Goal: Task Accomplishment & Management: Complete application form

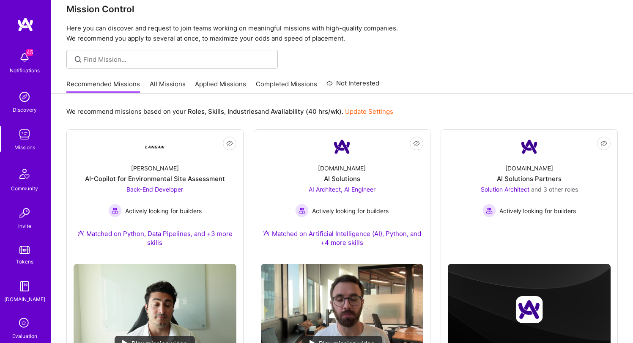
scroll to position [13, 0]
click at [178, 84] on link "All Missions" at bounding box center [168, 87] width 36 height 14
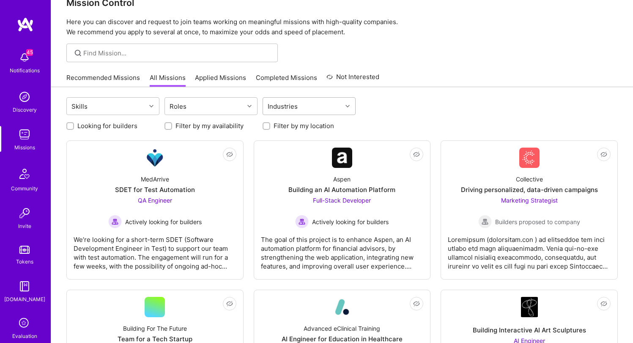
scroll to position [23, 0]
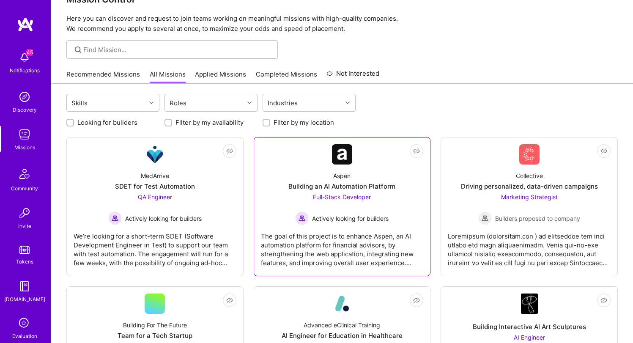
click at [367, 154] on link "Not Interested Aspen Building an AI Automation Platform Full-Stack Developer Ac…" at bounding box center [342, 206] width 163 height 125
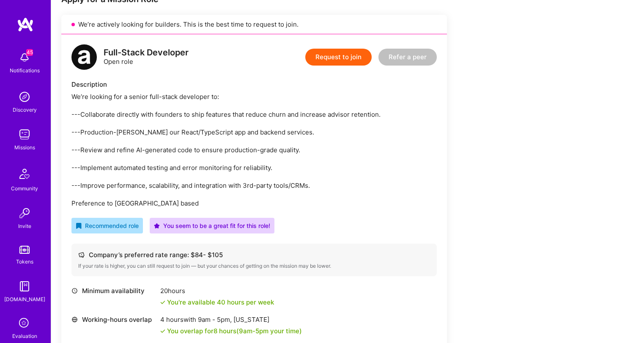
scroll to position [184, 0]
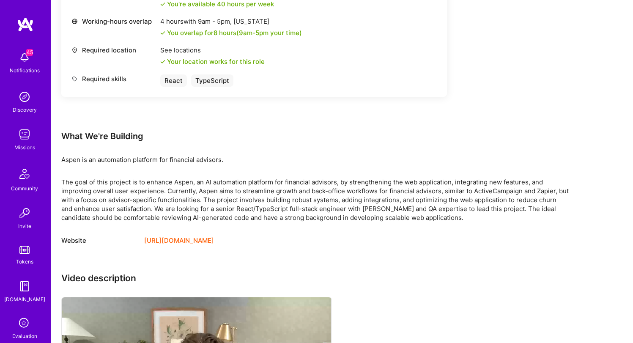
click at [259, 187] on div "The goal of this project is to enhance Aspen, an AI automation platform for fin…" at bounding box center [315, 200] width 508 height 44
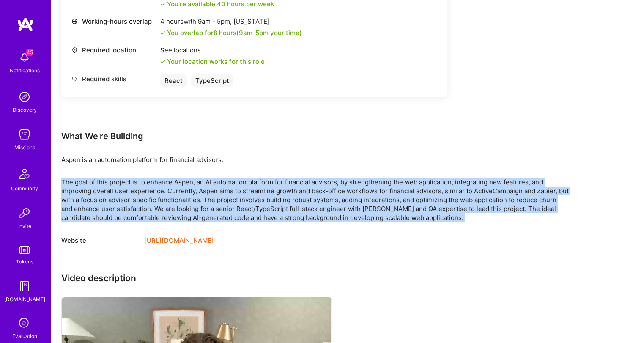
click at [259, 187] on div "The goal of this project is to enhance Aspen, an AI automation platform for fin…" at bounding box center [315, 200] width 508 height 44
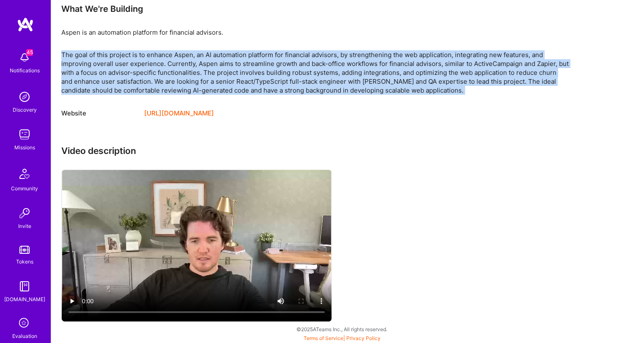
scroll to position [610, 0]
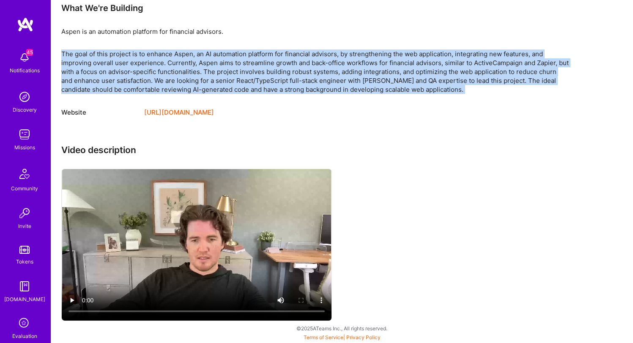
click at [144, 259] on video at bounding box center [197, 244] width 270 height 151
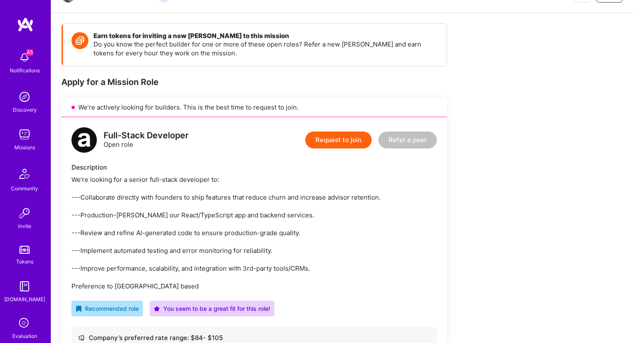
scroll to position [101, 0]
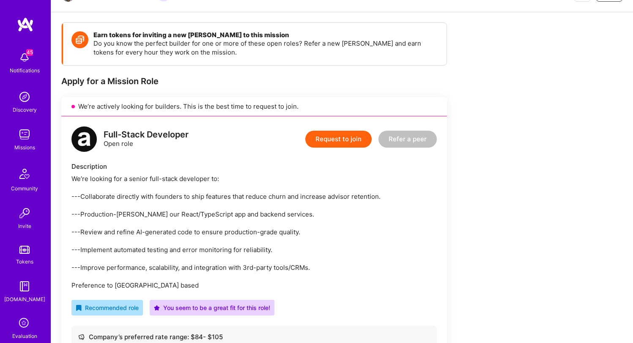
click at [341, 142] on button "Request to join" at bounding box center [339, 139] width 66 height 17
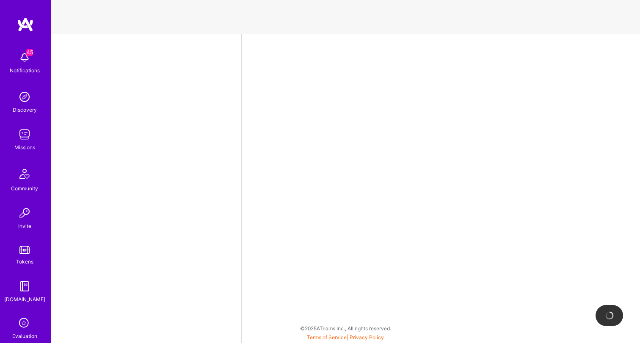
select select "US"
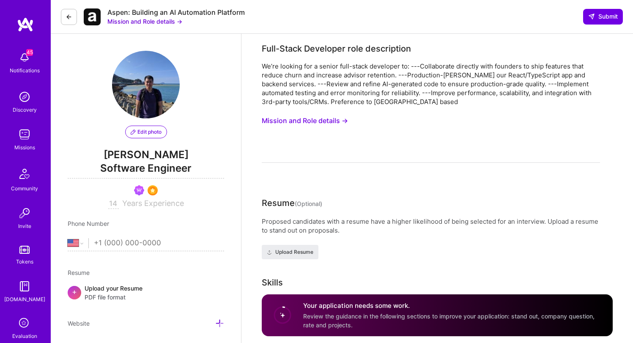
click at [354, 83] on div "We’re looking for a senior full-stack developer to: ---Collaborate directly wit…" at bounding box center [431, 84] width 339 height 44
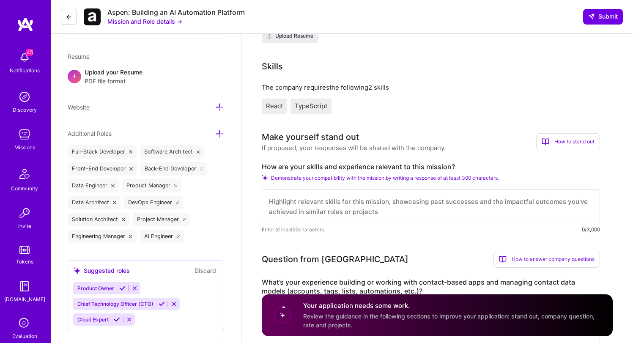
scroll to position [259, 0]
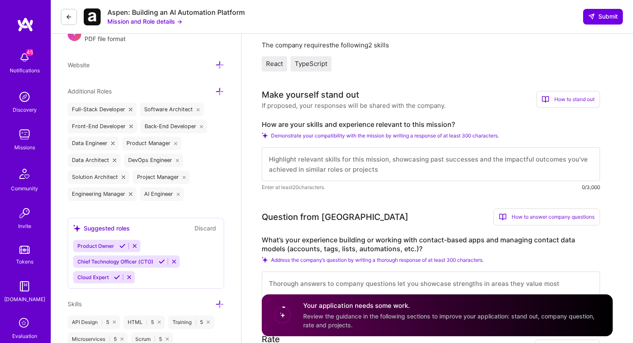
click at [363, 153] on textarea at bounding box center [431, 164] width 339 height 34
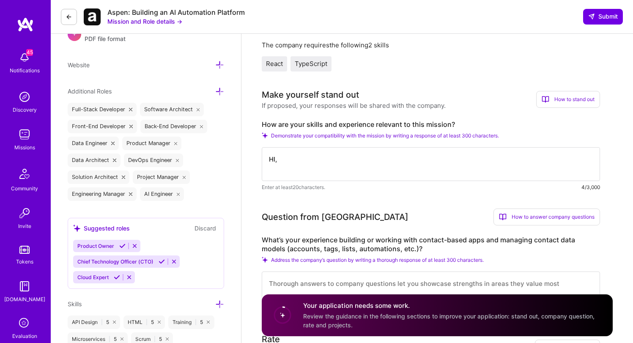
type textarea "HI,"
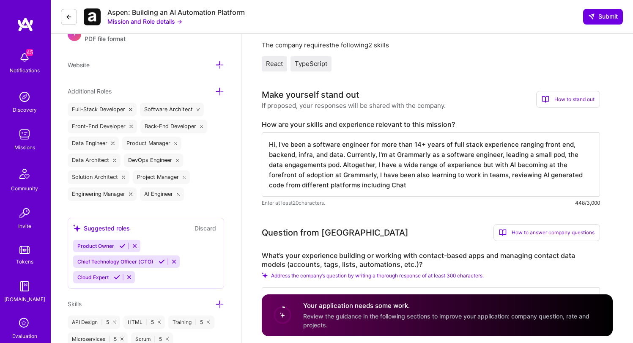
type textarea "Hi, I've been a software engineer for more than 14+ years of full stack experie…"
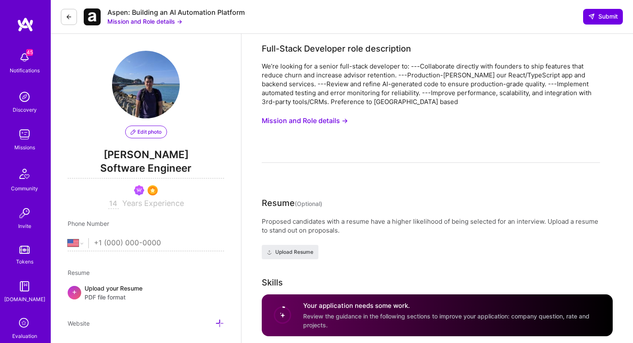
select select "US"
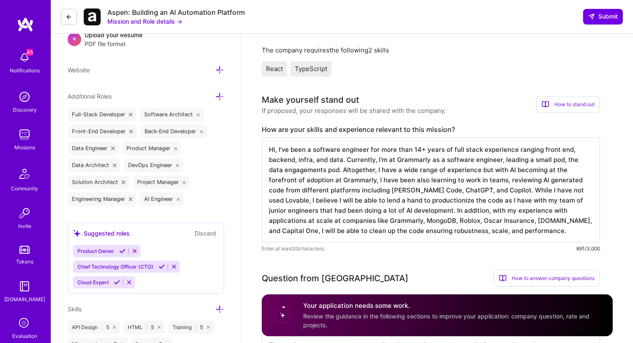
scroll to position [1, 0]
click at [435, 187] on textarea "Hi, I've been a software engineer for more than 14+ years of full stack experie…" at bounding box center [431, 190] width 339 height 105
click at [457, 219] on textarea "Hi, I've been a software engineer for more than 14+ years of full stack experie…" at bounding box center [431, 190] width 339 height 105
click at [532, 222] on textarea "Hi, I've been a software engineer for more than 14+ years of full stack experie…" at bounding box center [431, 190] width 339 height 105
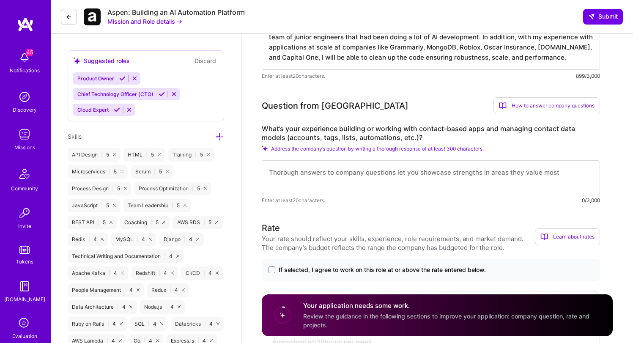
scroll to position [411, 0]
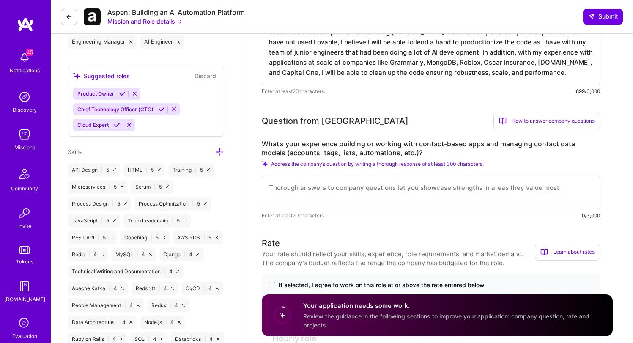
type textarea "Hi, I've been a software engineer for more than 14+ years of full stack experie…"
click at [428, 192] on textarea at bounding box center [431, 193] width 339 height 34
click at [300, 193] on textarea at bounding box center [431, 193] width 339 height 34
click at [294, 200] on textarea at bounding box center [431, 193] width 339 height 34
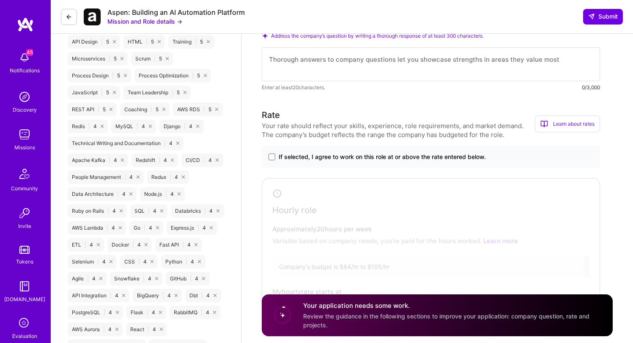
scroll to position [553, 0]
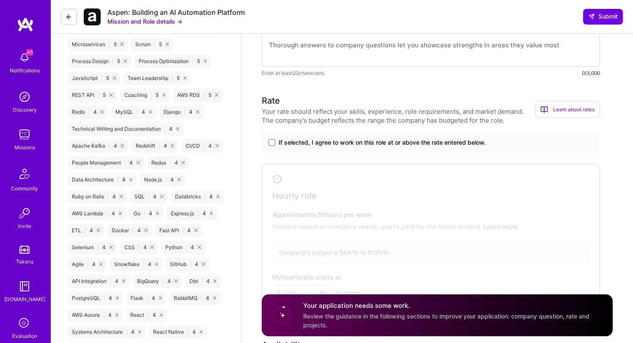
click at [425, 143] on span "If selected, I agree to work on this role at or above the rate entered below." at bounding box center [382, 142] width 207 height 8
click at [0, 0] on input "If selected, I agree to work on this role at or above the rate entered below." at bounding box center [0, 0] width 0 height 0
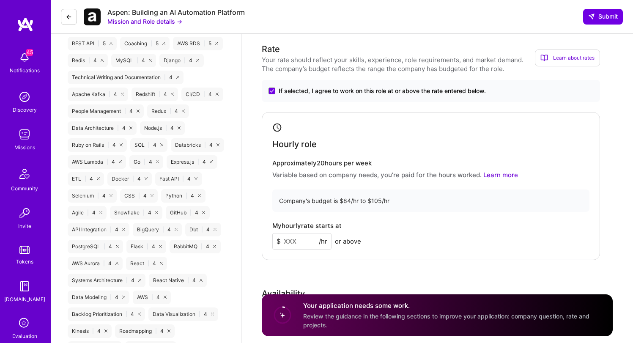
scroll to position [606, 0]
click at [385, 201] on div "Company's budget is $84/hr to $105/hr" at bounding box center [431, 200] width 317 height 22
click at [297, 243] on input at bounding box center [302, 240] width 59 height 17
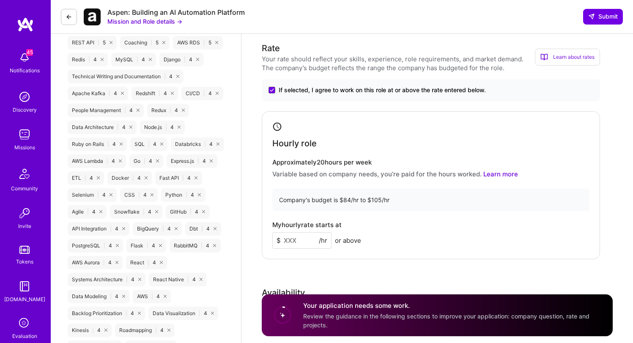
type input "2"
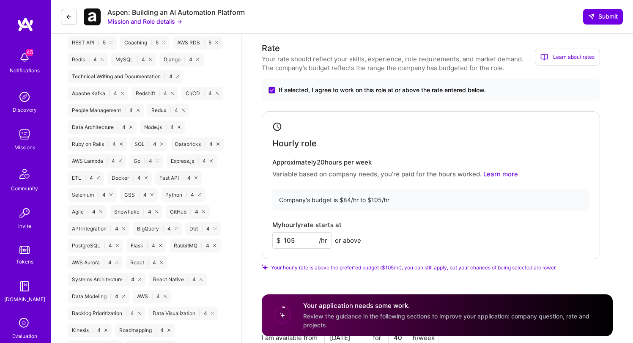
type input "105"
click at [473, 166] on div "Approximately 20 hours per week Variable based on company needs, you’re paid fo…" at bounding box center [431, 169] width 317 height 20
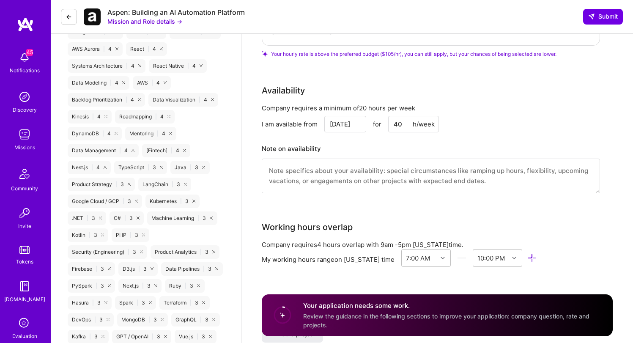
scroll to position [780, 0]
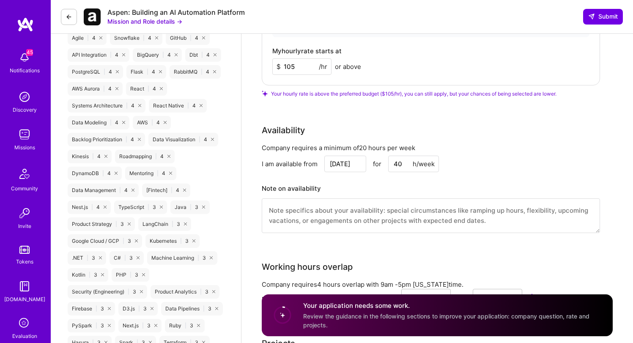
click at [361, 206] on textarea at bounding box center [431, 215] width 339 height 35
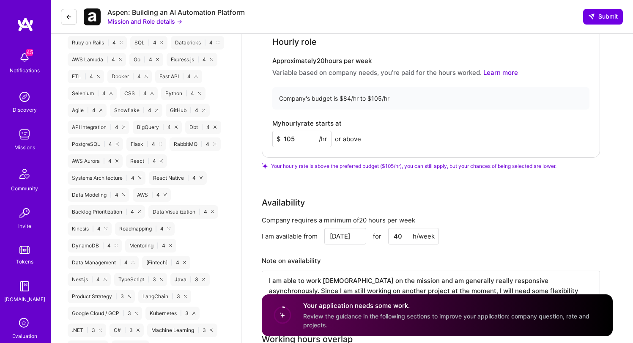
scroll to position [706, 0]
type textarea "I am able to work part-time on the mission and am generally really responsive a…"
click at [353, 237] on input "Sep 15" at bounding box center [346, 237] width 42 height 17
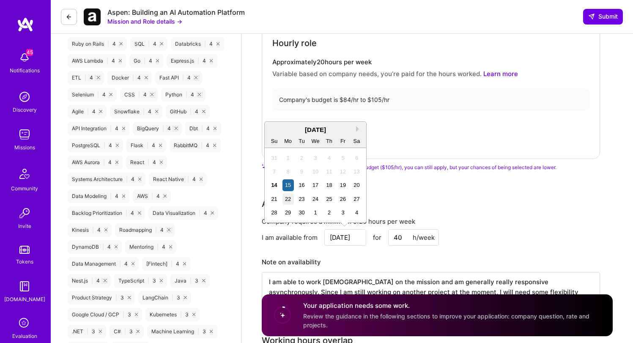
click at [291, 200] on div "22" at bounding box center [288, 198] width 11 height 11
type input "Sep 22"
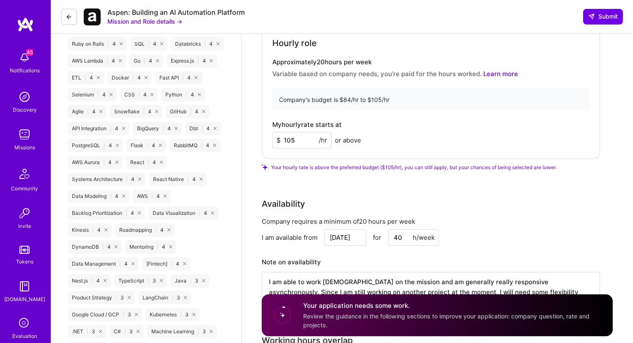
click at [430, 200] on div "Availability" at bounding box center [431, 204] width 339 height 13
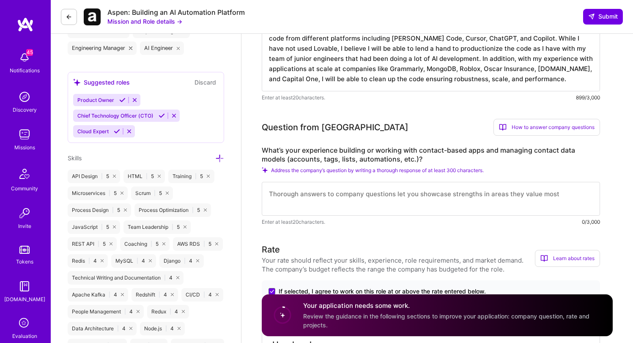
scroll to position [409, 0]
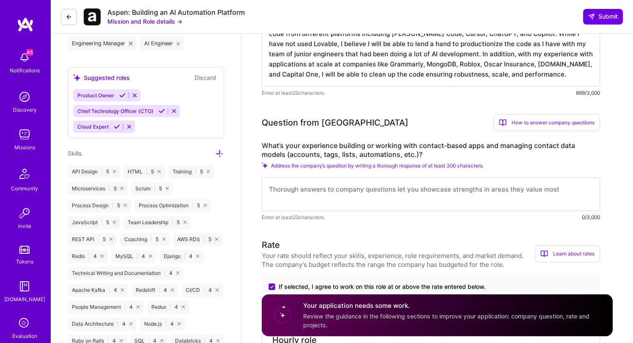
click at [432, 199] on textarea at bounding box center [431, 194] width 339 height 34
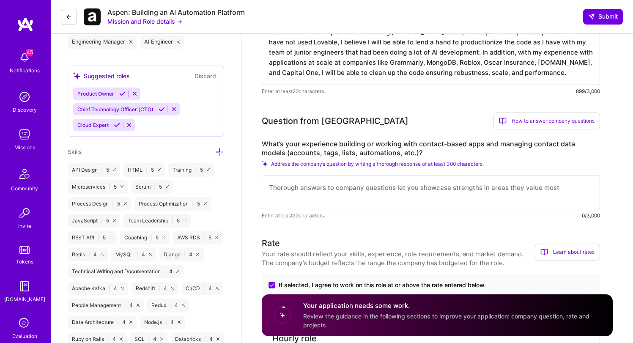
type textarea "I"
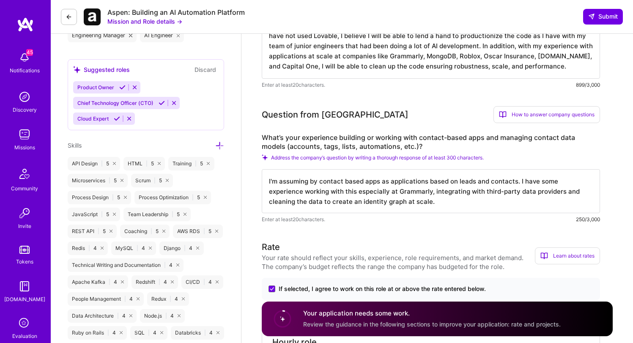
scroll to position [416, 0]
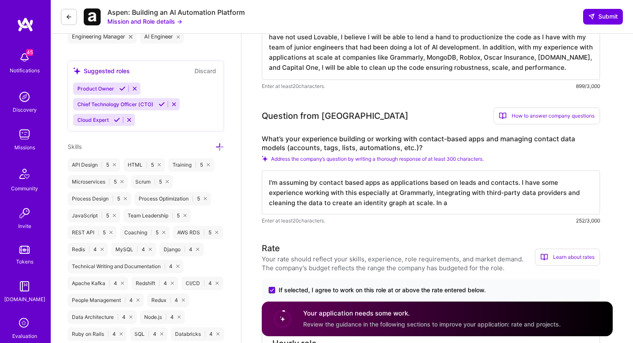
type textarea "I'm assuming by contact based apps as applications based on leads and contacts.…"
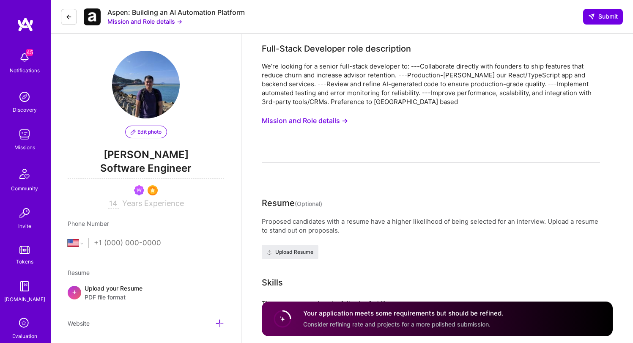
select select "US"
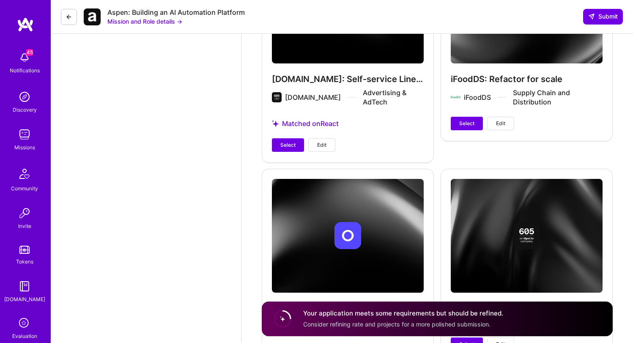
scroll to position [2971, 0]
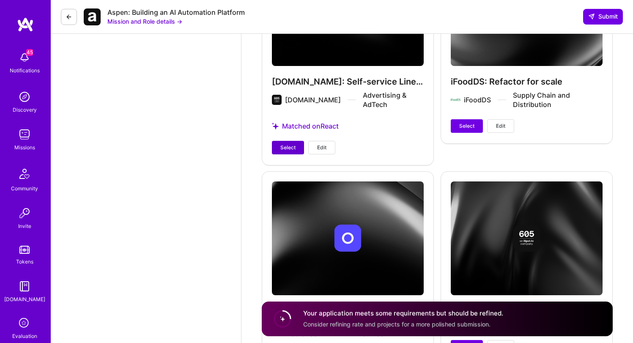
click at [280, 144] on button "Select" at bounding box center [288, 148] width 32 height 14
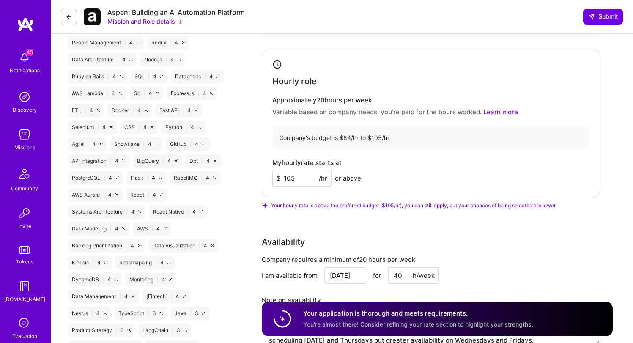
scroll to position [674, 0]
click at [333, 142] on div "Company's budget is $84/hr to $105/hr" at bounding box center [431, 137] width 317 height 22
click at [360, 136] on div "Company's budget is $84/hr to $105/hr" at bounding box center [431, 137] width 317 height 22
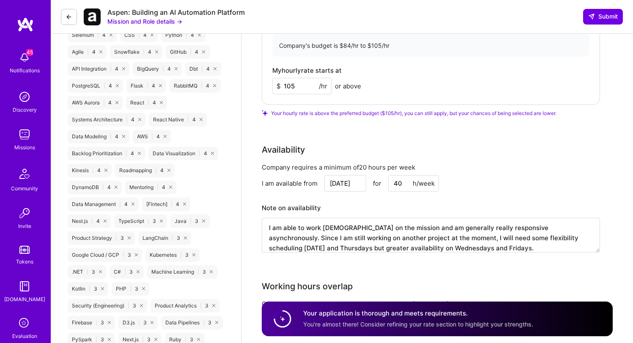
scroll to position [771, 0]
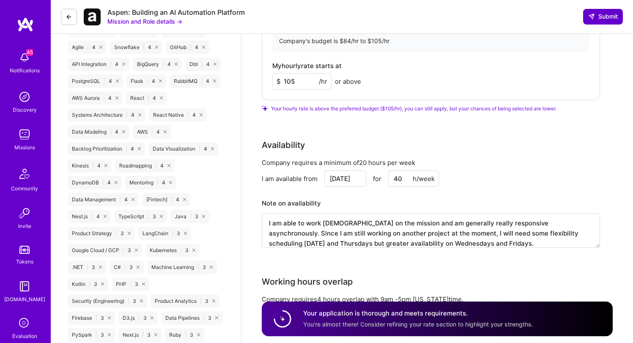
click at [602, 15] on span "Submit" at bounding box center [604, 16] width 30 height 8
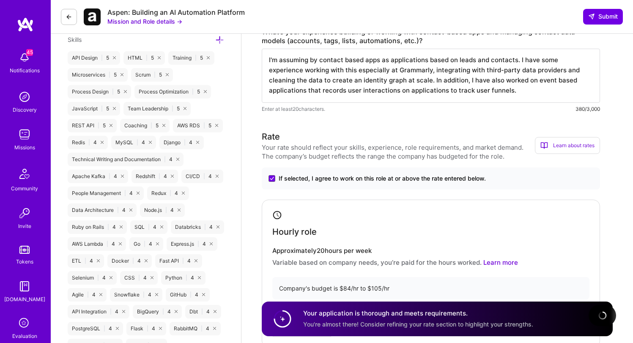
scroll to position [0, 0]
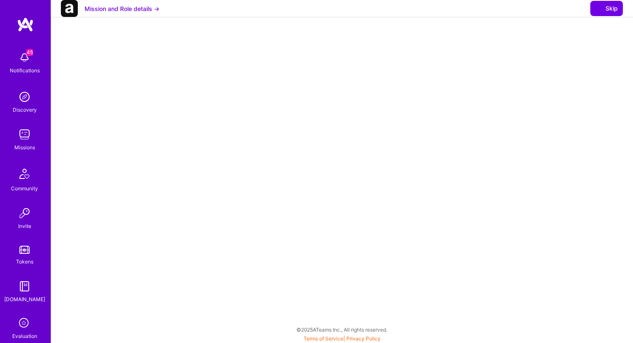
scroll to position [133, 0]
click at [608, 13] on span "Skip" at bounding box center [607, 8] width 22 height 8
select select "US"
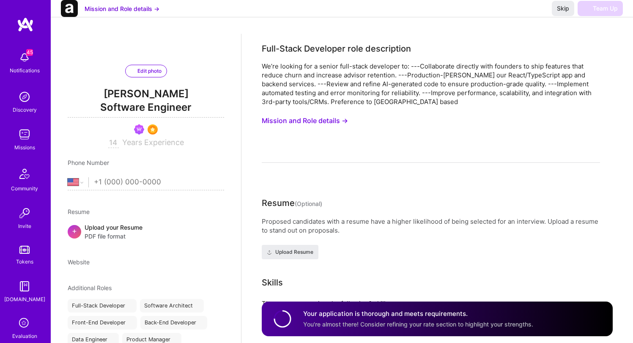
click at [498, 80] on div "We’re looking for a senior full-stack developer to: ---Collaborate directly wit…" at bounding box center [431, 84] width 339 height 44
click at [603, 16] on div "Skip Team Up" at bounding box center [587, 8] width 71 height 15
click at [559, 13] on span "Skip" at bounding box center [563, 8] width 12 height 8
click at [19, 136] on img at bounding box center [24, 134] width 17 height 17
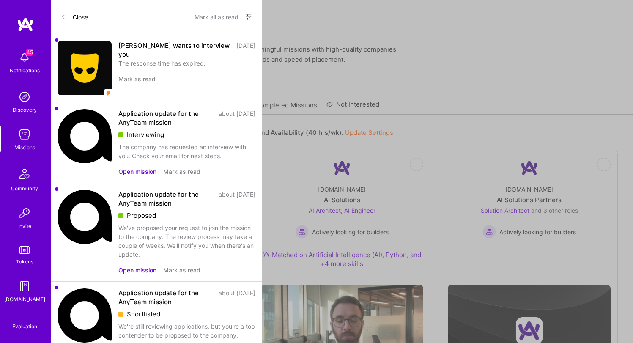
scroll to position [2, 0]
click at [171, 100] on link "All Missions" at bounding box center [168, 107] width 36 height 14
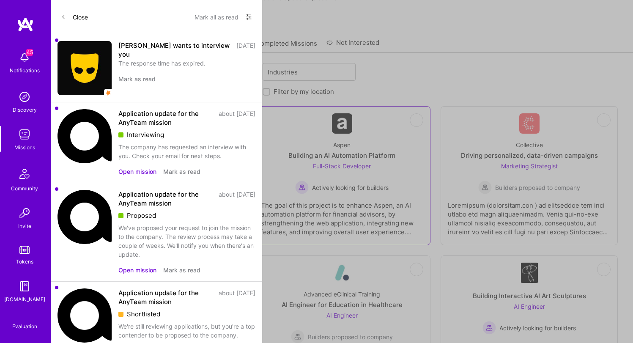
scroll to position [62, 0]
click at [383, 152] on div "Aspen Building an AI Automation Platform Full-Stack Developer Actively looking …" at bounding box center [342, 164] width 163 height 61
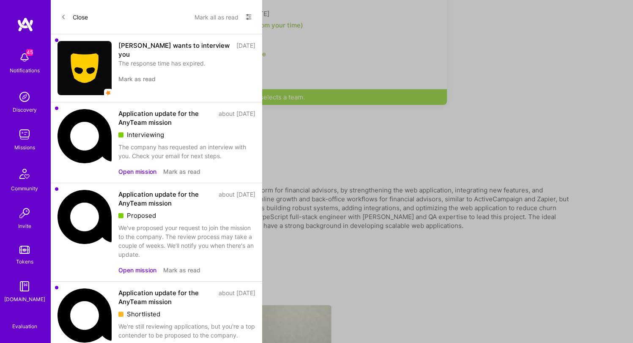
scroll to position [625, 0]
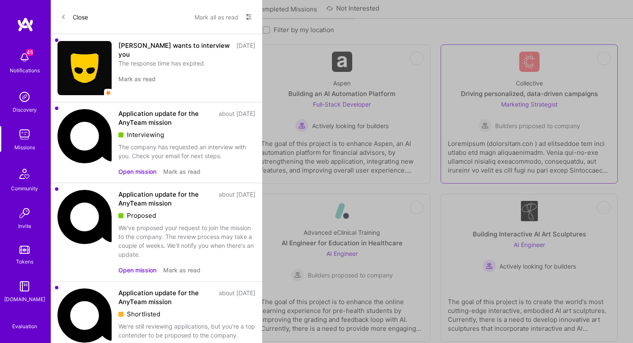
scroll to position [123, 0]
click at [541, 123] on span "Builders proposed to company" at bounding box center [538, 127] width 85 height 9
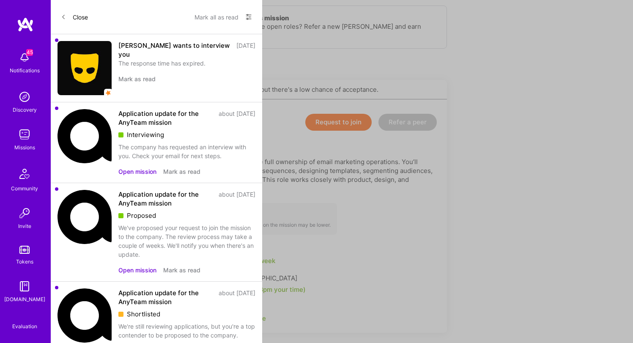
scroll to position [235, 0]
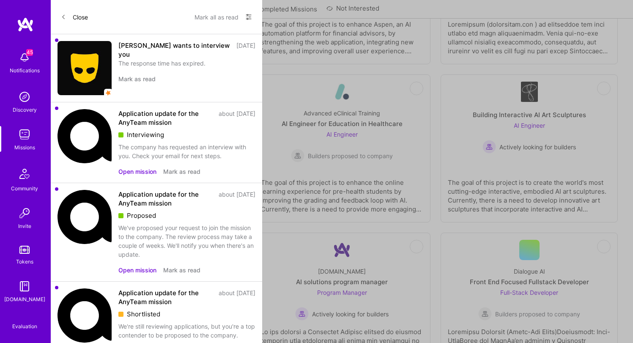
scroll to position [123, 0]
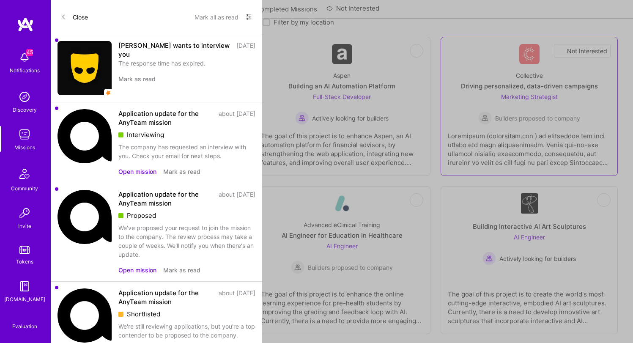
click at [607, 50] on span "Not Interested" at bounding box center [587, 51] width 40 height 9
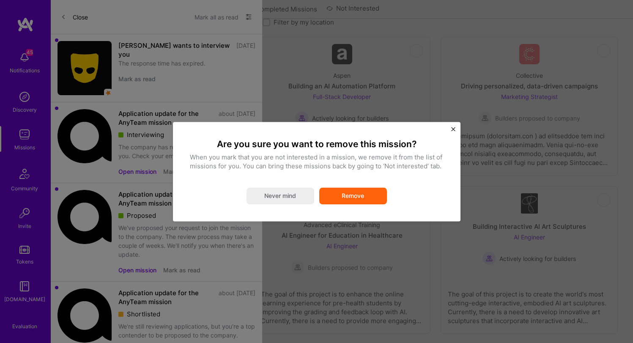
click at [453, 130] on img "Close" at bounding box center [453, 129] width 4 height 4
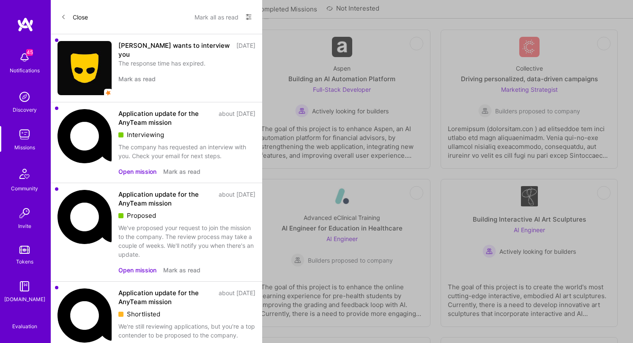
scroll to position [132, 0]
click at [159, 225] on div "Team for a Tech Startup" at bounding box center [155, 227] width 75 height 9
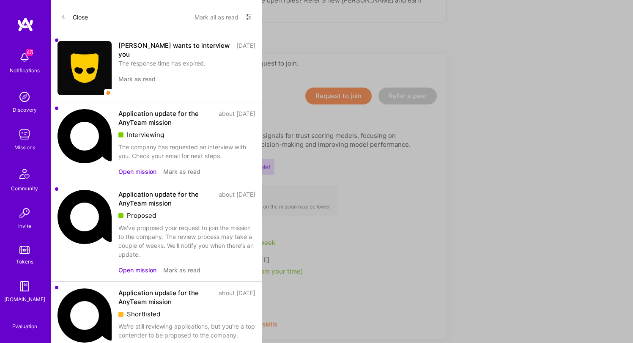
scroll to position [135, 0]
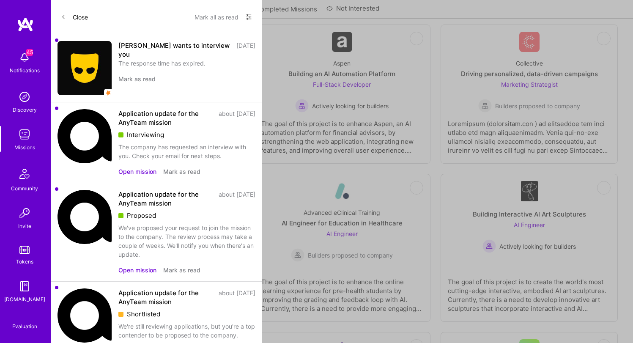
scroll to position [132, 0]
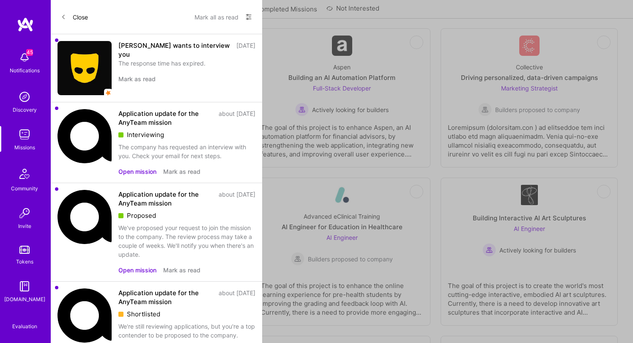
click at [185, 111] on span "Actively looking for builders" at bounding box center [163, 109] width 77 height 9
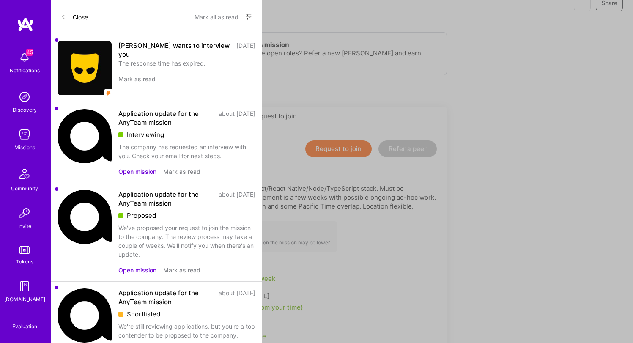
scroll to position [92, 0]
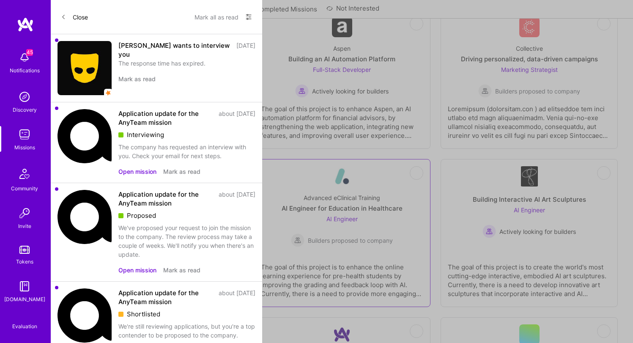
scroll to position [171, 0]
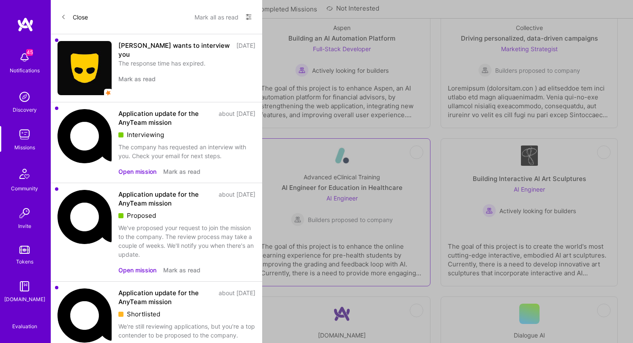
click at [371, 228] on link "Not Interested Advanced eClinical Training AI Engineer for Education in Healthc…" at bounding box center [342, 213] width 163 height 134
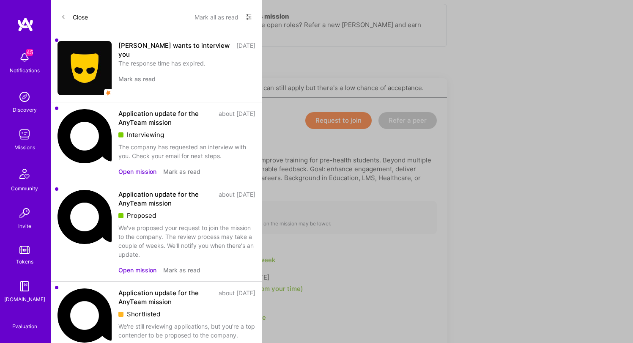
scroll to position [176, 0]
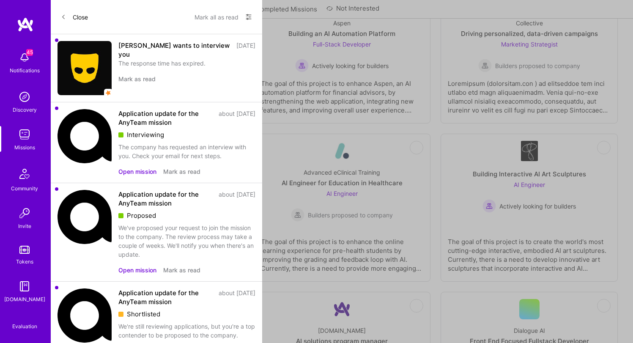
scroll to position [171, 0]
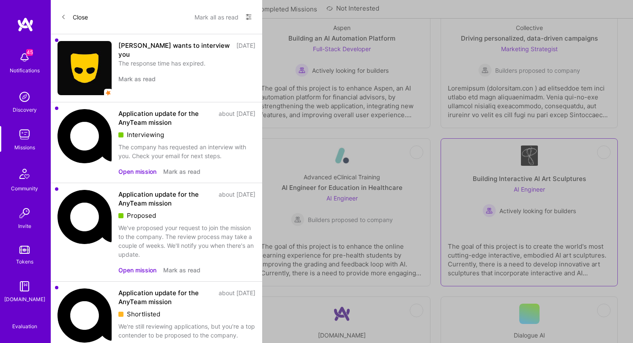
click at [539, 207] on span "Actively looking for builders" at bounding box center [538, 210] width 77 height 9
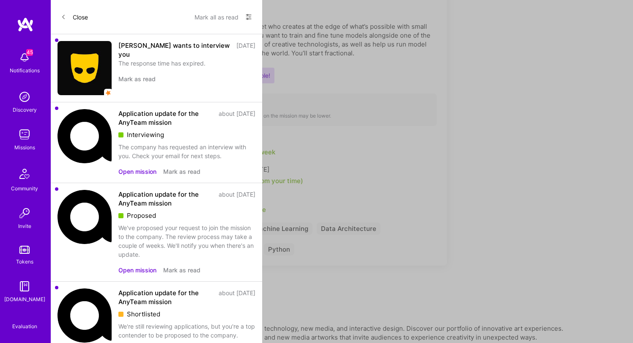
scroll to position [186, 0]
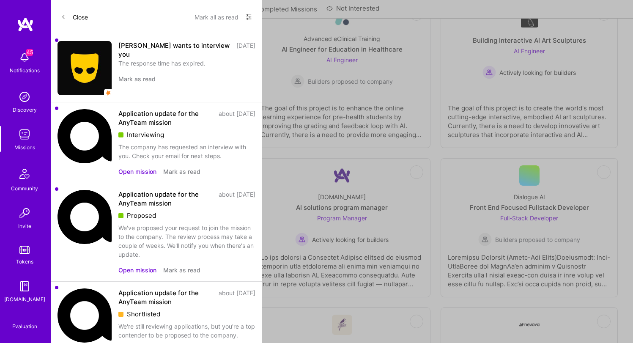
scroll to position [317, 0]
click at [539, 204] on div "Front End Focused Fullstack Developer" at bounding box center [529, 208] width 119 height 9
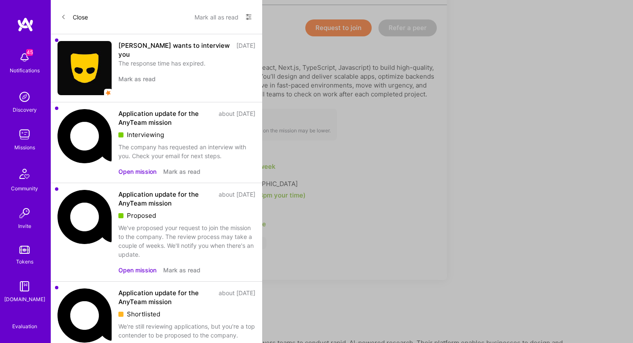
scroll to position [201, 0]
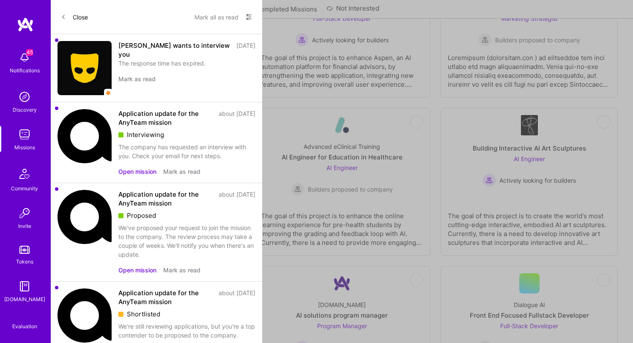
scroll to position [317, 0]
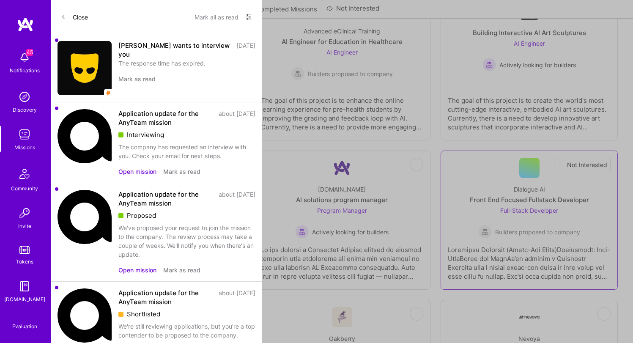
click at [603, 162] on span "Not Interested" at bounding box center [587, 164] width 40 height 9
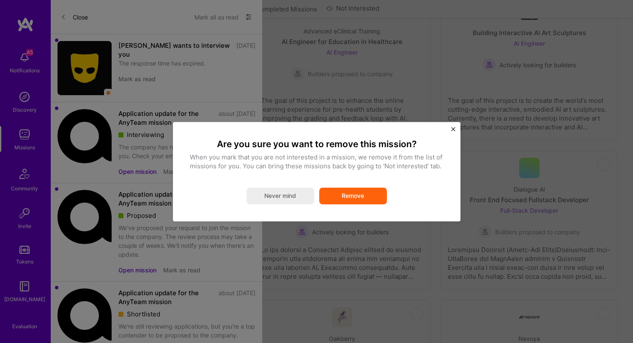
click at [350, 196] on button "Remove" at bounding box center [353, 195] width 68 height 17
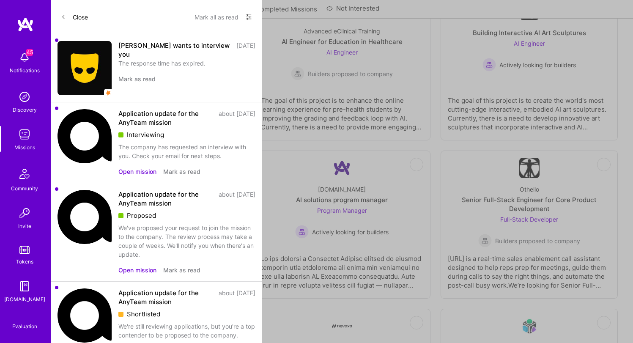
click at [194, 187] on div "Trippy Labs AI Copywriter Copywriter Builders proposed to company" at bounding box center [155, 208] width 163 height 61
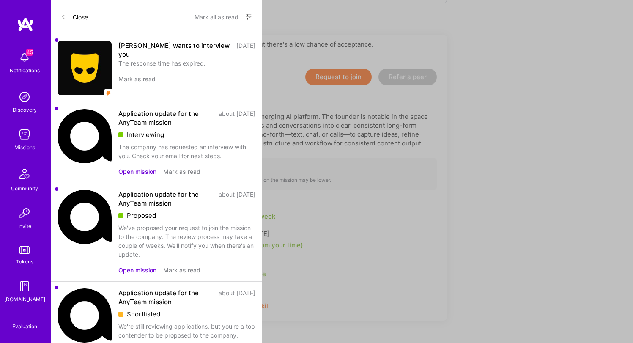
scroll to position [198, 0]
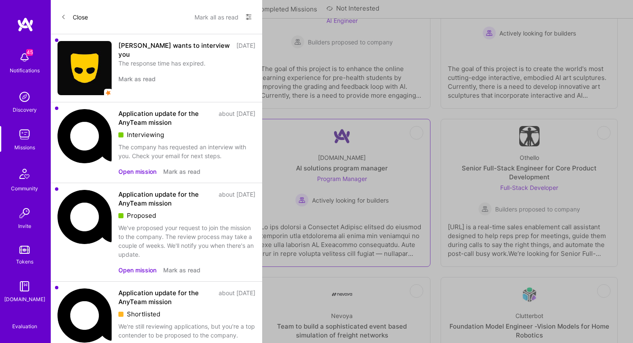
scroll to position [425, 0]
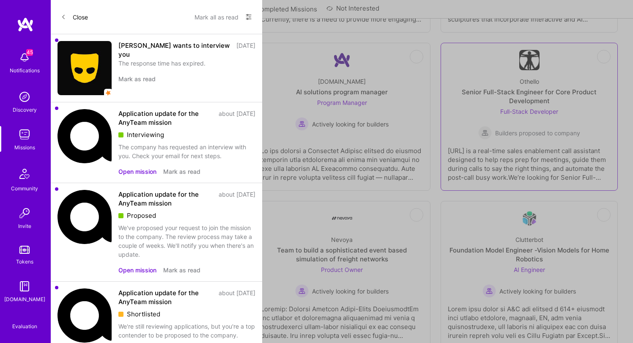
click at [512, 142] on div "Othello.ai is a real-time sales enablement call assistant designed to help reps…" at bounding box center [529, 161] width 163 height 42
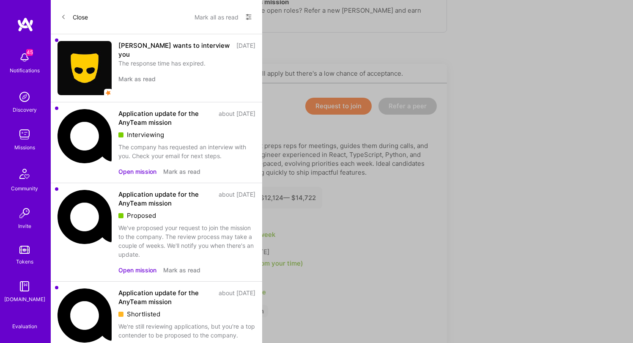
scroll to position [57, 0]
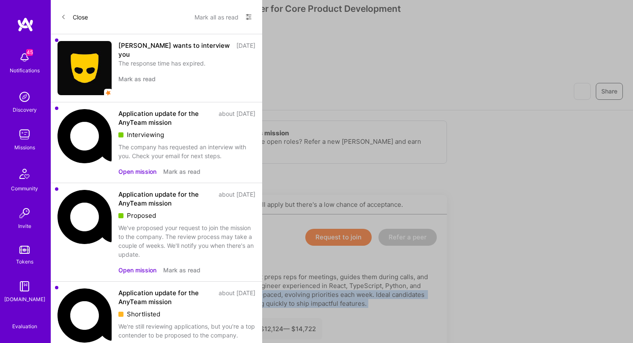
drag, startPoint x: 174, startPoint y: 241, endPoint x: 229, endPoint y: 255, distance: 56.4
click at [229, 255] on div "Full-Stack Developer Open role Request to join Refer a peer Description Othello…" at bounding box center [254, 347] width 386 height 265
drag, startPoint x: 397, startPoint y: 253, endPoint x: 99, endPoint y: 242, distance: 297.7
click at [99, 273] on div "Othello.ai is building a real-time sales enablement call assistant that preps r…" at bounding box center [255, 291] width 366 height 36
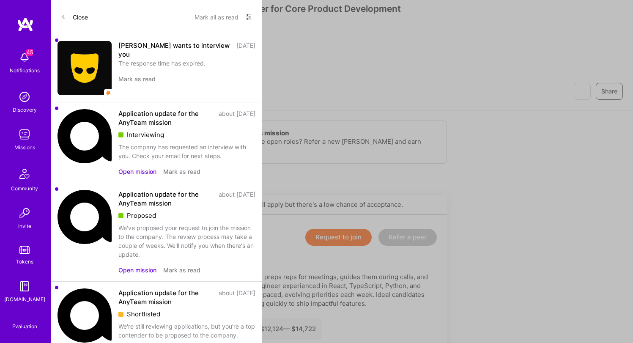
click at [195, 273] on div "Othello.ai is building a real-time sales enablement call assistant that preps r…" at bounding box center [255, 291] width 366 height 36
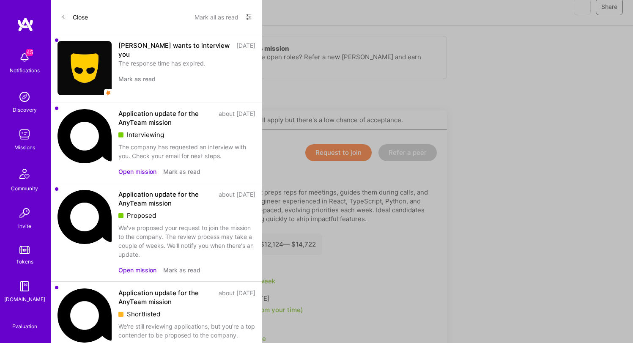
scroll to position [127, 0]
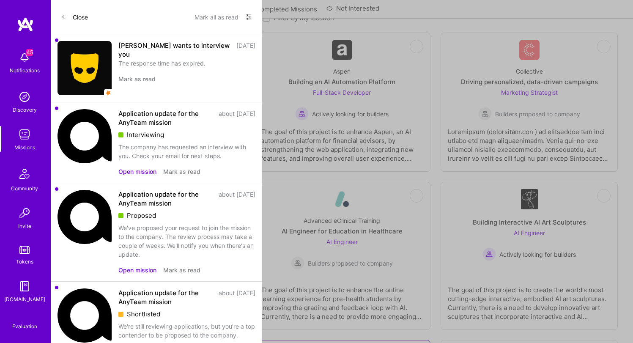
scroll to position [425, 0]
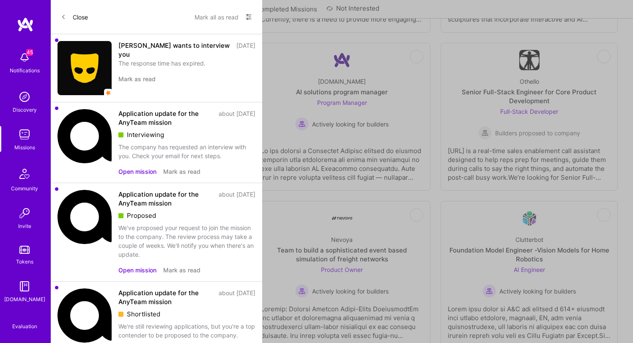
click at [177, 149] on div "The goal of this project is to support the CEO of an emerging AI platform in cr…" at bounding box center [155, 161] width 163 height 42
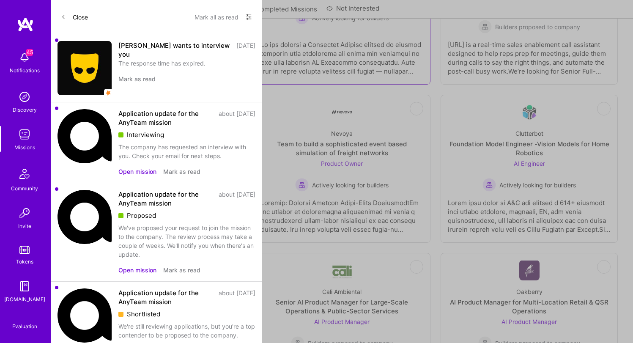
scroll to position [533, 0]
click at [204, 183] on link "Not Interested Oakberry AI Creative Designer Brand Designer Builders proposed t…" at bounding box center [155, 167] width 163 height 134
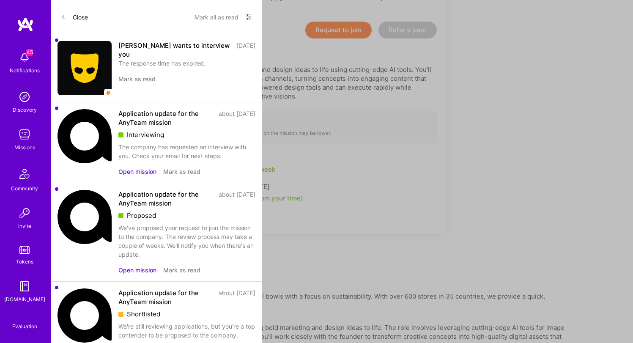
scroll to position [234, 0]
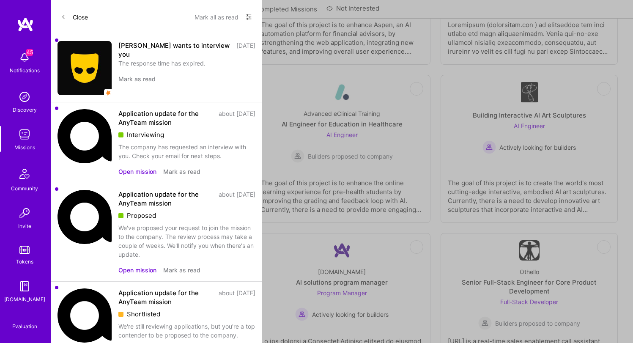
scroll to position [533, 0]
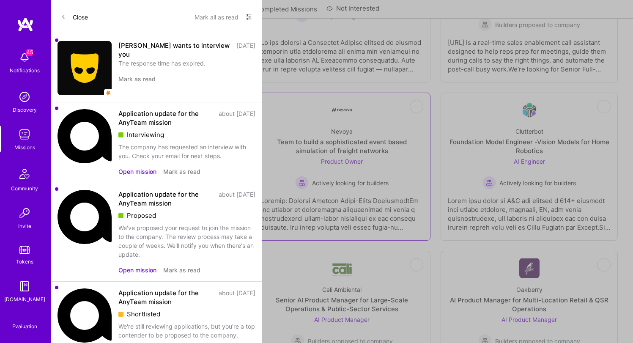
click at [362, 187] on span "Actively looking for builders" at bounding box center [350, 183] width 77 height 9
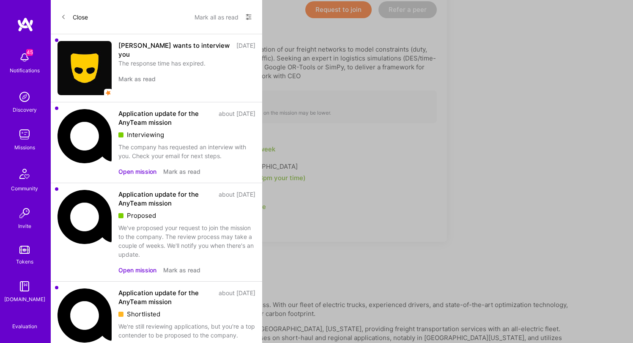
scroll to position [223, 0]
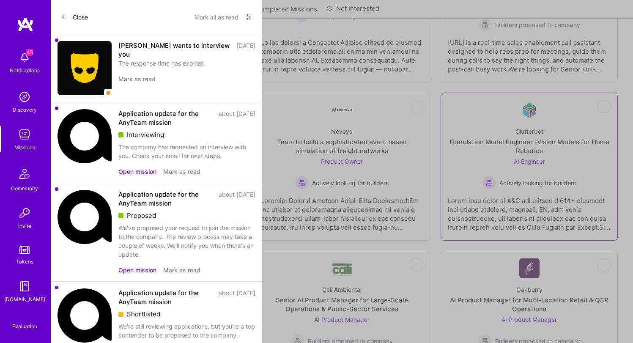
click at [521, 211] on div at bounding box center [529, 211] width 163 height 42
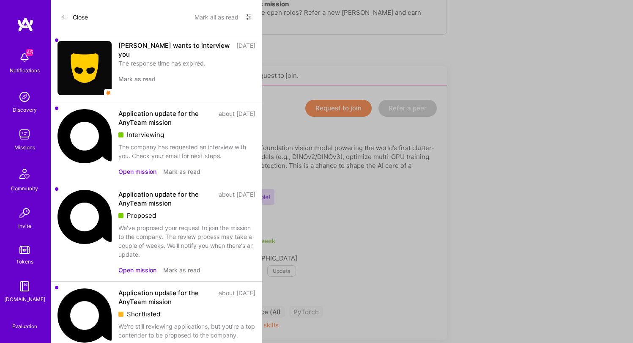
scroll to position [205, 0]
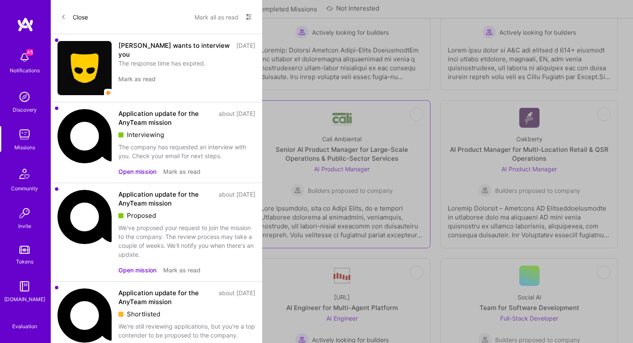
scroll to position [689, 0]
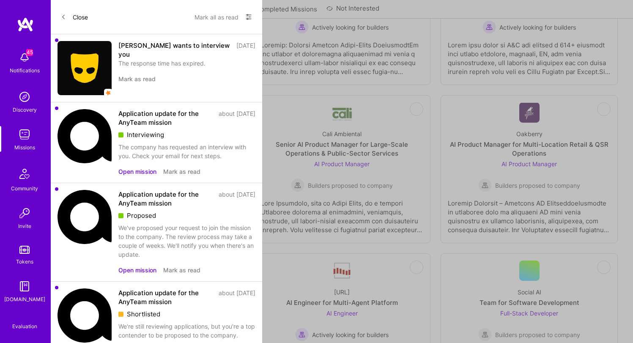
click at [174, 198] on div at bounding box center [155, 213] width 163 height 42
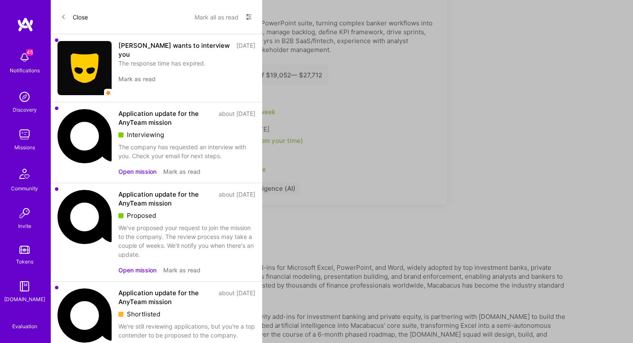
scroll to position [285, 0]
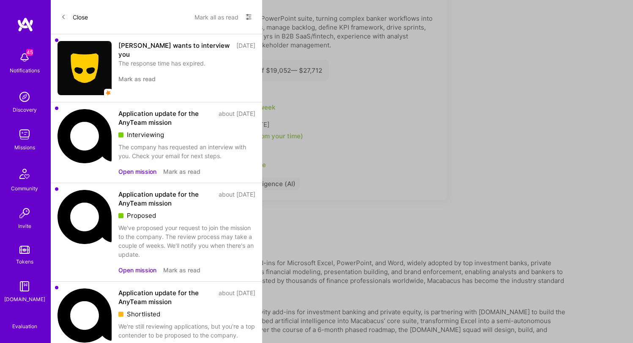
scroll to position [689, 0]
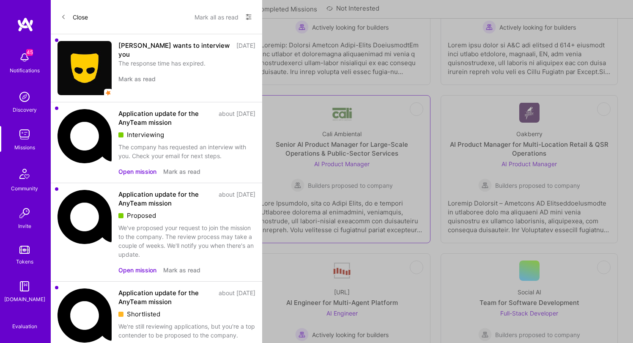
click at [329, 202] on div at bounding box center [342, 213] width 163 height 42
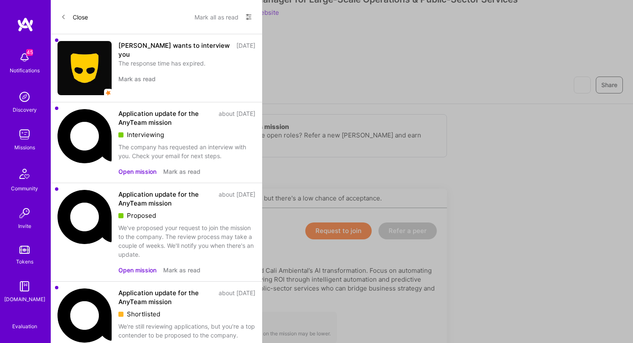
scroll to position [126, 0]
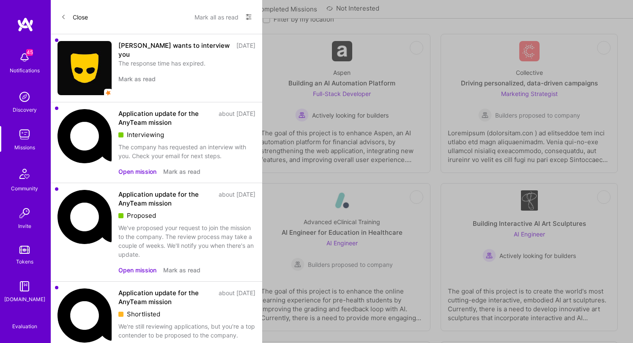
scroll to position [689, 0]
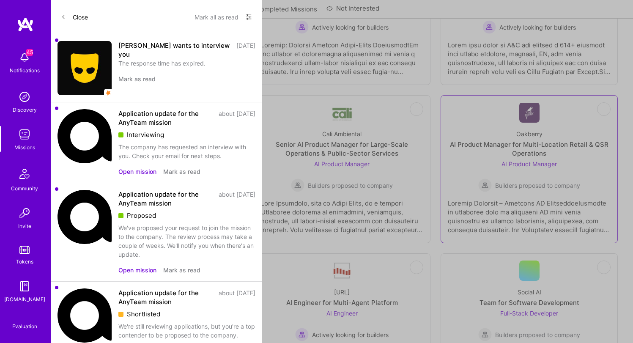
click at [525, 157] on div "AI Product Manager for Multi-Location Retail & QSR Operations" at bounding box center [529, 149] width 163 height 18
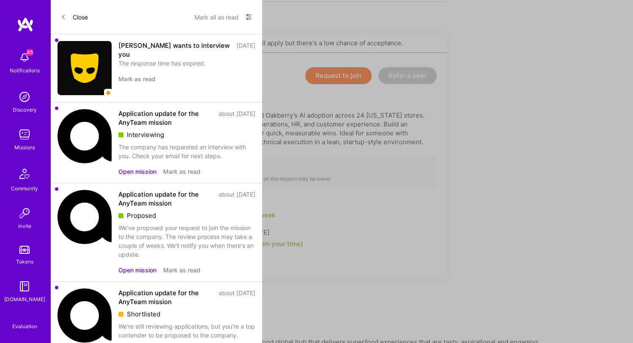
scroll to position [205, 0]
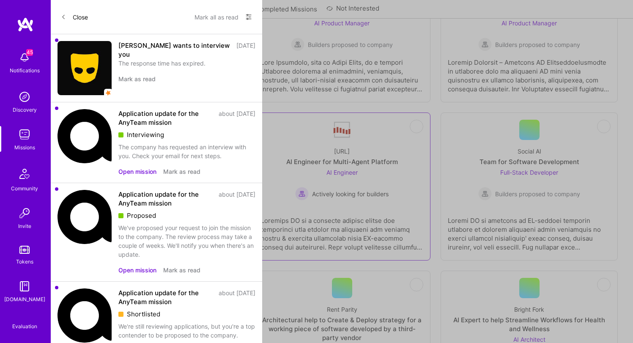
scroll to position [832, 0]
click at [168, 201] on span "Builders proposed to company" at bounding box center [163, 200] width 85 height 9
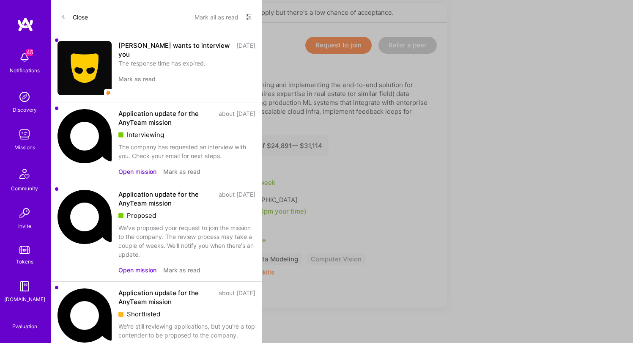
scroll to position [467, 0]
click at [211, 104] on div "The AI Architect will be the technical lead responsible for designing and imple…" at bounding box center [255, 103] width 366 height 44
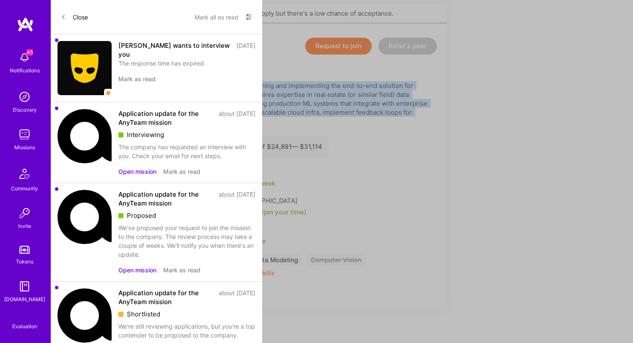
click at [211, 104] on div "The AI Architect will be the technical lead responsible for designing and imple…" at bounding box center [255, 103] width 366 height 44
click at [341, 111] on div "The AI Architect will be the technical lead responsible for designing and imple…" at bounding box center [255, 103] width 366 height 44
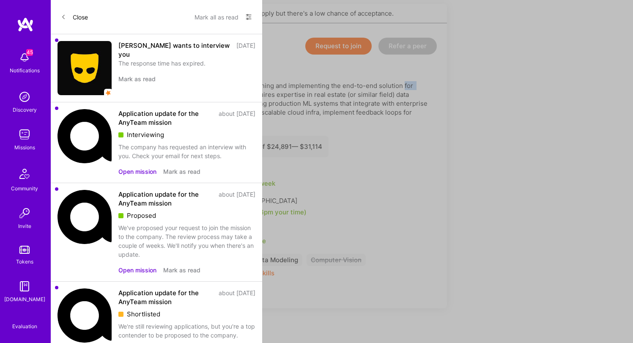
drag, startPoint x: 403, startPoint y: 87, endPoint x: 220, endPoint y: 99, distance: 183.2
click at [220, 99] on div "The AI Architect will be the technical lead responsible for designing and imple…" at bounding box center [255, 103] width 366 height 44
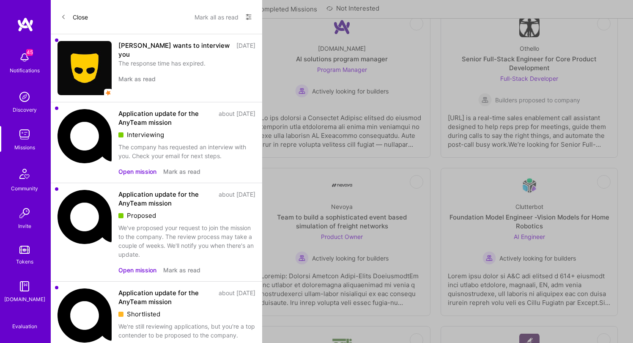
scroll to position [832, 0]
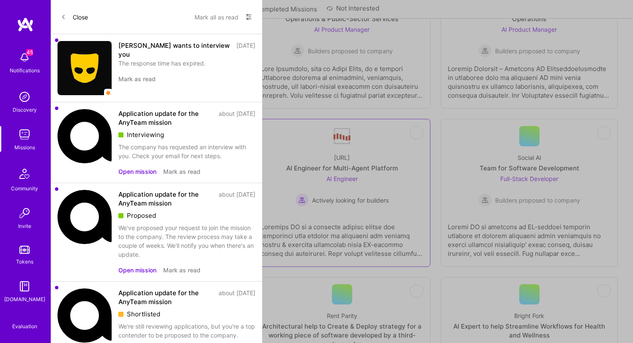
click at [336, 177] on div "AI Engineer Actively looking for builders" at bounding box center [342, 190] width 94 height 33
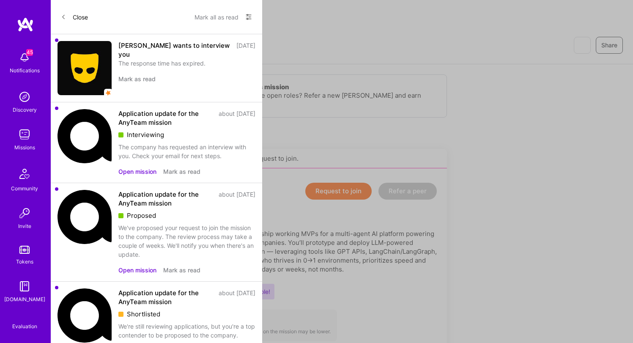
scroll to position [74, 0]
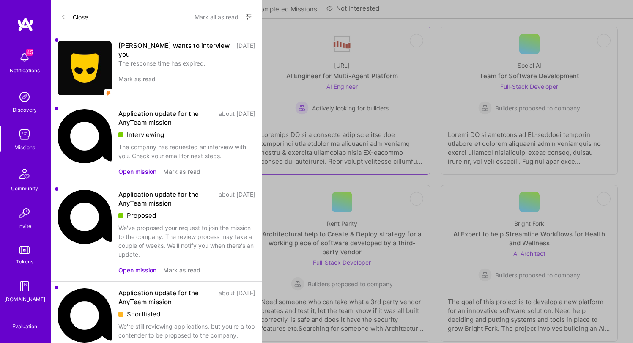
scroll to position [916, 0]
click at [507, 137] on div at bounding box center [529, 144] width 163 height 42
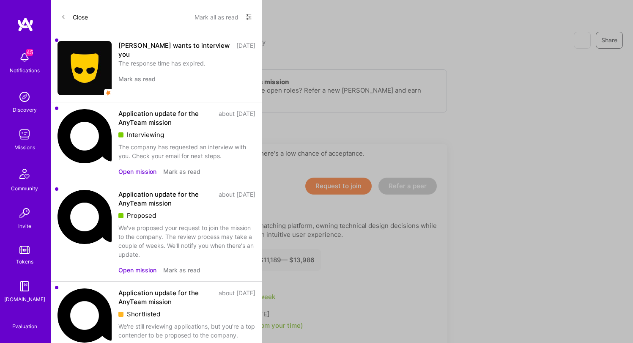
scroll to position [113, 0]
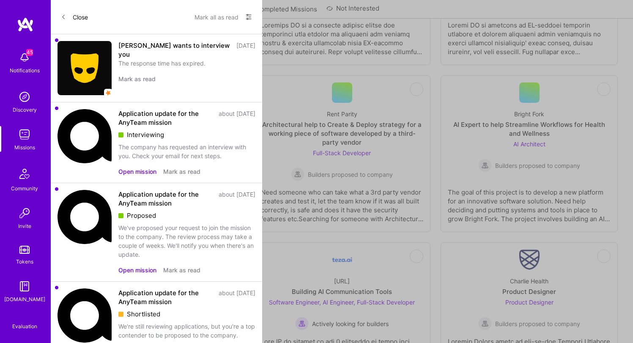
scroll to position [1024, 0]
click at [191, 191] on div at bounding box center [155, 203] width 163 height 42
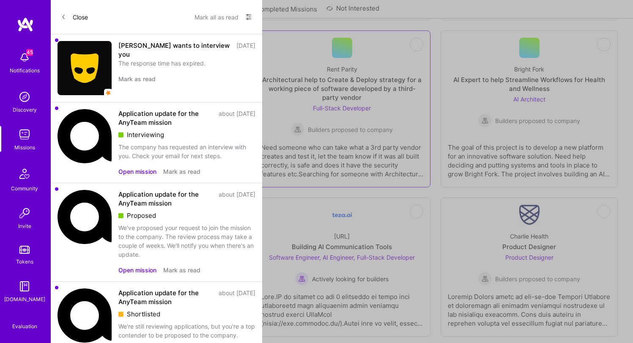
scroll to position [1071, 0]
click at [362, 127] on span "Builders proposed to company" at bounding box center [350, 128] width 85 height 9
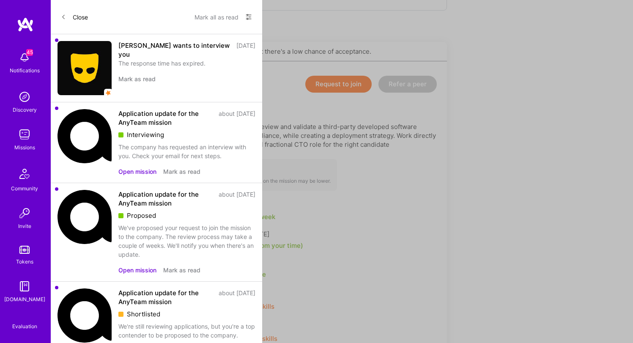
scroll to position [171, 0]
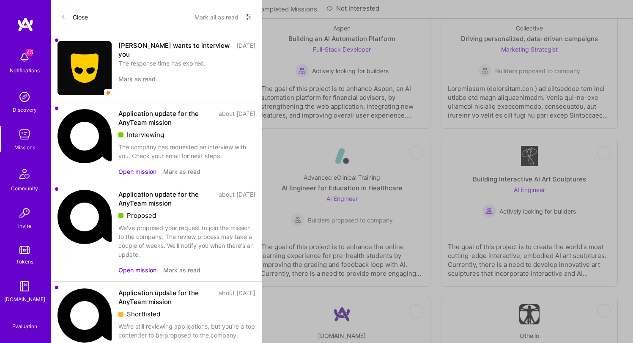
scroll to position [1071, 0]
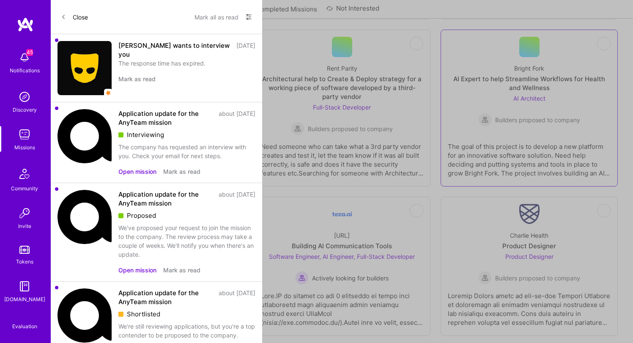
click at [470, 155] on div "The goal of this project is to develop a new platform for an innovative softwar…" at bounding box center [529, 156] width 163 height 42
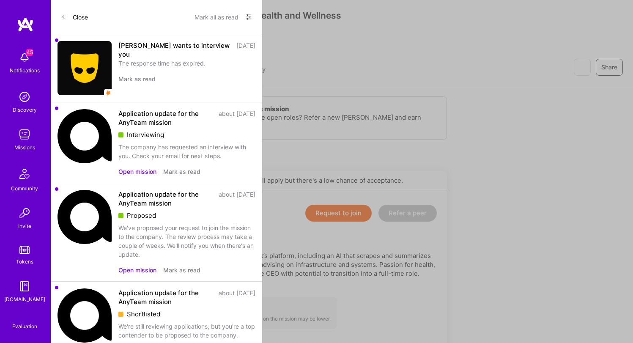
scroll to position [19, 0]
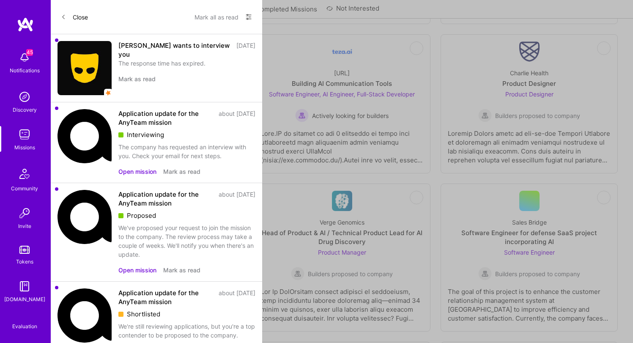
scroll to position [1236, 0]
click at [166, 133] on div at bounding box center [155, 141] width 163 height 42
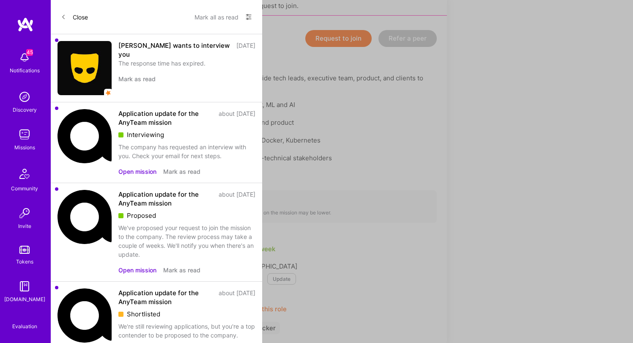
scroll to position [198, 0]
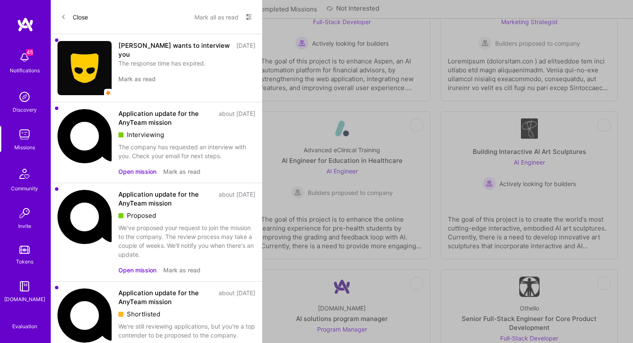
scroll to position [1236, 0]
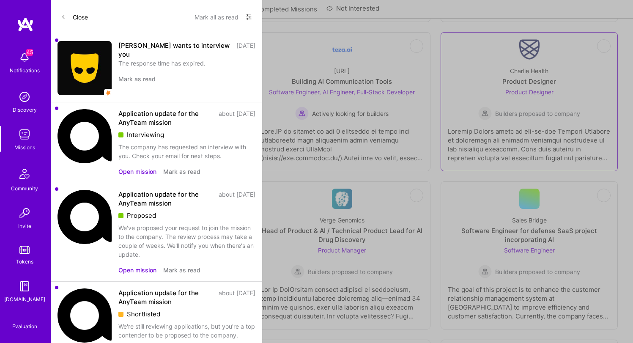
click at [519, 140] on div at bounding box center [529, 141] width 163 height 42
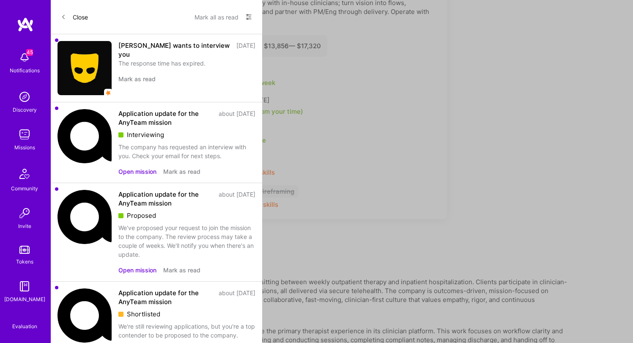
scroll to position [283, 0]
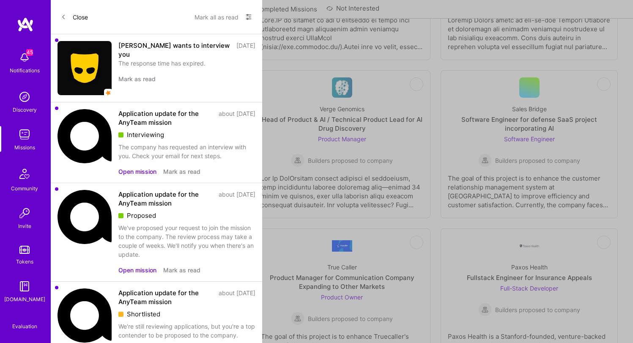
scroll to position [1346, 0]
click at [177, 174] on div "The goal of this project is to enhance the claims processing system for ClaimBr…" at bounding box center [155, 189] width 163 height 42
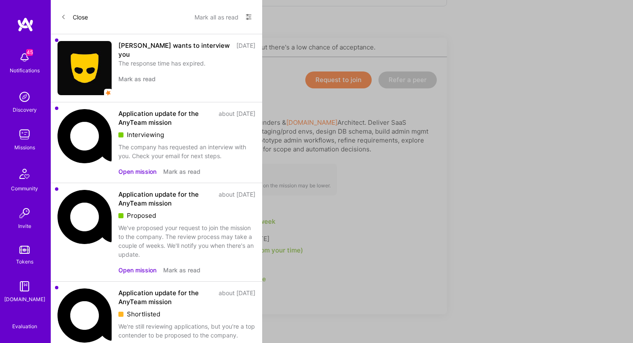
scroll to position [210, 0]
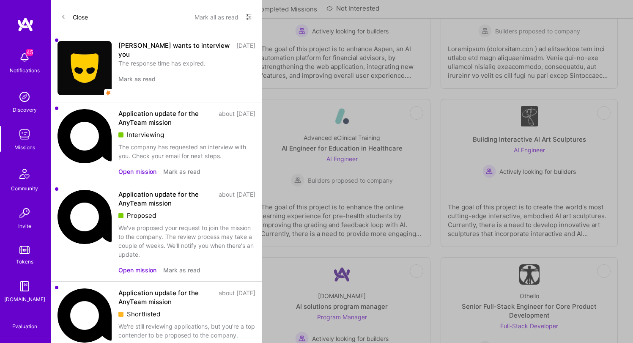
scroll to position [1346, 0]
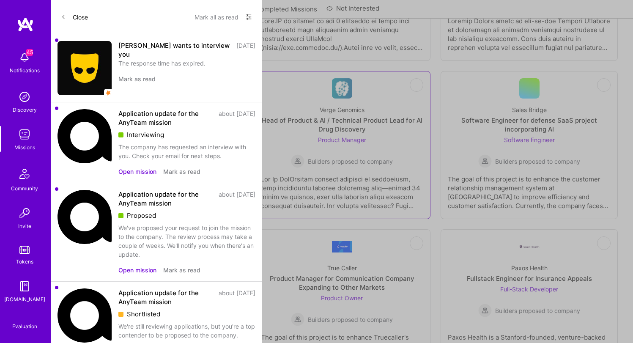
click at [329, 166] on div "Builders proposed to company" at bounding box center [342, 161] width 102 height 14
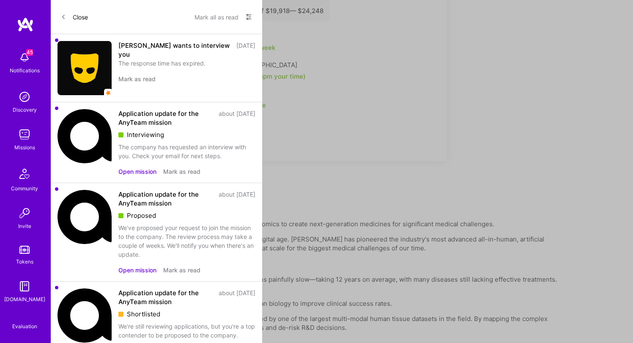
scroll to position [429, 0]
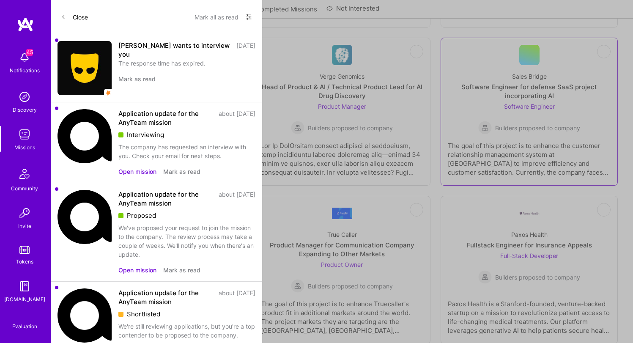
scroll to position [1383, 0]
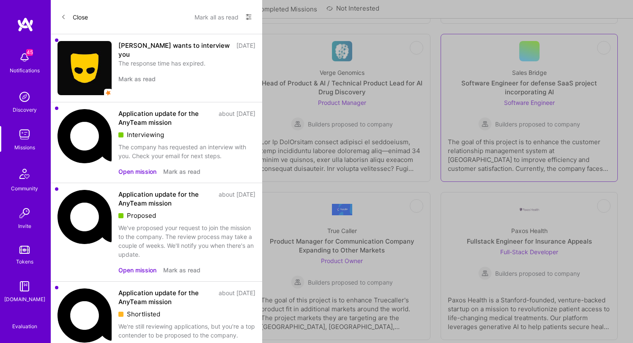
click at [521, 153] on div "The goal of this project is to enhance the customer relationship management sys…" at bounding box center [529, 152] width 163 height 42
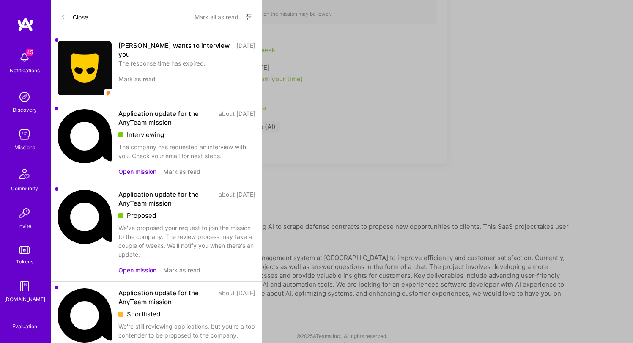
scroll to position [317, 0]
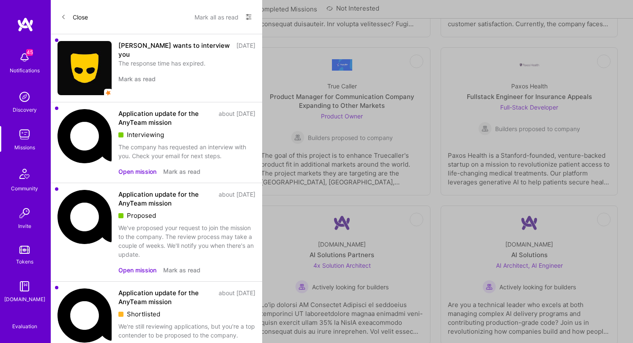
scroll to position [1528, 0]
click at [203, 151] on div "The goal of this project is to develop an AI chatbot that integrates with the c…" at bounding box center [155, 165] width 163 height 42
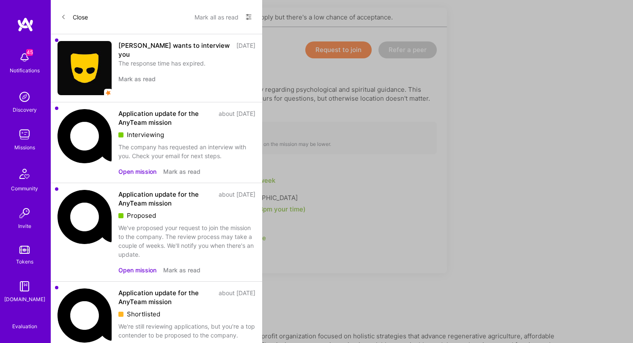
scroll to position [184, 0]
drag, startPoint x: 404, startPoint y: 96, endPoint x: 65, endPoint y: 99, distance: 339.0
click at [65, 99] on div "AI Engineer Open role Request to join Refer a peer Description Want a quality A…" at bounding box center [254, 149] width 386 height 246
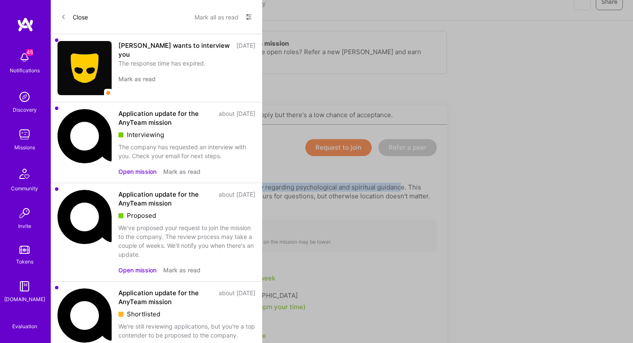
scroll to position [84, 0]
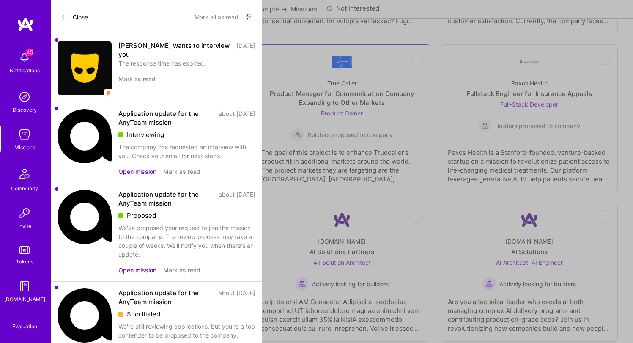
scroll to position [1531, 0]
click at [361, 140] on div "Builders proposed to company" at bounding box center [342, 134] width 102 height 14
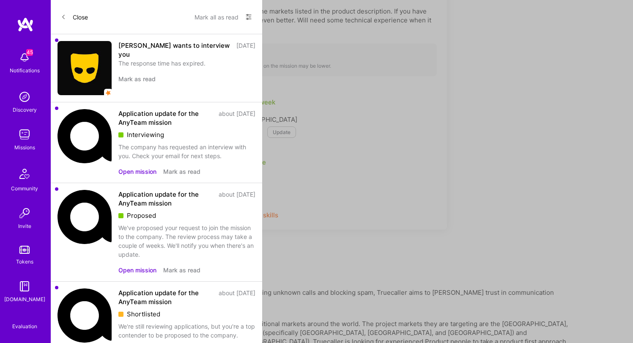
scroll to position [324, 0]
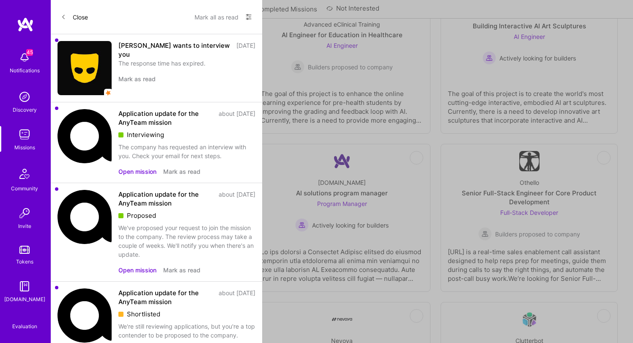
scroll to position [1531, 0]
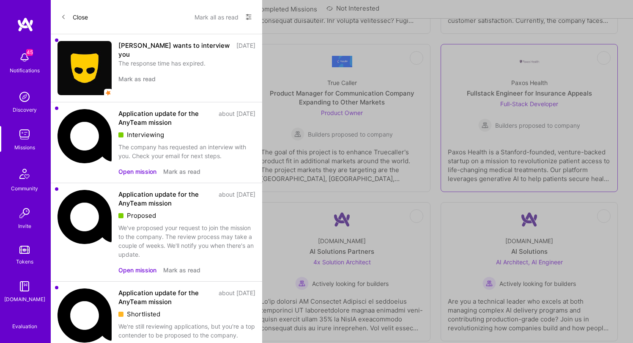
click at [523, 135] on link "Not Interested Paxos Health Fullstack Engineer for Insurance Appeals Full-Stack…" at bounding box center [529, 118] width 163 height 134
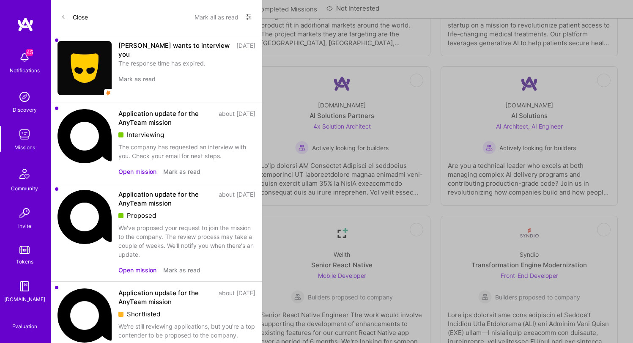
scroll to position [1667, 0]
click at [217, 132] on div "Meettie Tracking Infrastructure Lead Data Architect Builders proposed to company" at bounding box center [155, 124] width 163 height 61
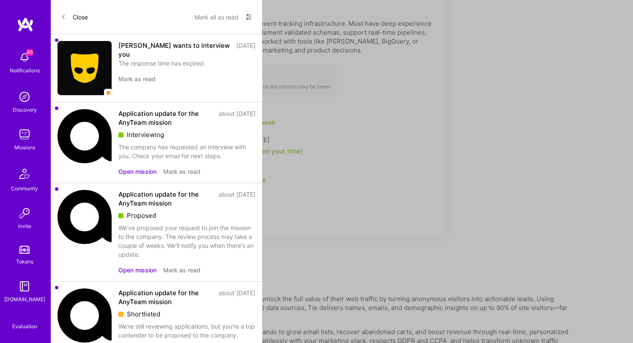
scroll to position [251, 0]
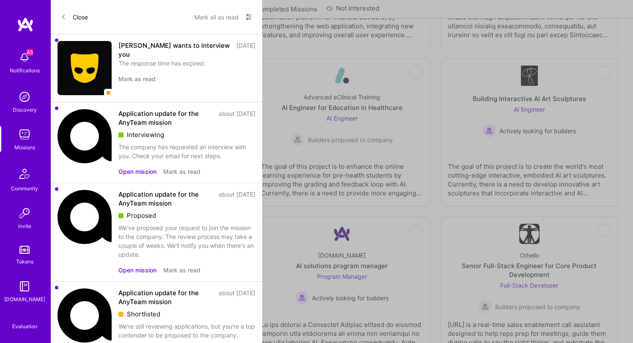
scroll to position [1668, 0]
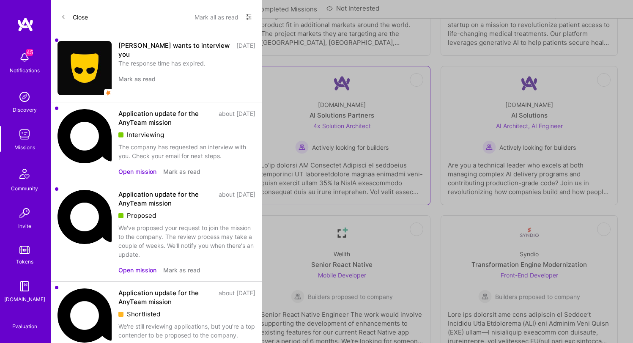
click at [387, 171] on div at bounding box center [342, 175] width 163 height 42
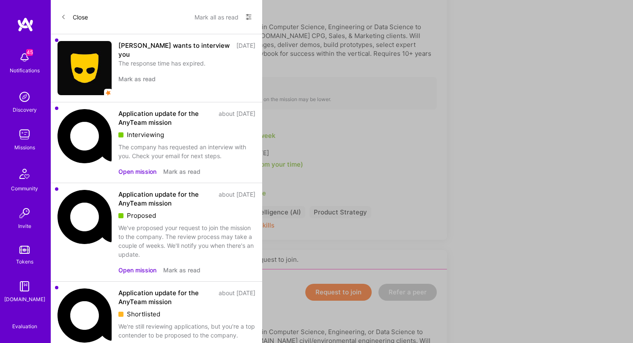
scroll to position [375, 0]
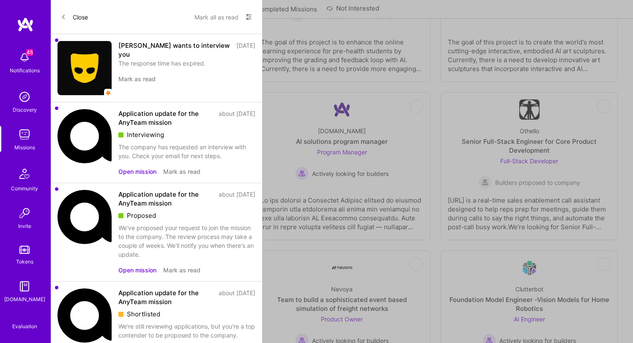
scroll to position [1668, 0]
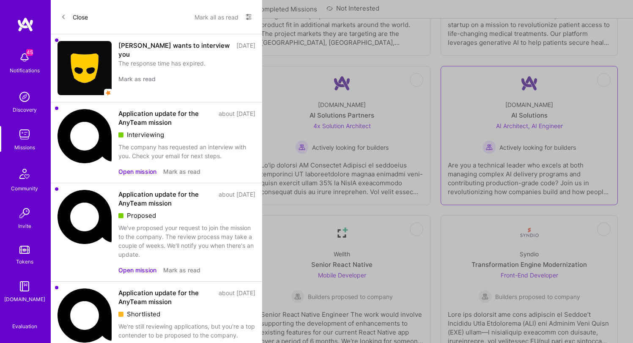
click at [521, 187] on div "Are you a technical leader who excels at both managing complex AI delivery prog…" at bounding box center [529, 175] width 163 height 42
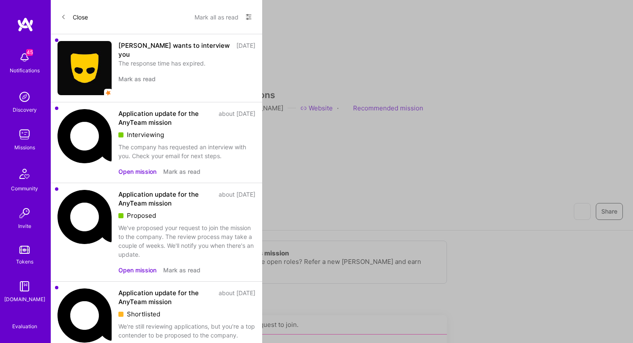
scroll to position [9, 0]
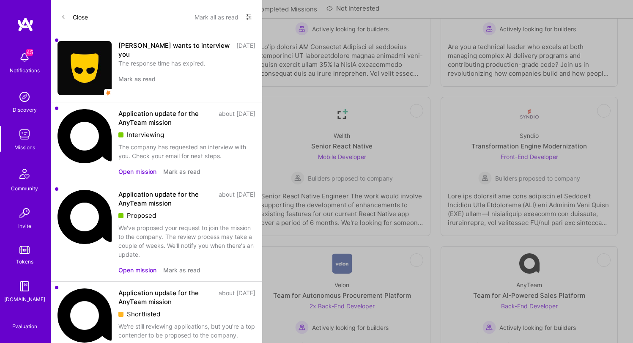
scroll to position [1796, 0]
click at [335, 280] on div "Velon" at bounding box center [342, 284] width 15 height 9
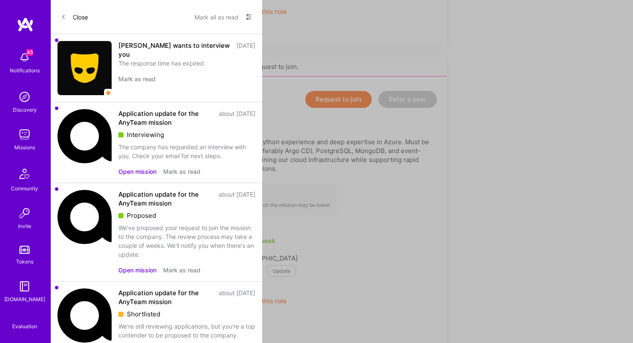
scroll to position [477, 0]
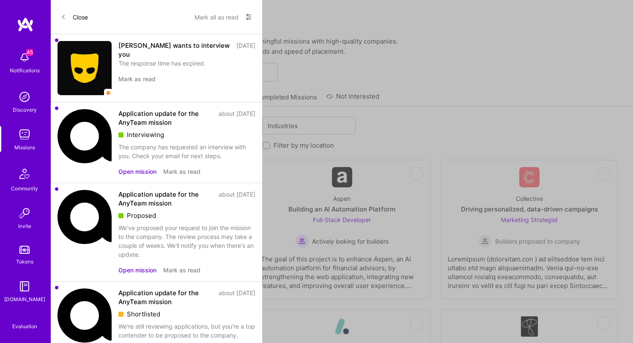
click at [311, 144] on label "Filter by my location" at bounding box center [304, 145] width 61 height 9
click at [270, 144] on input "Filter by my location" at bounding box center [267, 146] width 6 height 6
checkbox input "true"
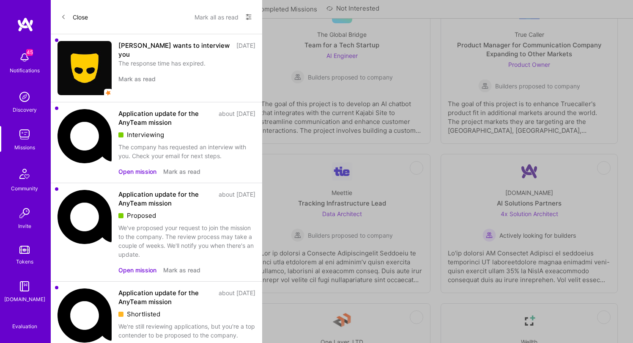
scroll to position [1998, 0]
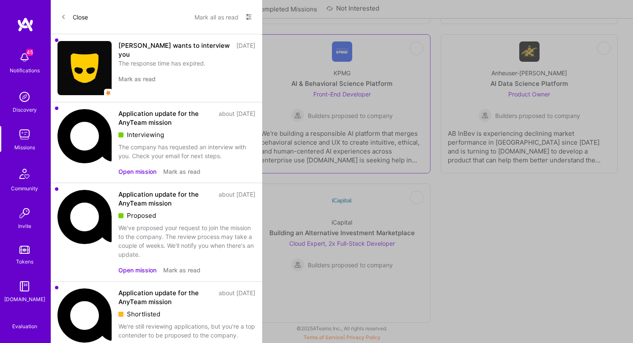
click at [316, 134] on div "We're building a responsible AI platform that merges behavioral science and UX …" at bounding box center [342, 143] width 163 height 42
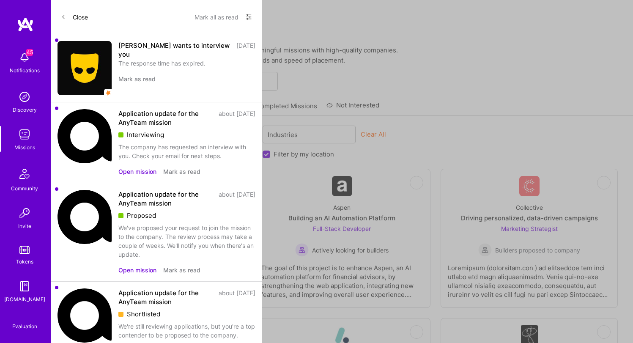
scroll to position [1998, 0]
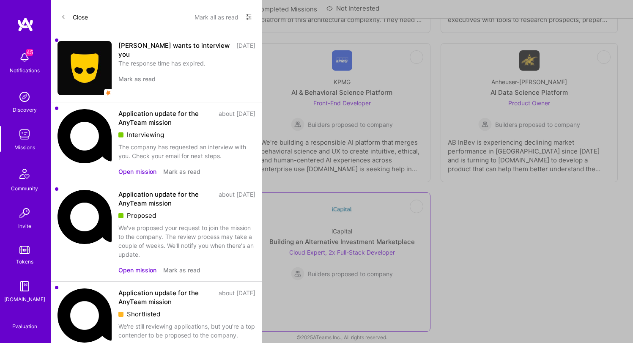
click at [333, 227] on div "iCapital" at bounding box center [342, 231] width 21 height 9
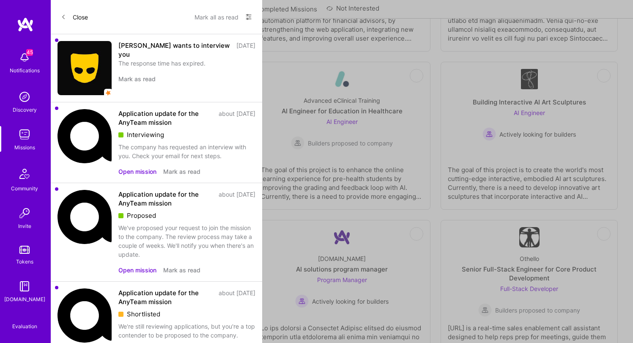
scroll to position [1998, 0]
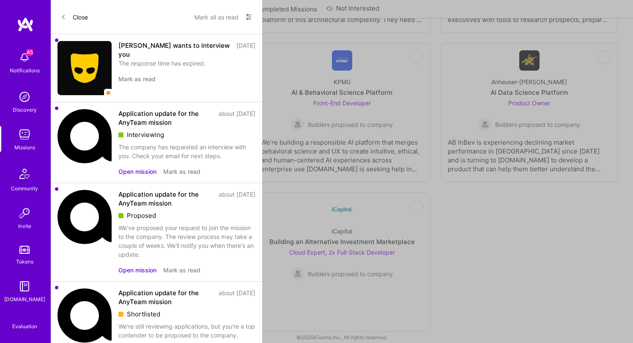
click at [149, 227] on div "Langan" at bounding box center [155, 231] width 48 height 9
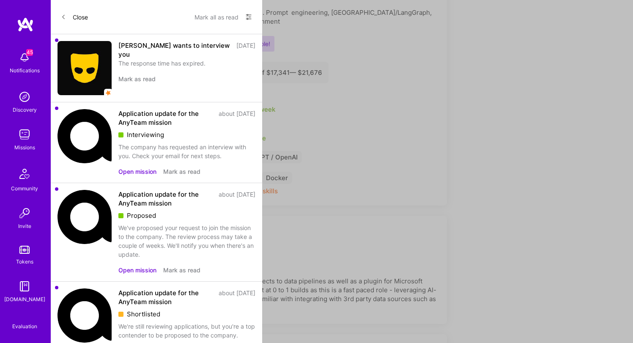
scroll to position [161, 0]
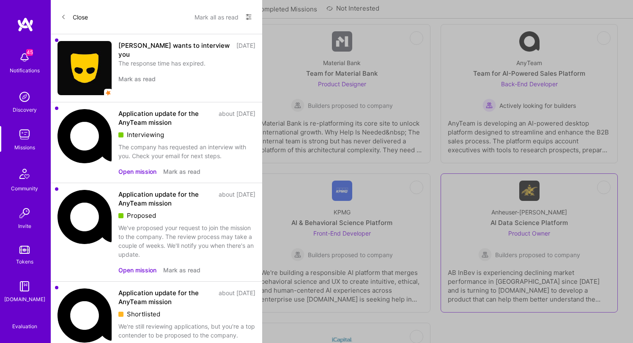
scroll to position [1868, 0]
click at [518, 201] on div "Anheuser-Busch AI Data Science Platform Product Owner Builders proposed to comp…" at bounding box center [529, 231] width 163 height 61
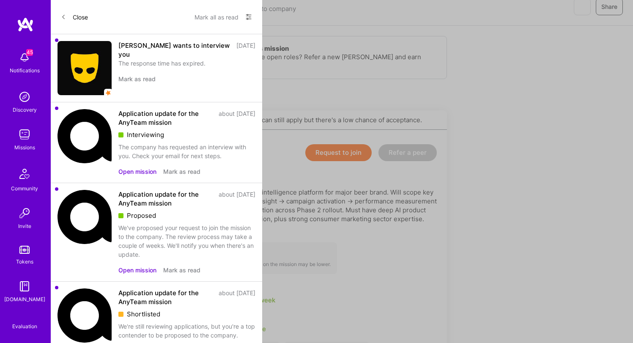
scroll to position [228, 0]
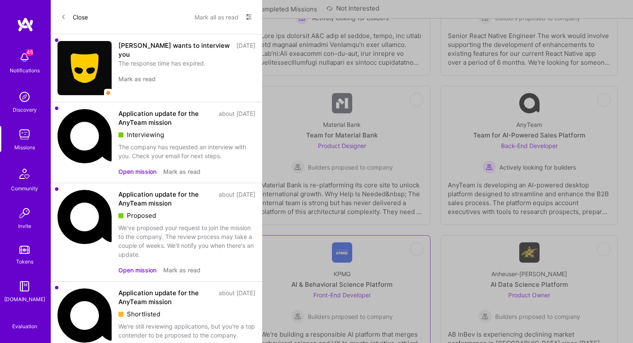
scroll to position [1759, 0]
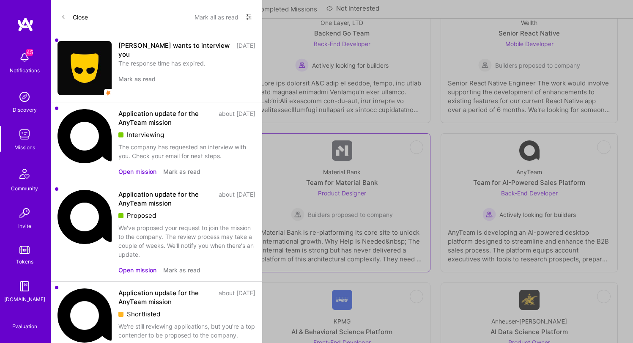
click at [351, 212] on div "Builders proposed to company" at bounding box center [342, 215] width 102 height 14
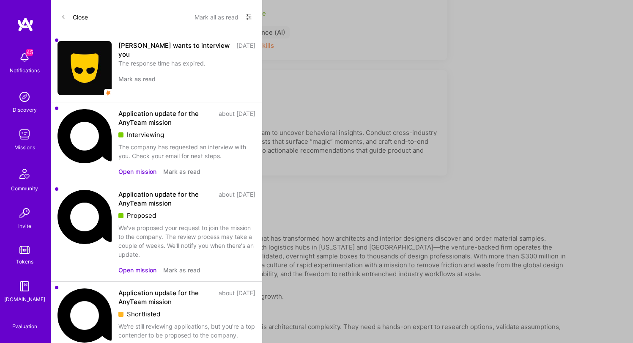
scroll to position [525, 0]
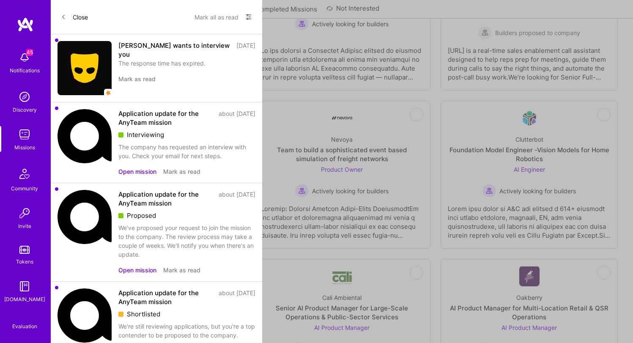
scroll to position [1759, 0]
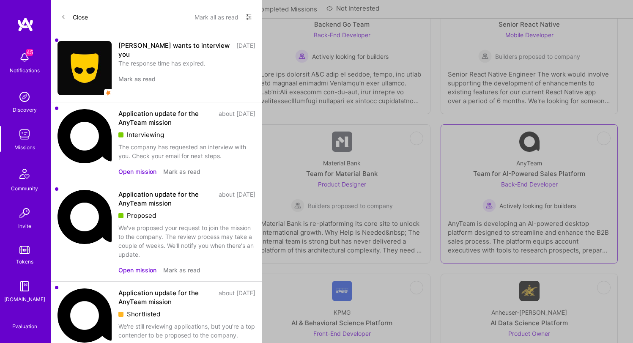
click at [531, 169] on div "AnyTeam Team for AI-Powered Sales Platform Back-End Developer Actively looking …" at bounding box center [529, 182] width 163 height 61
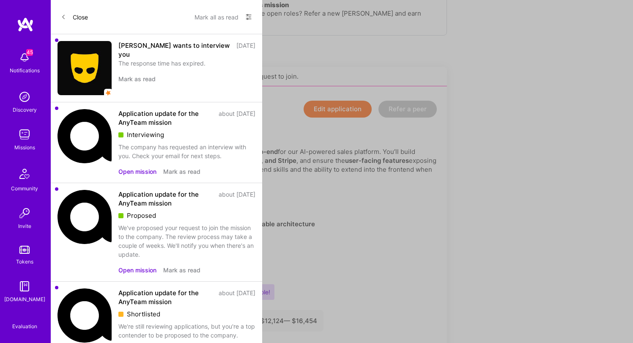
scroll to position [155, 0]
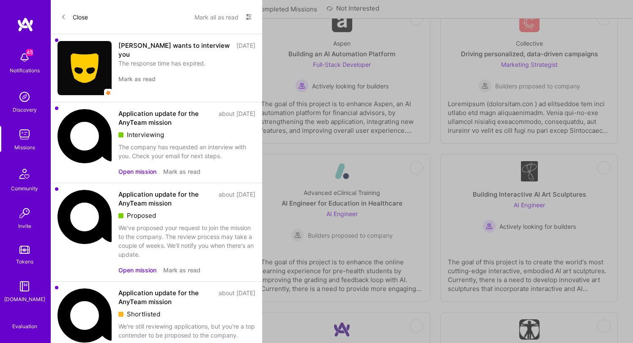
scroll to position [1759, 0]
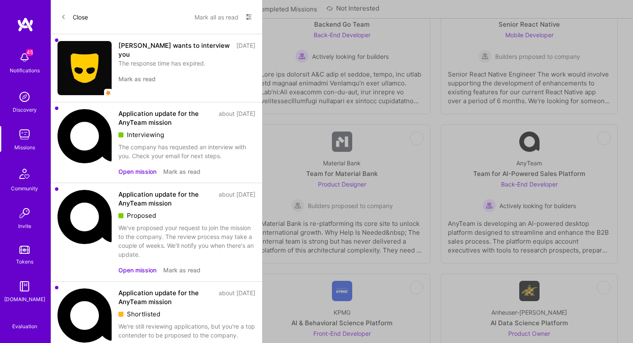
click at [153, 155] on div "Syndio Transformation Engine Modernization Front-End Developer Builders propose…" at bounding box center [155, 182] width 163 height 61
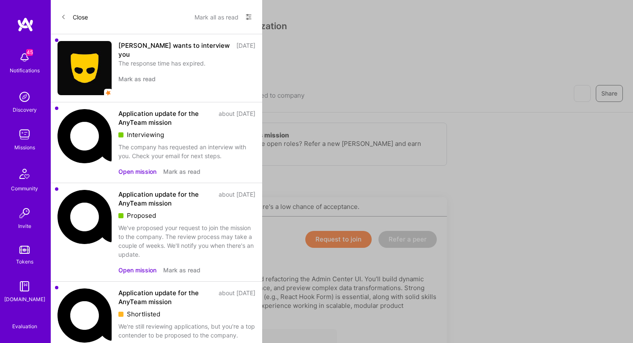
scroll to position [97, 0]
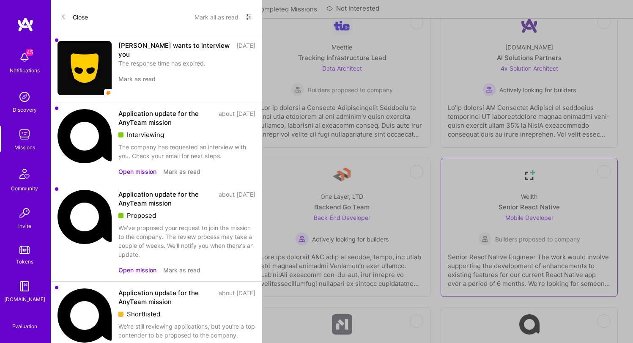
scroll to position [1577, 0]
click at [353, 189] on div "One Layer, LTD Backend Go Team Back-End Developer Actively looking for builders" at bounding box center [342, 214] width 163 height 61
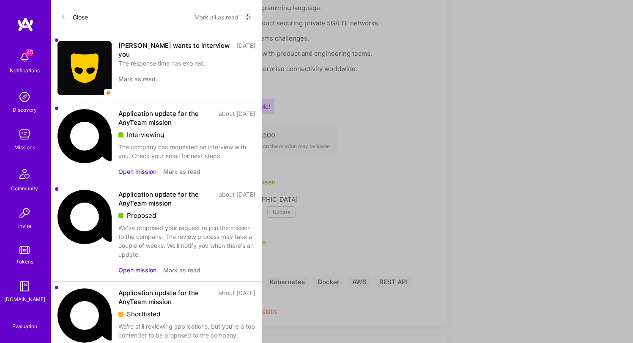
scroll to position [329, 0]
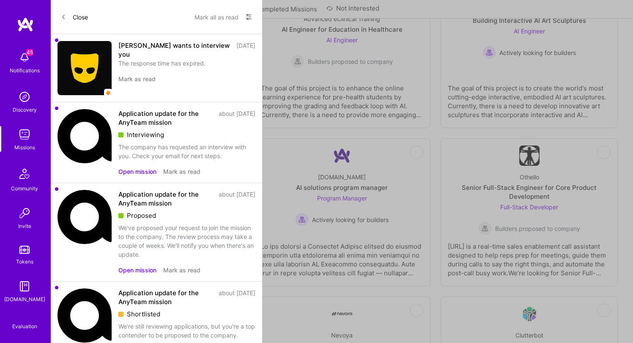
scroll to position [1577, 0]
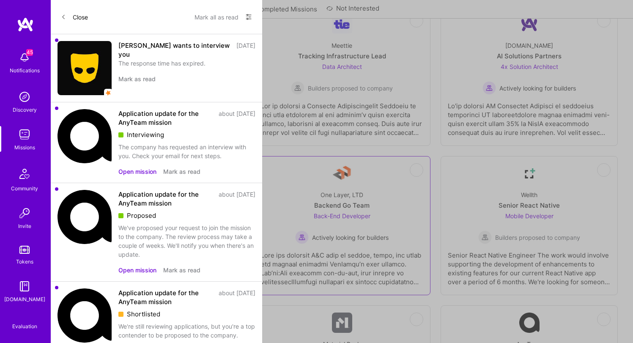
click at [353, 166] on link "Not Interested One Layer, LTD Backend Go Team Back-End Developer Actively looki…" at bounding box center [342, 225] width 163 height 125
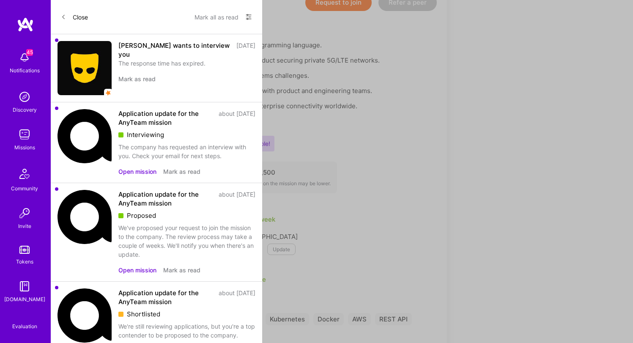
scroll to position [299, 0]
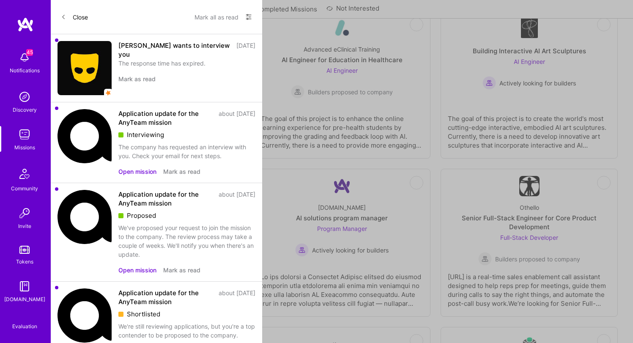
scroll to position [1577, 0]
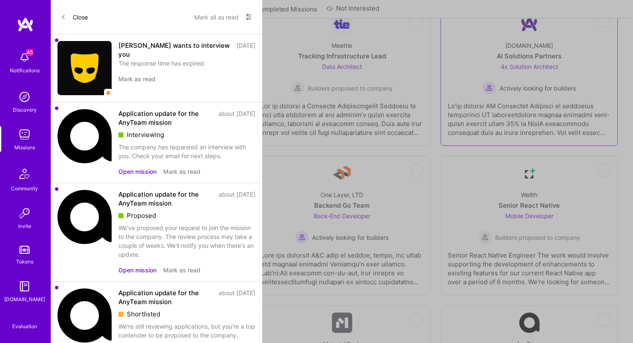
click at [546, 100] on div at bounding box center [529, 116] width 163 height 42
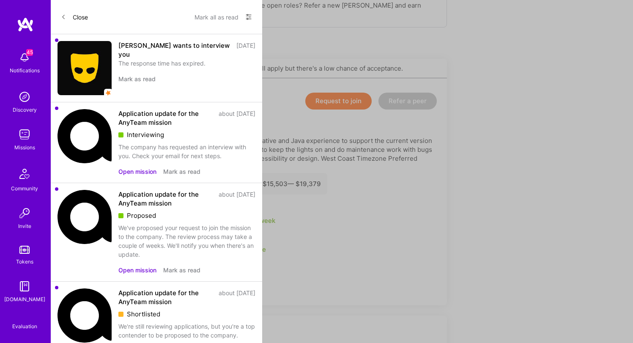
scroll to position [158, 0]
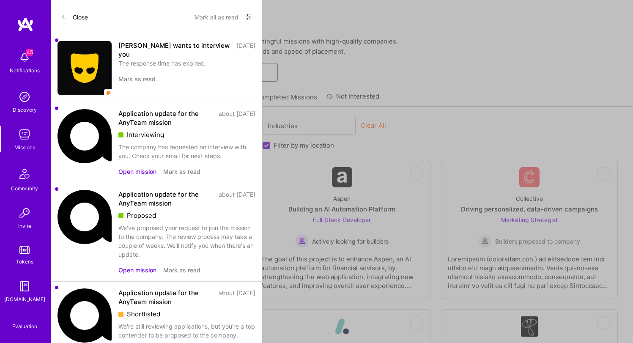
click at [154, 73] on input at bounding box center [175, 72] width 191 height 9
type input "k"
type input "kpmg"
click at [360, 71] on div "kpmg" at bounding box center [342, 72] width 582 height 19
click at [282, 143] on label "Filter by my location" at bounding box center [304, 145] width 61 height 9
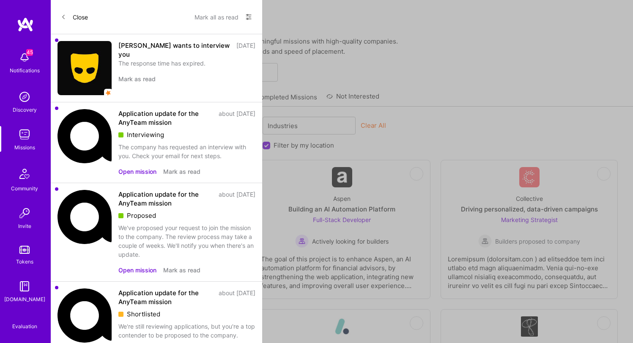
click at [271, 143] on input "Filter by my location" at bounding box center [268, 146] width 8 height 8
checkbox input "false"
click at [145, 71] on input "kpmg" at bounding box center [175, 72] width 191 height 9
click at [107, 93] on link "Recommended Missions" at bounding box center [103, 100] width 74 height 14
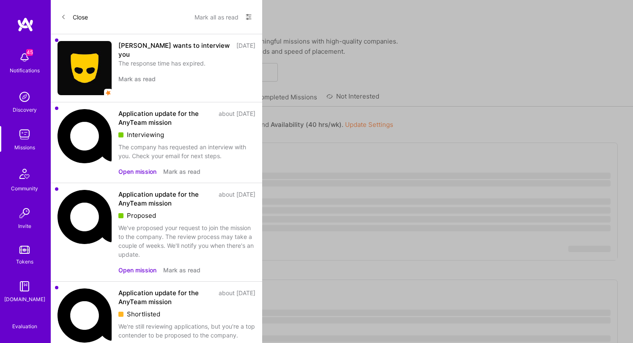
click at [162, 101] on link "All Missions" at bounding box center [168, 100] width 36 height 14
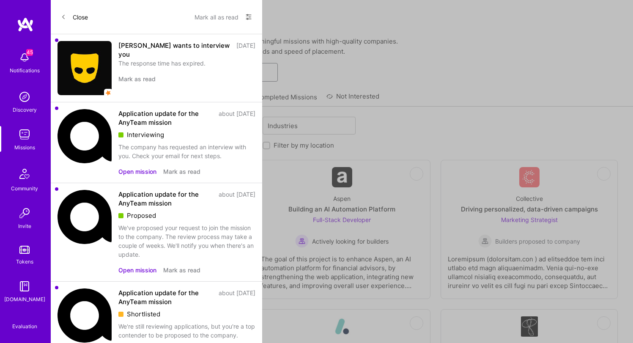
click at [119, 69] on input "kpmg" at bounding box center [175, 72] width 191 height 9
type input "KPGMPG"
type input "KPMG"
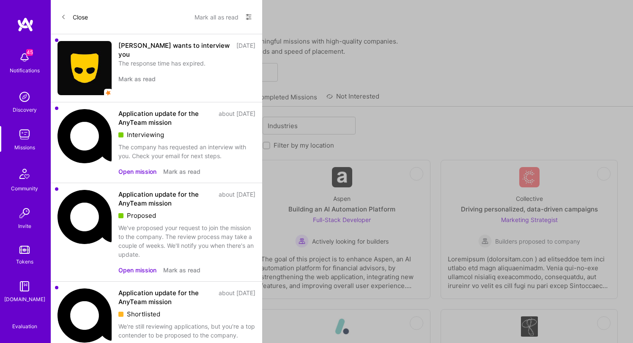
click at [114, 102] on link "Recommended Missions" at bounding box center [103, 100] width 74 height 14
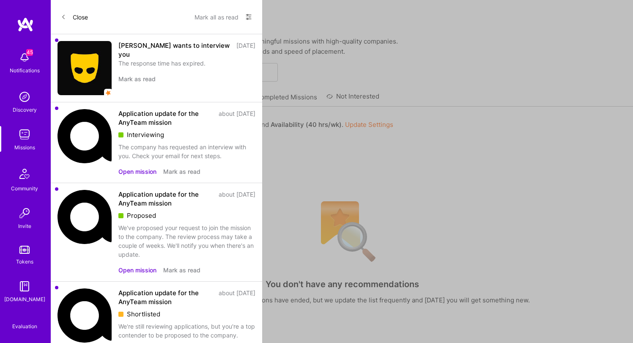
click at [150, 99] on link "All Missions" at bounding box center [168, 100] width 36 height 14
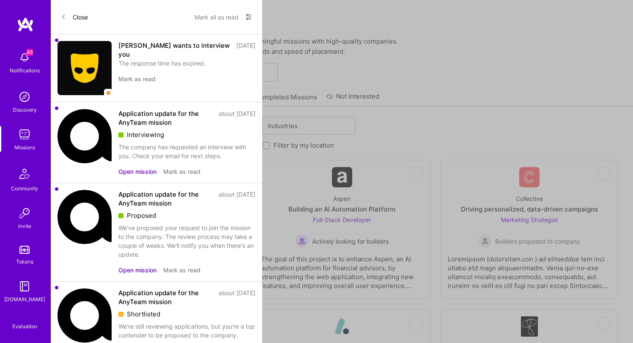
click at [130, 144] on label "Looking for builders" at bounding box center [107, 145] width 60 height 9
click at [74, 144] on input "Looking for builders" at bounding box center [71, 146] width 6 height 6
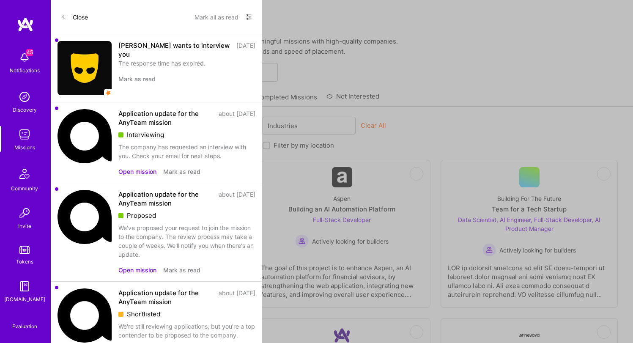
click at [130, 144] on label "Looking for builders" at bounding box center [107, 145] width 60 height 9
click at [74, 144] on input "Looking for builders" at bounding box center [71, 146] width 6 height 6
checkbox input "false"
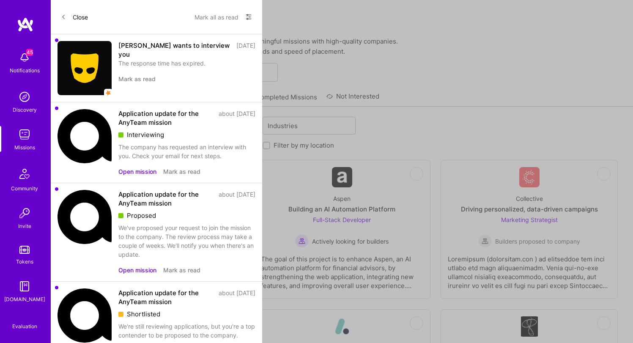
scroll to position [0, 0]
click at [223, 146] on label "Filter by my availability" at bounding box center [210, 145] width 68 height 9
click at [172, 146] on input "Filter by my availability" at bounding box center [169, 146] width 6 height 6
click at [223, 146] on label "Filter by my availability" at bounding box center [210, 145] width 68 height 9
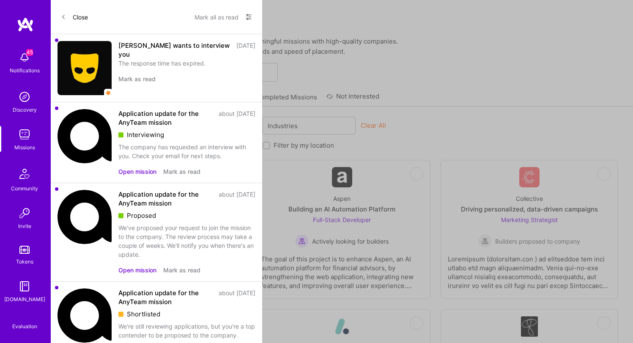
click at [172, 146] on input "Filter by my availability" at bounding box center [169, 146] width 6 height 6
checkbox input "false"
click at [297, 135] on div "Skills Roles Industries" at bounding box center [342, 127] width 552 height 20
click at [299, 141] on label "Filter by my location" at bounding box center [304, 145] width 61 height 9
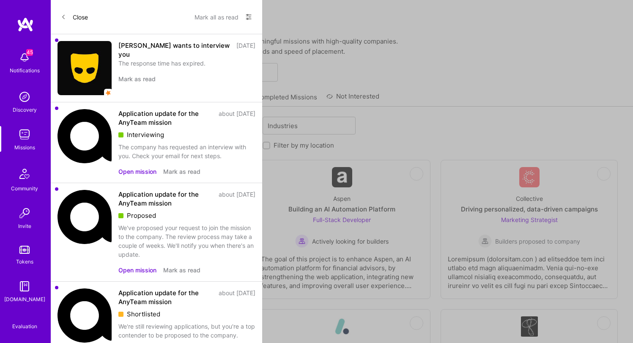
click at [270, 143] on input "Filter by my location" at bounding box center [267, 146] width 6 height 6
click at [301, 145] on label "Filter by my location" at bounding box center [304, 145] width 61 height 9
click at [270, 145] on input "Filter by my location" at bounding box center [267, 146] width 6 height 6
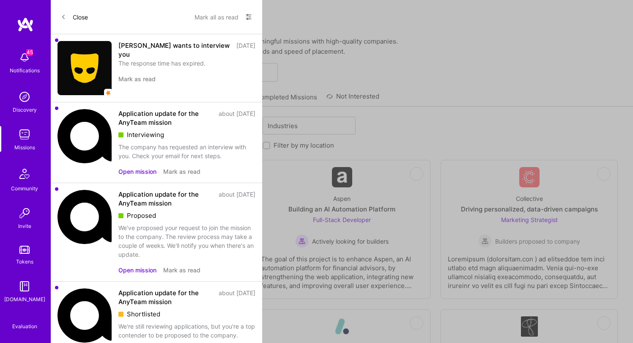
click at [311, 144] on label "Filter by my location" at bounding box center [304, 145] width 61 height 9
click at [270, 144] on input "Filter by my location" at bounding box center [267, 146] width 6 height 6
checkbox input "true"
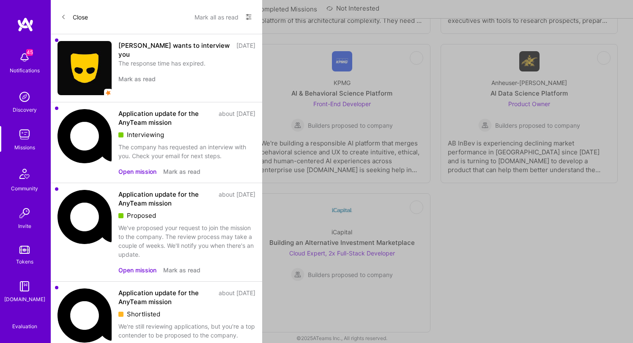
scroll to position [1998, 0]
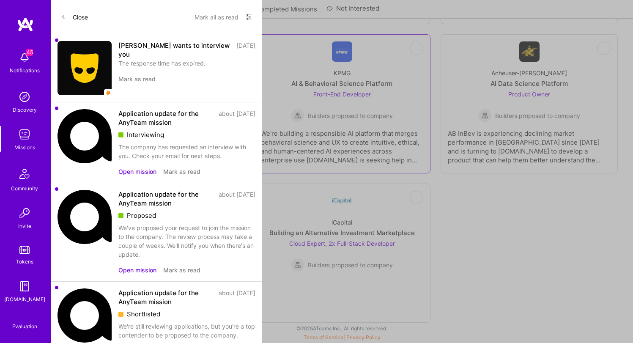
click at [350, 74] on div "KPMG" at bounding box center [342, 73] width 17 height 9
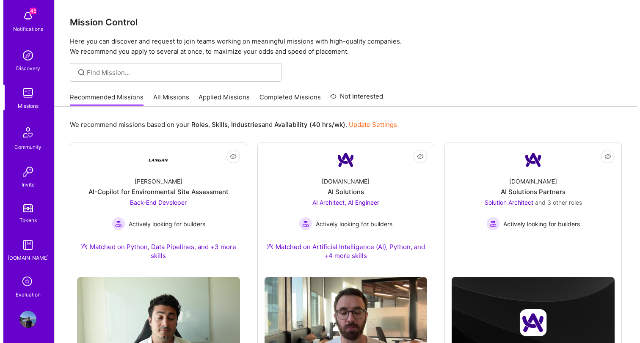
scroll to position [43, 0]
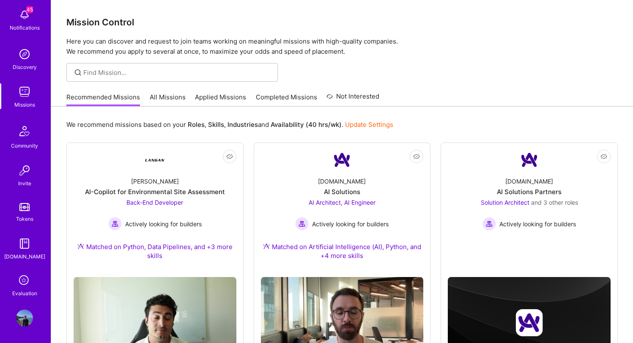
click at [22, 281] on icon at bounding box center [25, 281] width 16 height 16
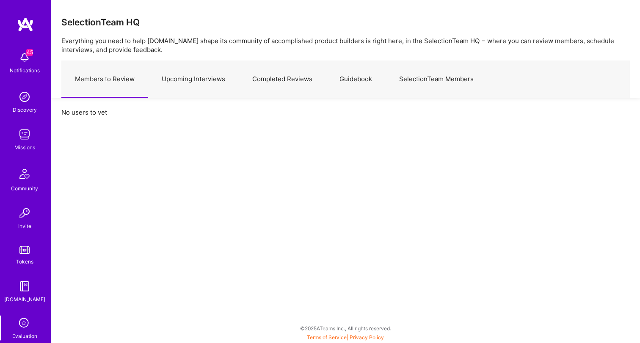
click at [197, 79] on link "Upcoming Interviews" at bounding box center [193, 79] width 91 height 37
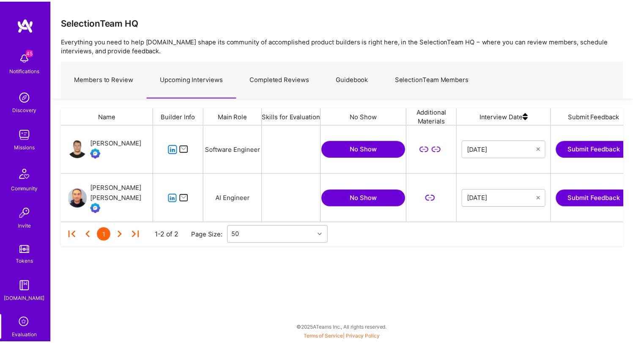
scroll to position [91, 562]
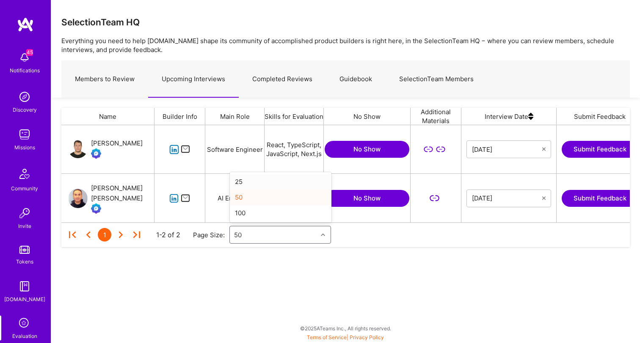
drag, startPoint x: 314, startPoint y: 239, endPoint x: 326, endPoint y: 240, distance: 12.3
click at [326, 240] on div "50" at bounding box center [280, 235] width 102 height 18
click at [393, 243] on div "1 1-2 of 2 Page Size: option 25 focused, 1 of 3. 3 results available. Use Up an…" at bounding box center [346, 235] width 560 height 25
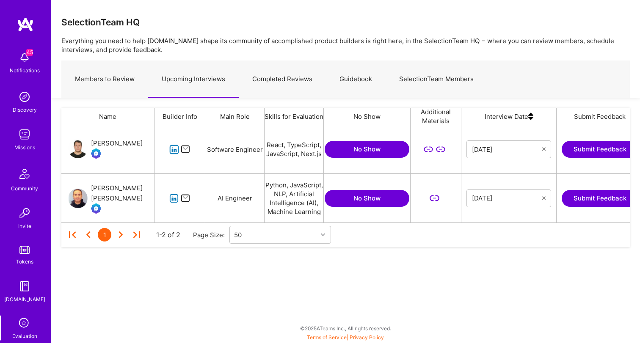
drag, startPoint x: 364, startPoint y: 254, endPoint x: 412, endPoint y: 256, distance: 47.8
click at [412, 256] on div "Name Builder Info Main Role Skills for Evaluation No Show Additional Materials …" at bounding box center [345, 187] width 589 height 178
click at [592, 199] on button "Submit Feedback" at bounding box center [600, 198] width 76 height 17
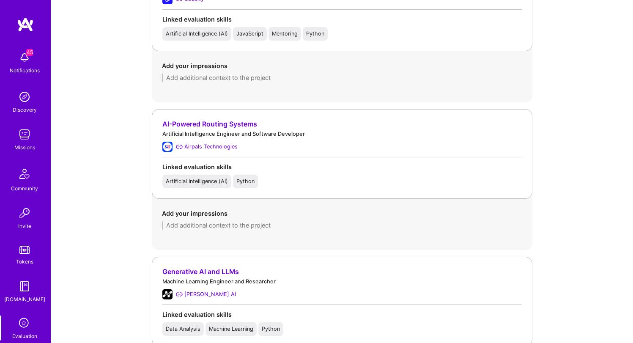
scroll to position [657, 0]
click at [207, 147] on div "Airpals Technologies" at bounding box center [210, 147] width 53 height 9
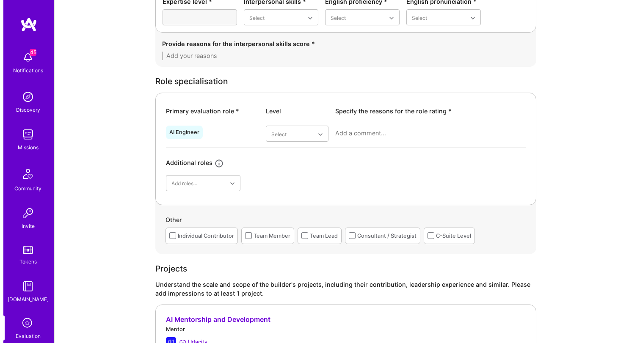
scroll to position [0, 0]
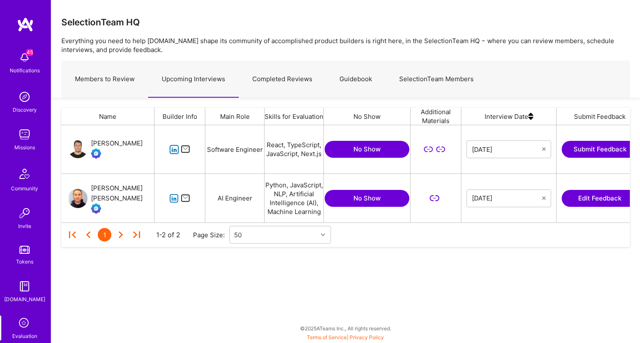
scroll to position [91, 562]
click at [585, 149] on button "Submit Feedback" at bounding box center [600, 149] width 76 height 17
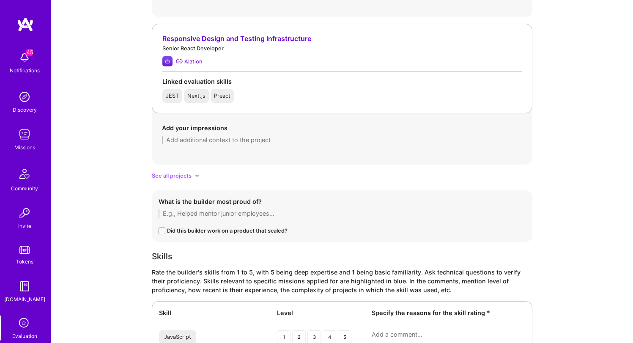
scroll to position [920, 0]
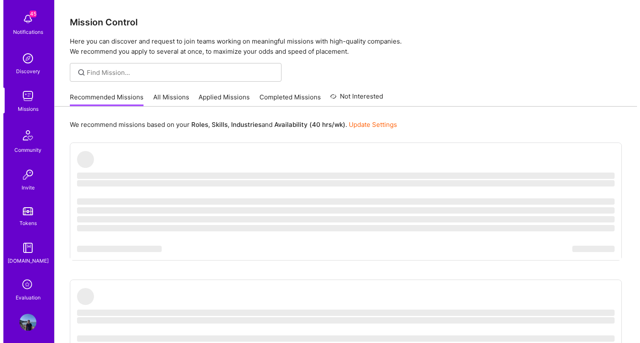
scroll to position [43, 0]
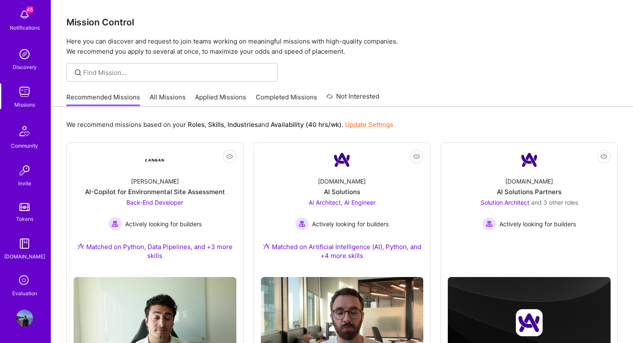
click at [22, 286] on icon at bounding box center [25, 281] width 16 height 16
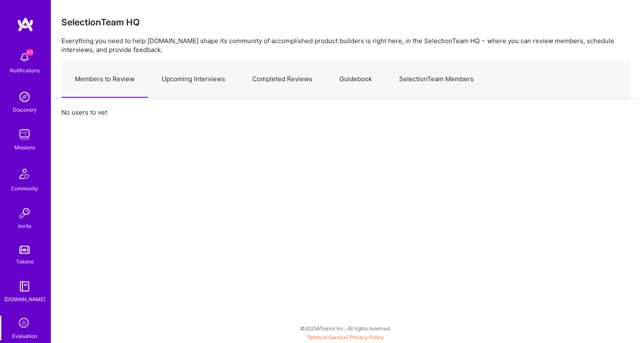
click at [183, 72] on link "Upcoming Interviews" at bounding box center [193, 79] width 91 height 37
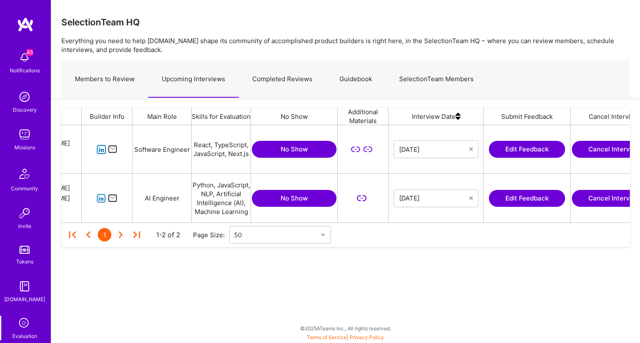
scroll to position [0, 107]
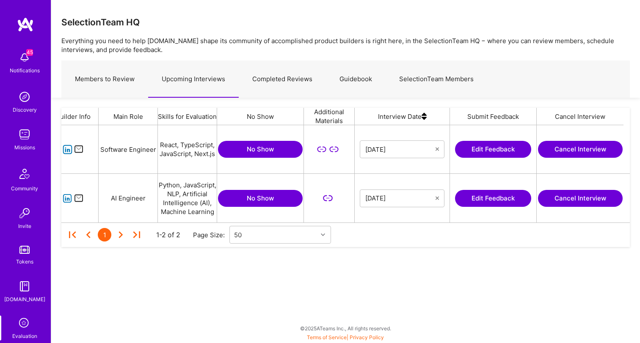
click at [565, 149] on button "Cancel Interview" at bounding box center [580, 149] width 85 height 17
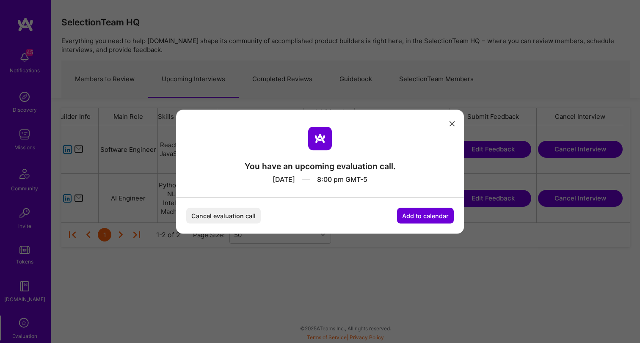
click at [241, 214] on button "Cancel evaluation call" at bounding box center [223, 216] width 74 height 16
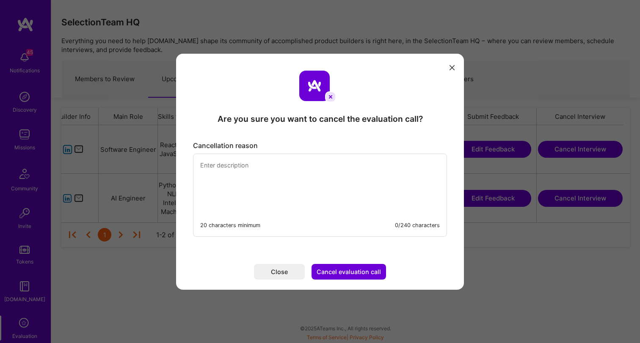
click at [273, 193] on textarea "modal" at bounding box center [319, 183] width 253 height 58
type textarea "Have a meeting conflict with this call."
click at [364, 275] on button "Cancel evaluation call" at bounding box center [348, 272] width 74 height 16
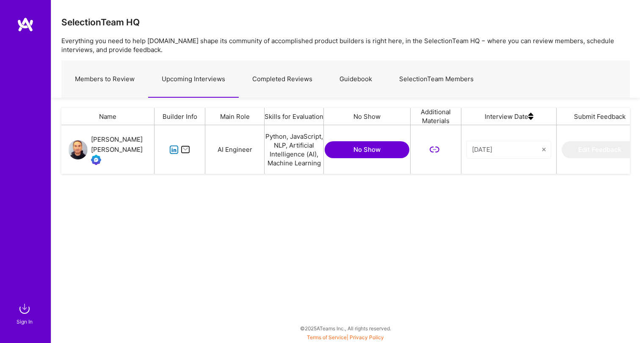
scroll to position [42, 562]
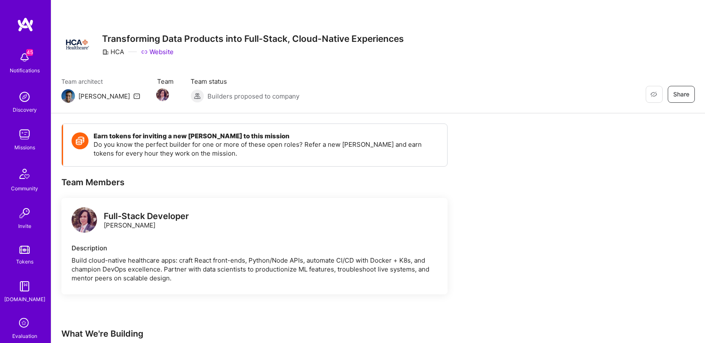
click at [549, 179] on div "Earn tokens for inviting a new [PERSON_NAME] to this mission Do you know the pe…" at bounding box center [315, 293] width 508 height 339
click at [85, 224] on img at bounding box center [84, 219] width 25 height 25
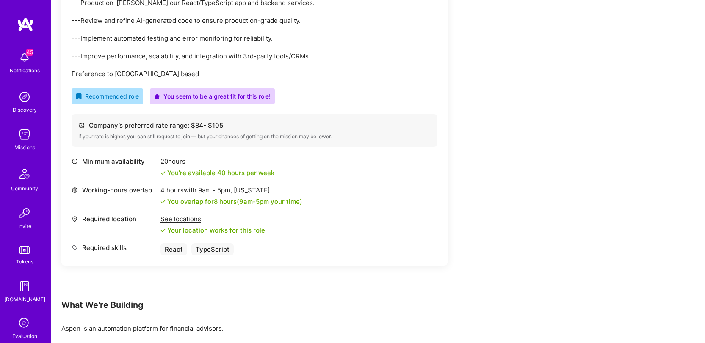
scroll to position [426, 0]
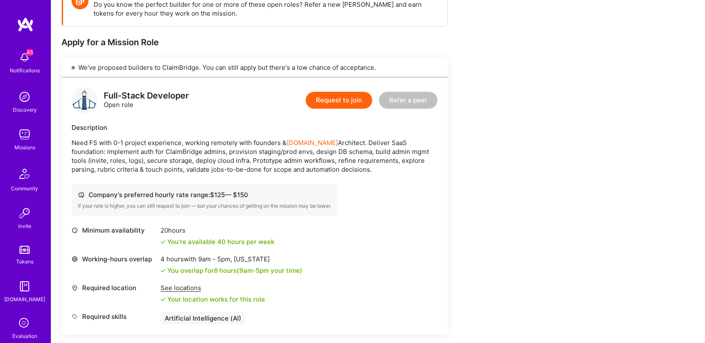
scroll to position [186, 0]
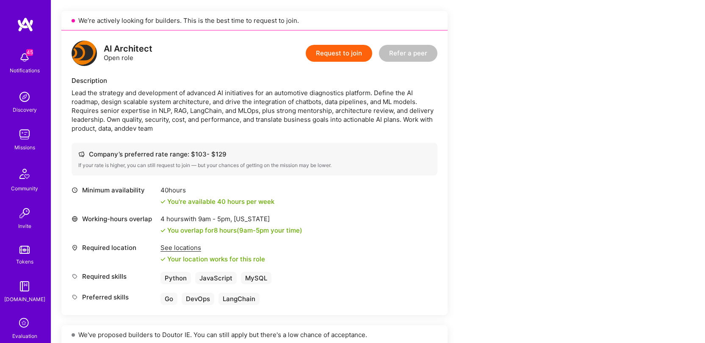
scroll to position [203, 0]
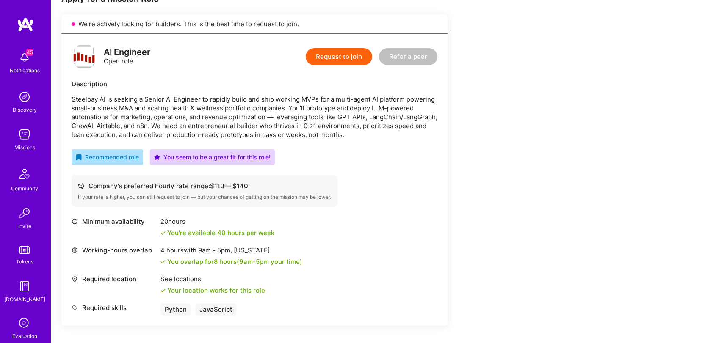
scroll to position [156, 0]
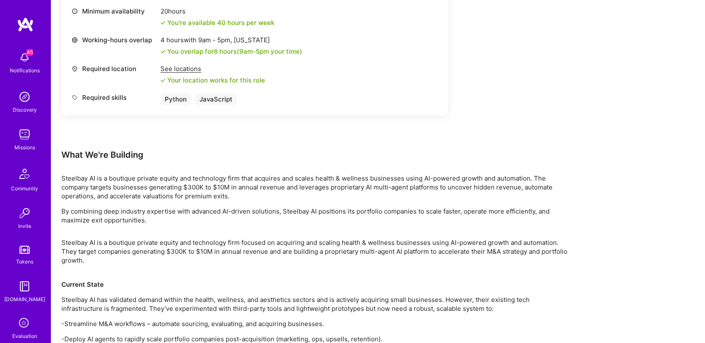
scroll to position [369, 0]
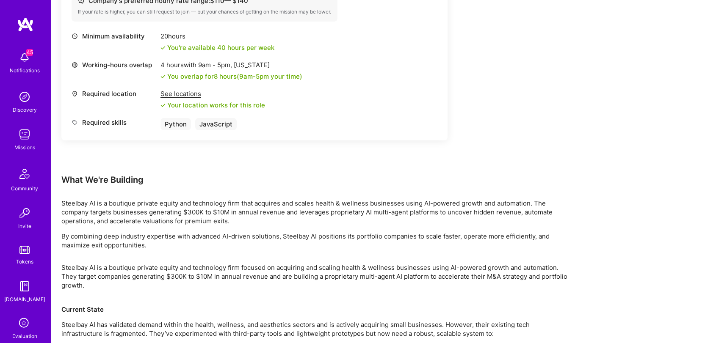
click at [328, 211] on p "Steelbay AI is a boutique private equity and technology firm that acquires and …" at bounding box center [315, 212] width 508 height 27
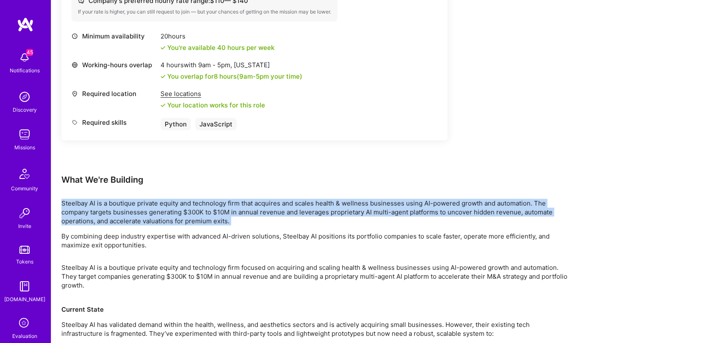
click at [327, 212] on p "Steelbay AI is a boutique private equity and technology firm that acquires and …" at bounding box center [315, 212] width 508 height 27
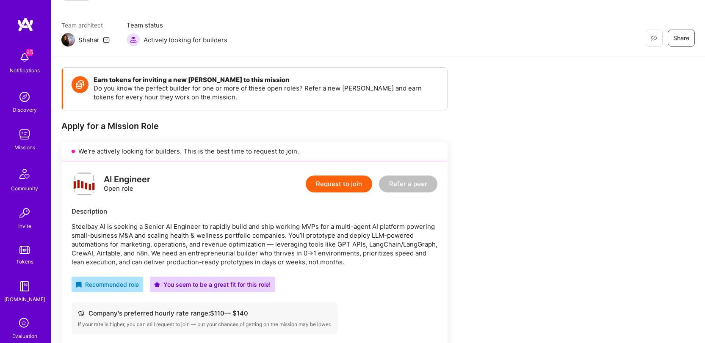
scroll to position [161, 0]
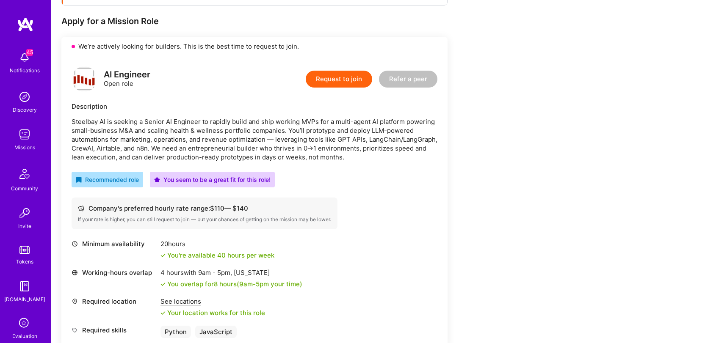
click at [258, 150] on p "Steelbay AI is seeking a Senior AI Engineer to rapidly build and ship working M…" at bounding box center [255, 139] width 366 height 44
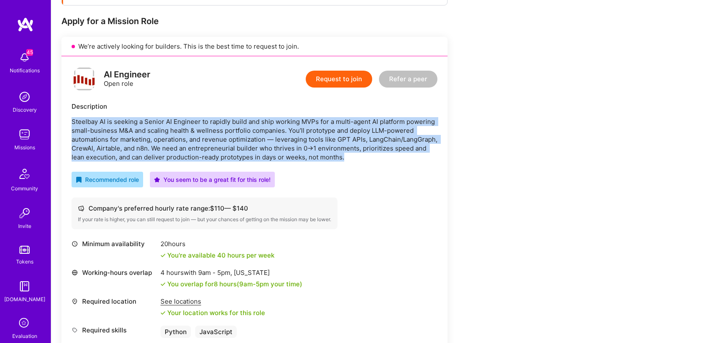
click at [258, 150] on p "Steelbay AI is seeking a Senior AI Engineer to rapidly build and ship working M…" at bounding box center [255, 139] width 366 height 44
click at [287, 143] on p "Steelbay AI is seeking a Senior AI Engineer to rapidly build and ship working M…" at bounding box center [255, 139] width 366 height 44
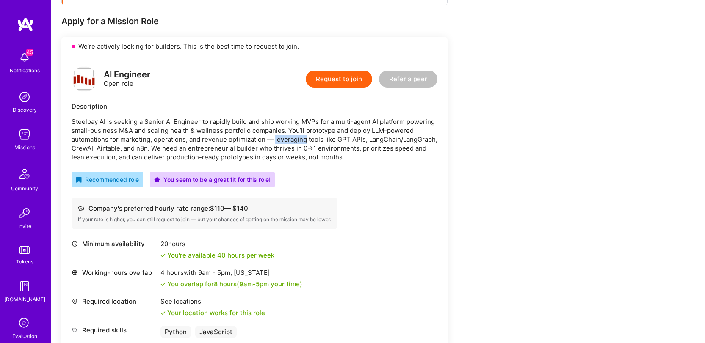
click at [287, 143] on p "Steelbay AI is seeking a Senior AI Engineer to rapidly build and ship working M…" at bounding box center [255, 139] width 366 height 44
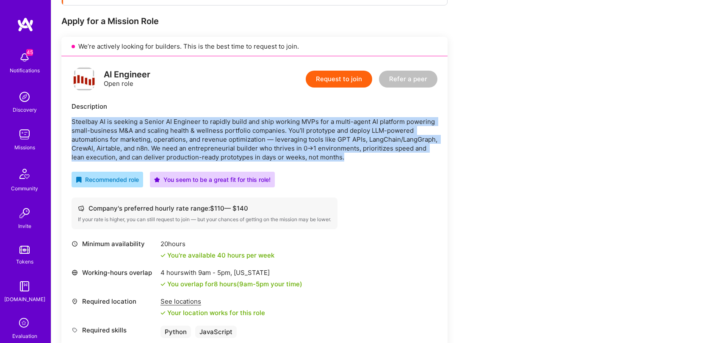
click at [287, 143] on p "Steelbay AI is seeking a Senior AI Engineer to rapidly build and ship working M…" at bounding box center [255, 139] width 366 height 44
click at [225, 127] on p "Steelbay AI is seeking a Senior AI Engineer to rapidly build and ship working M…" at bounding box center [255, 139] width 366 height 44
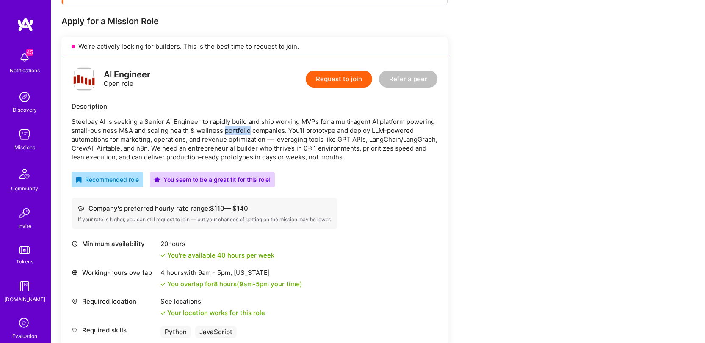
click at [225, 127] on p "Steelbay AI is seeking a Senior AI Engineer to rapidly build and ship working M…" at bounding box center [255, 139] width 366 height 44
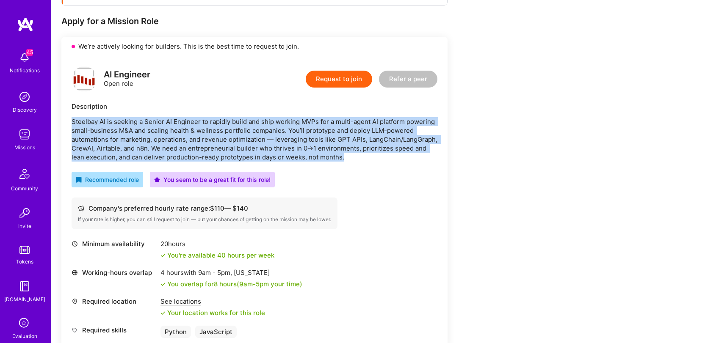
click at [225, 126] on p "Steelbay AI is seeking a Senior AI Engineer to rapidly build and ship working M…" at bounding box center [255, 139] width 366 height 44
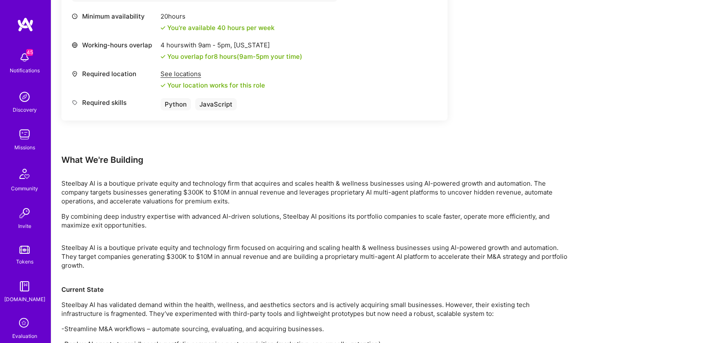
scroll to position [389, 0]
click at [337, 192] on p "Steelbay AI is a boutique private equity and technology firm that acquires and …" at bounding box center [315, 192] width 508 height 27
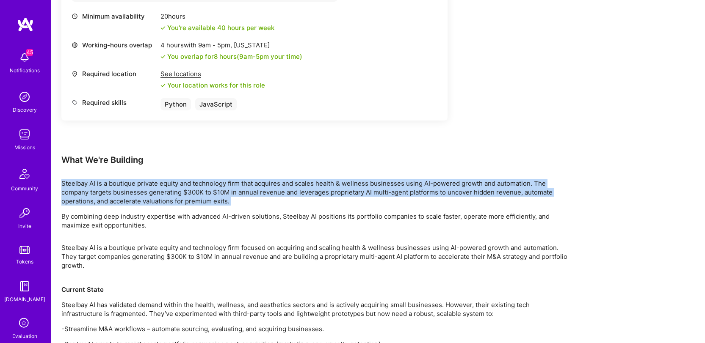
click at [337, 192] on p "Steelbay AI is a boutique private equity and technology firm that acquires and …" at bounding box center [315, 192] width 508 height 27
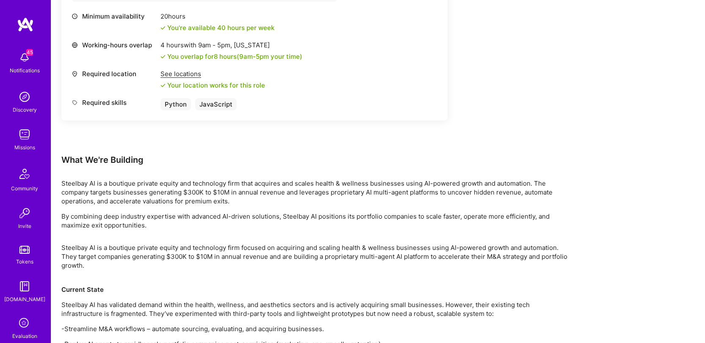
click at [338, 215] on p "By combining deep industry expertise with advanced AI-driven solutions, Steelba…" at bounding box center [315, 221] width 508 height 18
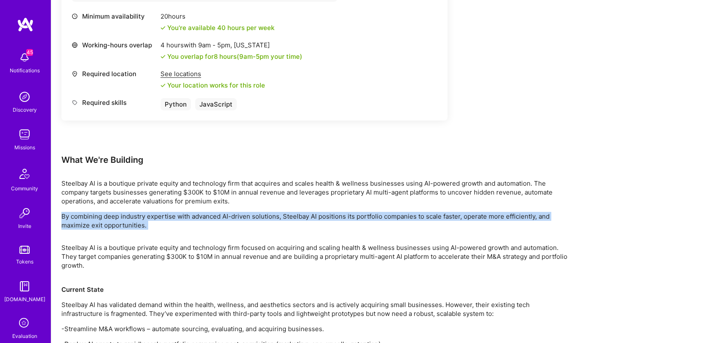
click at [338, 215] on p "By combining deep industry expertise with advanced AI-driven solutions, Steelba…" at bounding box center [315, 221] width 508 height 18
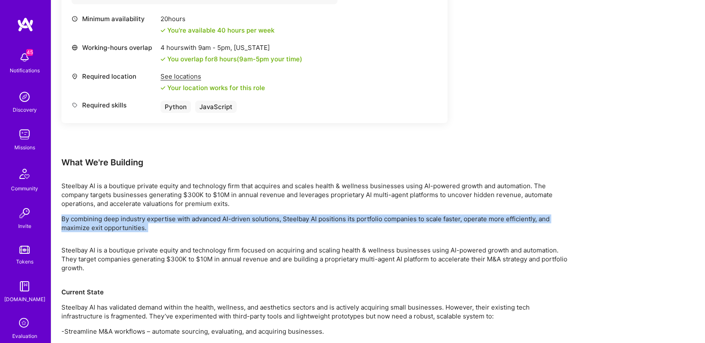
scroll to position [386, 0]
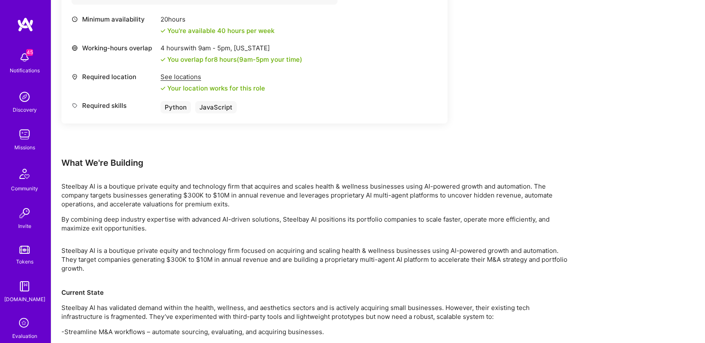
click at [325, 193] on p "Steelbay AI is a boutique private equity and technology firm that acquires and …" at bounding box center [315, 195] width 508 height 27
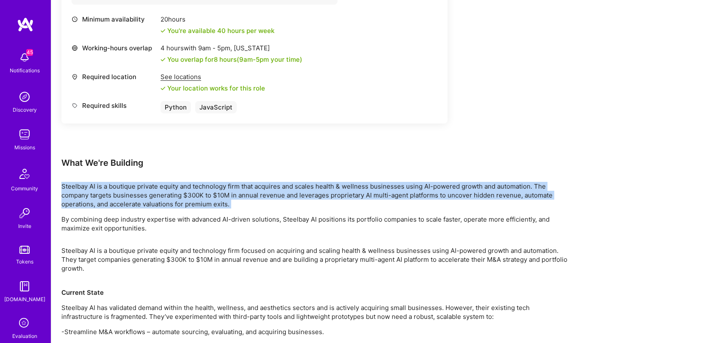
click at [325, 193] on p "Steelbay AI is a boutique private equity and technology firm that acquires and …" at bounding box center [315, 195] width 508 height 27
click at [327, 194] on p "Steelbay AI is a boutique private equity and technology firm that acquires and …" at bounding box center [315, 195] width 508 height 27
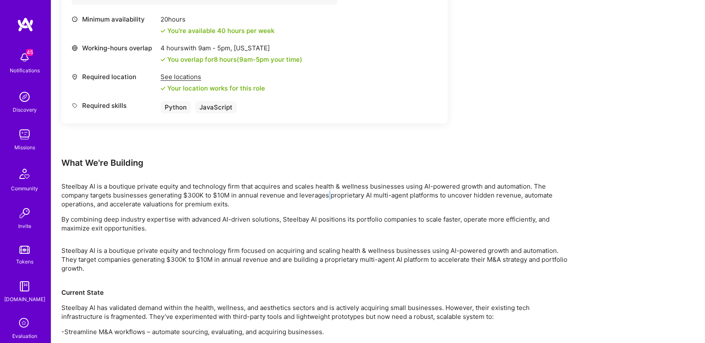
click at [327, 194] on p "Steelbay AI is a boutique private equity and technology firm that acquires and …" at bounding box center [315, 195] width 508 height 27
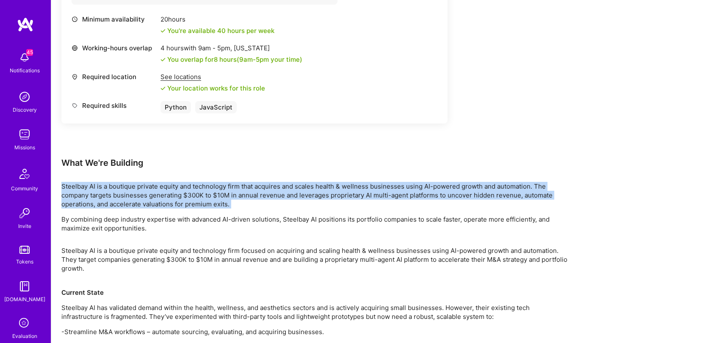
click at [327, 194] on p "Steelbay AI is a boutique private equity and technology firm that acquires and …" at bounding box center [315, 195] width 508 height 27
click at [327, 195] on p "Steelbay AI is a boutique private equity and technology firm that acquires and …" at bounding box center [315, 195] width 508 height 27
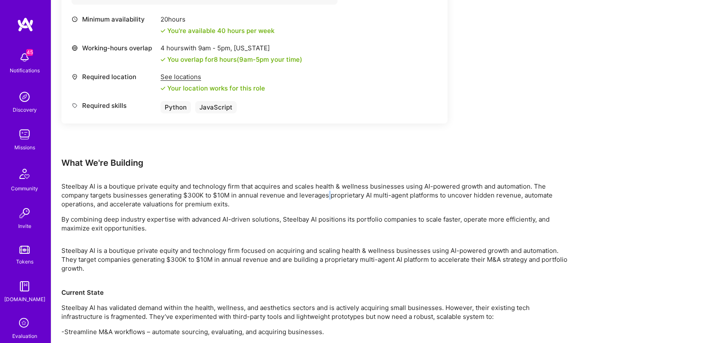
click at [327, 195] on p "Steelbay AI is a boutique private equity and technology firm that acquires and …" at bounding box center [315, 195] width 508 height 27
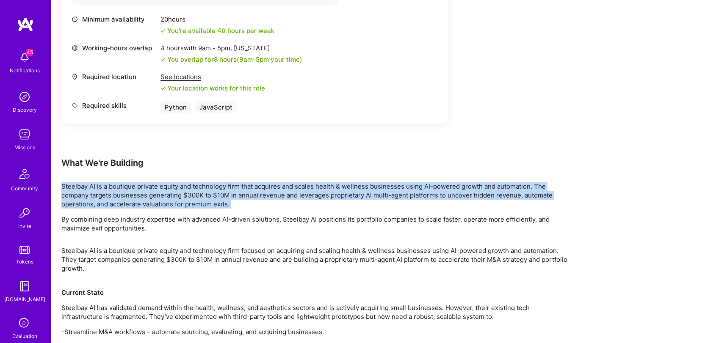
click at [327, 195] on p "Steelbay AI is a boutique private equity and technology firm that acquires and …" at bounding box center [315, 195] width 508 height 27
click at [325, 237] on div "Earn tokens for inviting a new A.Teamer to this mission Do you know the perfect…" at bounding box center [315, 282] width 508 height 1089
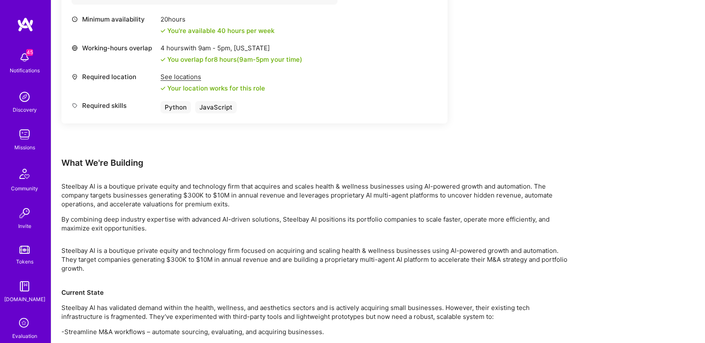
click at [330, 222] on p "By combining deep industry expertise with advanced AI-driven solutions, Steelba…" at bounding box center [315, 224] width 508 height 18
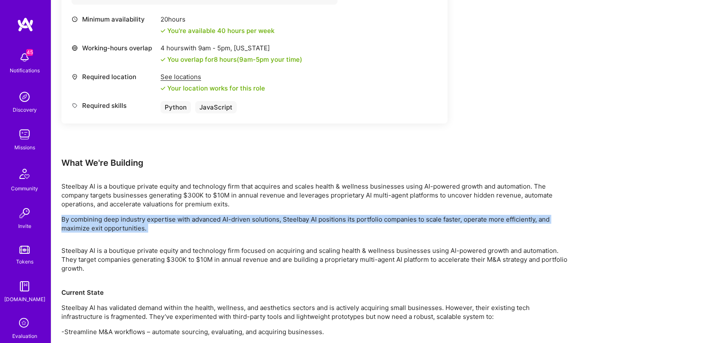
click at [330, 222] on p "By combining deep industry expertise with advanced AI-driven solutions, Steelba…" at bounding box center [315, 224] width 508 height 18
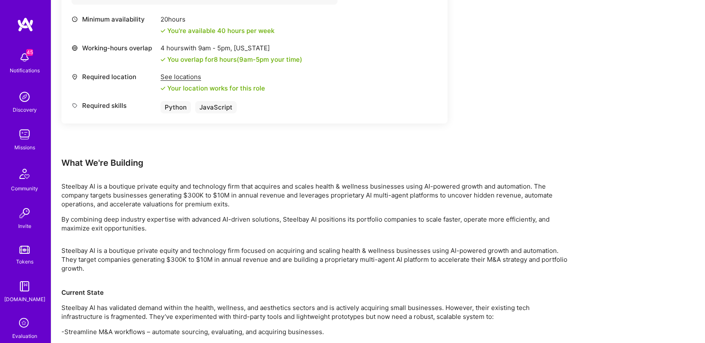
click at [325, 248] on p "Steelbay AI is a boutique private equity and technology firm focused on acquiri…" at bounding box center [315, 264] width 508 height 36
click at [325, 247] on p "Steelbay AI is a boutique private equity and technology firm focused on acquiri…" at bounding box center [315, 264] width 508 height 36
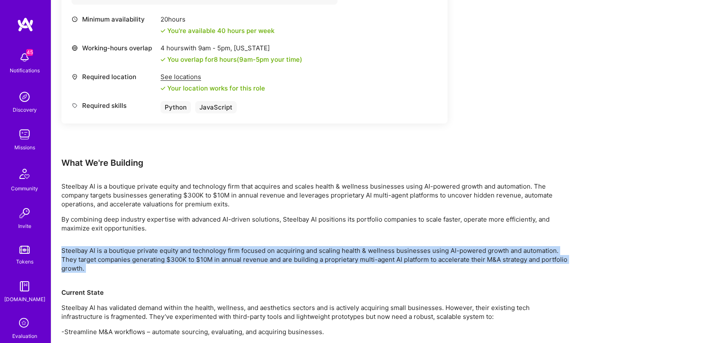
click at [325, 247] on p "Steelbay AI is a boutique private equity and technology firm focused on acquiri…" at bounding box center [315, 264] width 508 height 36
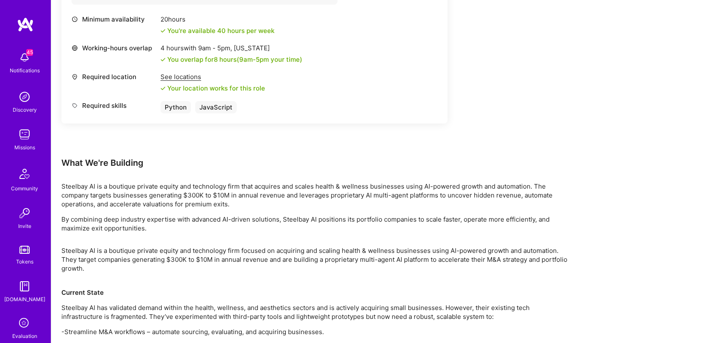
click at [337, 223] on p "By combining deep industry expertise with advanced AI-driven solutions, Steelba…" at bounding box center [315, 224] width 508 height 18
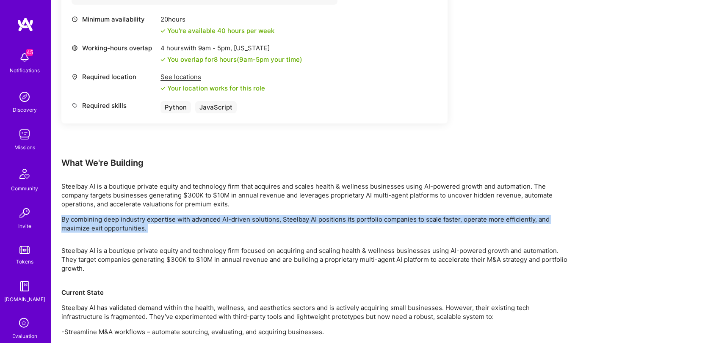
click at [337, 223] on p "By combining deep industry expertise with advanced AI-driven solutions, Steelba…" at bounding box center [315, 224] width 508 height 18
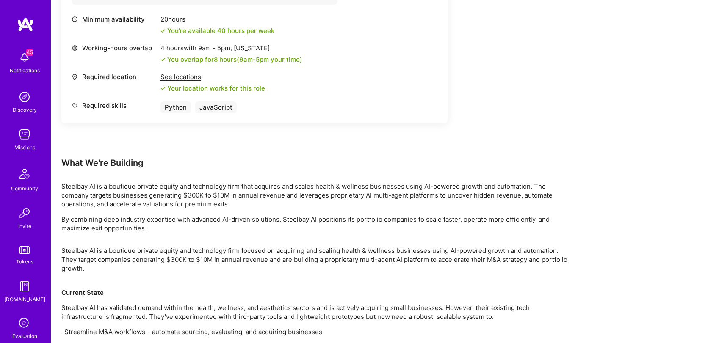
click at [347, 187] on p "Steelbay AI is a boutique private equity and technology firm that acquires and …" at bounding box center [315, 195] width 508 height 27
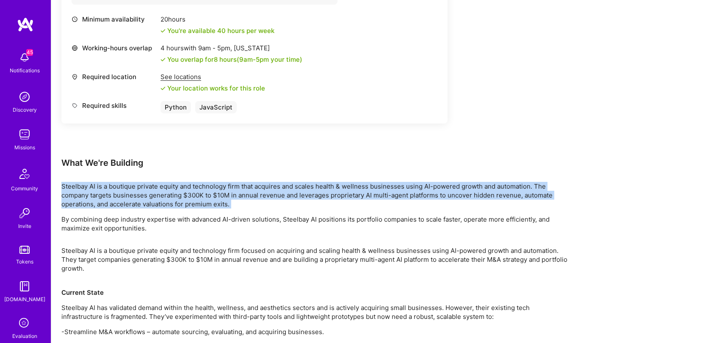
click at [347, 187] on p "Steelbay AI is a boutique private equity and technology firm that acquires and …" at bounding box center [315, 195] width 508 height 27
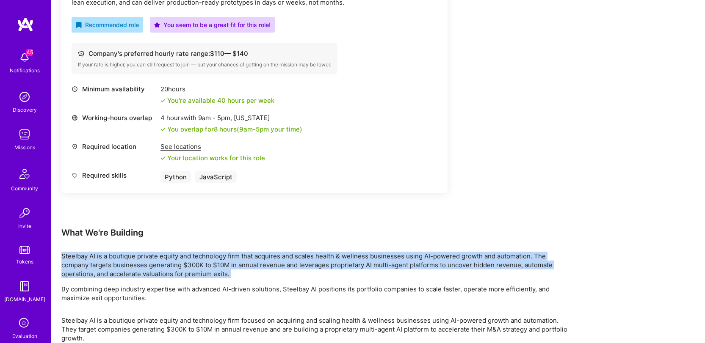
scroll to position [316, 0]
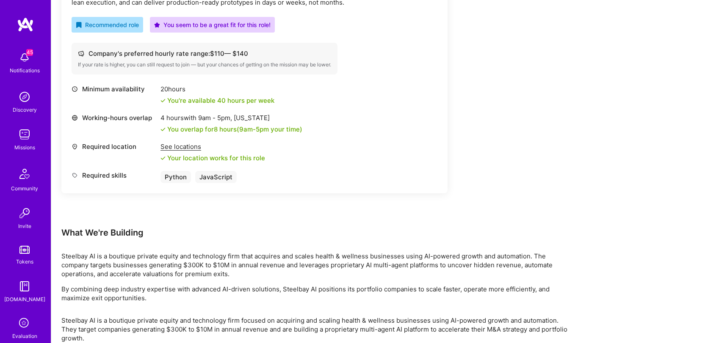
click at [359, 220] on div "Earn tokens for inviting a new A.Teamer to this mission Do you know the perfect…" at bounding box center [254, 17] width 386 height 420
click at [347, 221] on div "Earn tokens for inviting a new A.Teamer to this mission Do you know the perfect…" at bounding box center [254, 17] width 386 height 420
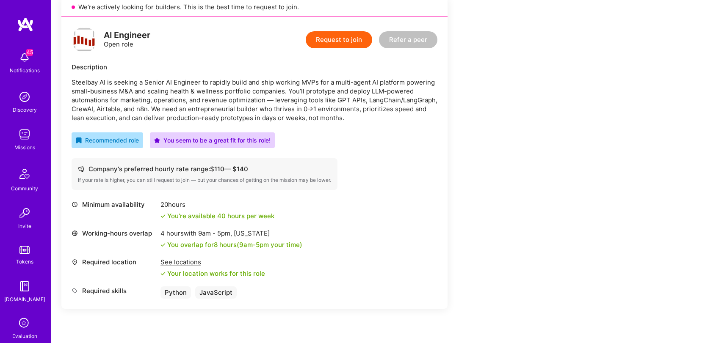
scroll to position [167, 0]
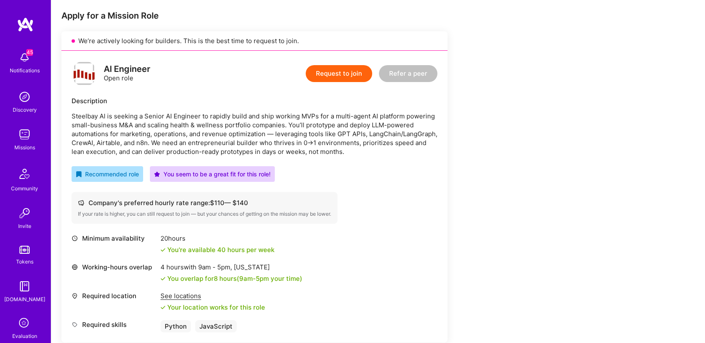
click at [232, 142] on p "Steelbay AI is seeking a Senior AI Engineer to rapidly build and ship working M…" at bounding box center [255, 134] width 366 height 44
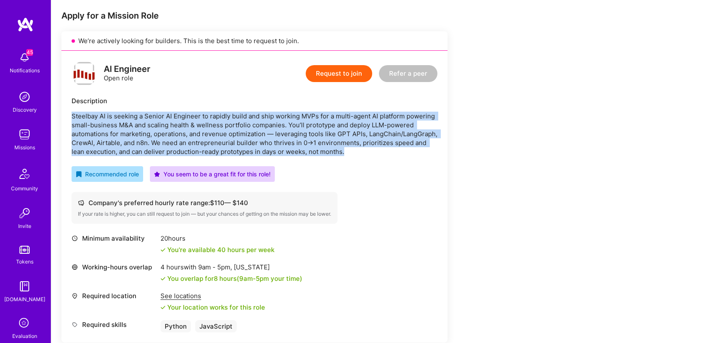
click at [232, 142] on p "Steelbay AI is seeking a Senior AI Engineer to rapidly build and ship working M…" at bounding box center [255, 134] width 366 height 44
click at [238, 139] on p "Steelbay AI is seeking a Senior AI Engineer to rapidly build and ship working M…" at bounding box center [255, 134] width 366 height 44
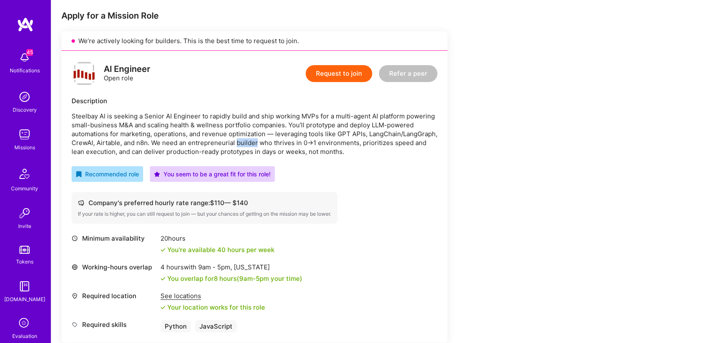
click at [238, 139] on p "Steelbay AI is seeking a Senior AI Engineer to rapidly build and ship working M…" at bounding box center [255, 134] width 366 height 44
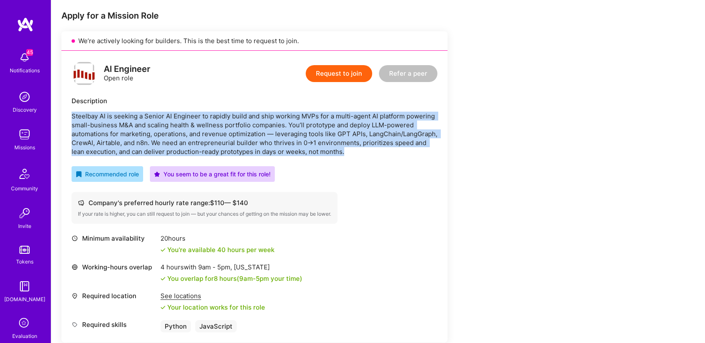
click at [238, 139] on p "Steelbay AI is seeking a Senior AI Engineer to rapidly build and ship working M…" at bounding box center [255, 134] width 366 height 44
click at [280, 141] on p "Steelbay AI is seeking a Senior AI Engineer to rapidly build and ship working M…" at bounding box center [255, 134] width 366 height 44
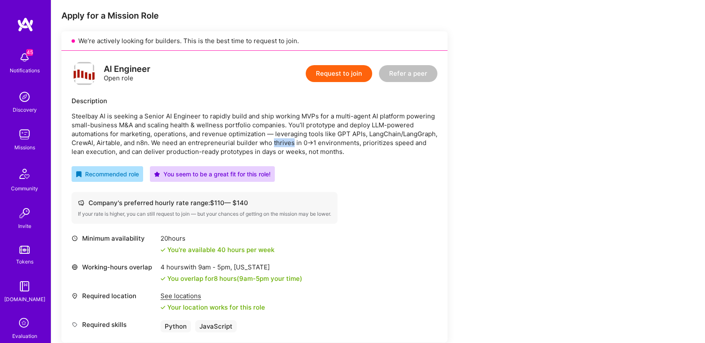
click at [280, 141] on p "Steelbay AI is seeking a Senior AI Engineer to rapidly build and ship working M…" at bounding box center [255, 134] width 366 height 44
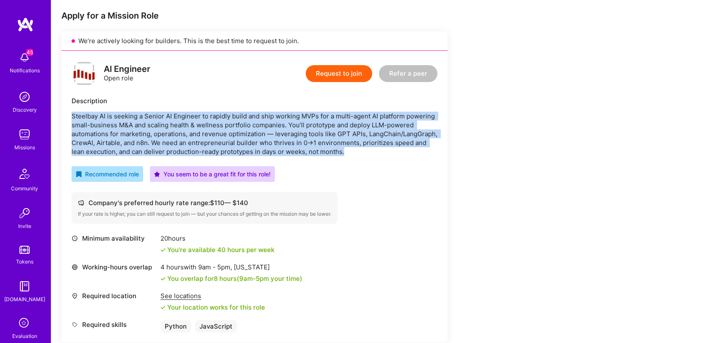
click at [280, 141] on p "Steelbay AI is seeking a Senior AI Engineer to rapidly build and ship working M…" at bounding box center [255, 134] width 366 height 44
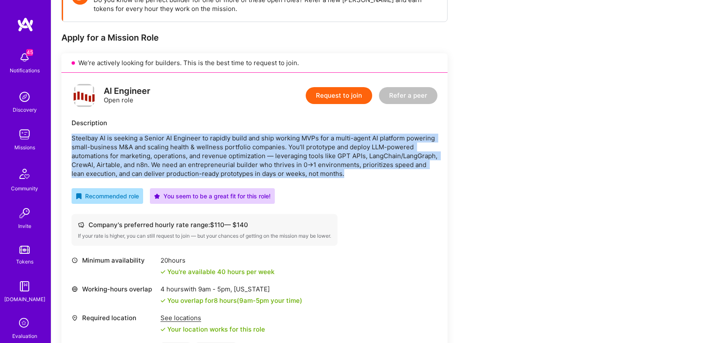
scroll to position [145, 0]
click at [256, 161] on p "Steelbay AI is seeking a Senior AI Engineer to rapidly build and ship working M…" at bounding box center [255, 156] width 366 height 44
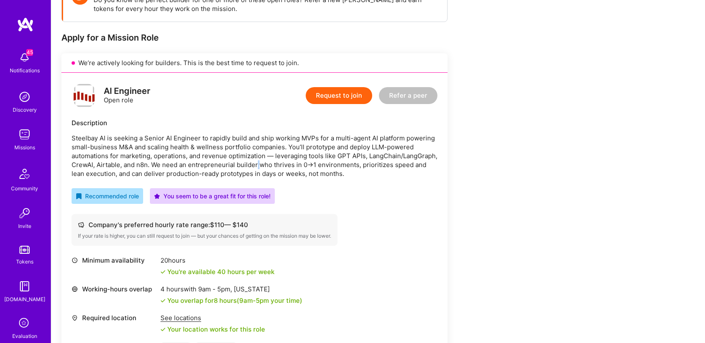
click at [256, 161] on p "Steelbay AI is seeking a Senior AI Engineer to rapidly build and ship working M…" at bounding box center [255, 156] width 366 height 44
click at [283, 174] on p "Steelbay AI is seeking a Senior AI Engineer to rapidly build and ship working M…" at bounding box center [255, 156] width 366 height 44
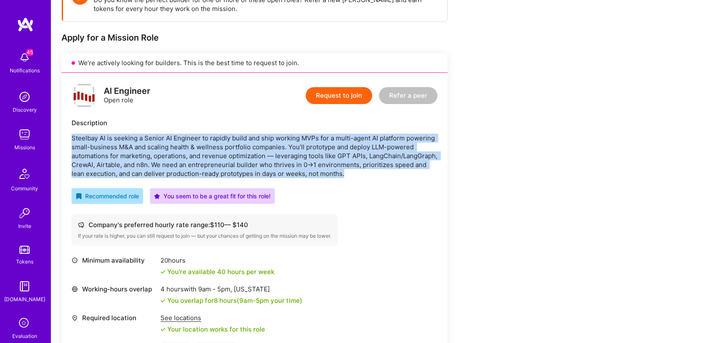
click at [283, 174] on p "Steelbay AI is seeking a Senior AI Engineer to rapidly build and ship working M…" at bounding box center [255, 156] width 366 height 44
click at [286, 176] on p "Steelbay AI is seeking a Senior AI Engineer to rapidly build and ship working M…" at bounding box center [255, 156] width 366 height 44
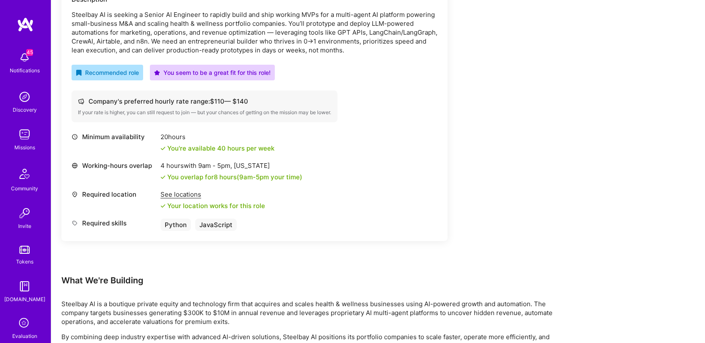
scroll to position [334, 0]
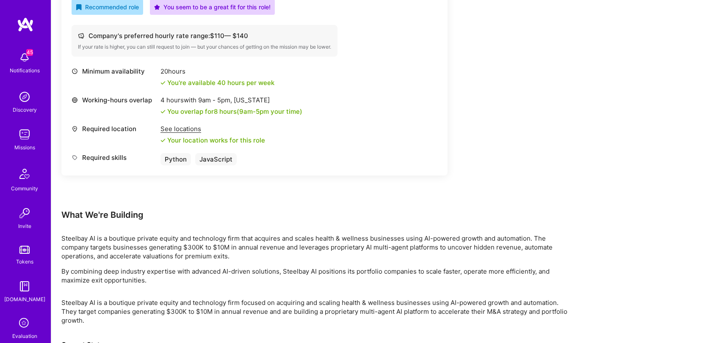
click at [337, 234] on p "Steelbay AI is a boutique private equity and technology firm that acquires and …" at bounding box center [315, 247] width 508 height 27
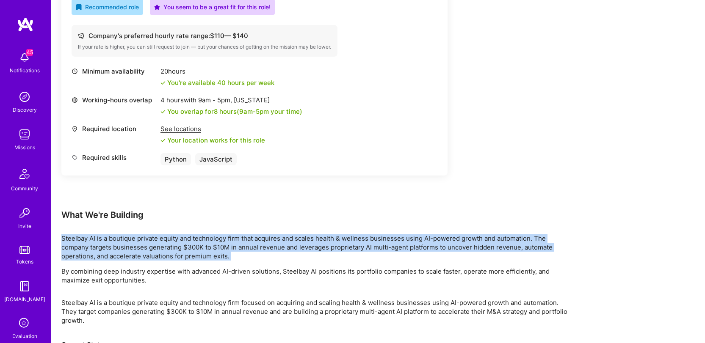
click at [337, 234] on p "Steelbay AI is a boutique private equity and technology firm that acquires and …" at bounding box center [315, 247] width 508 height 27
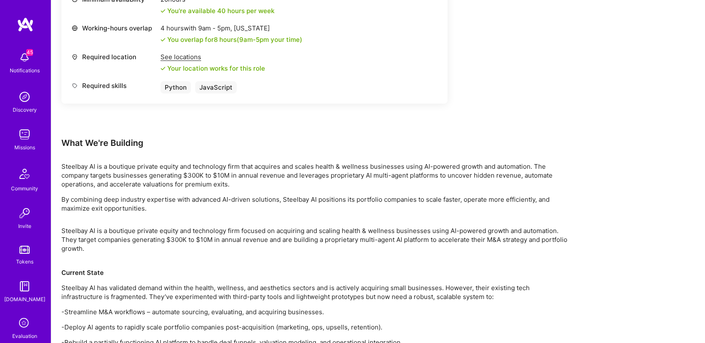
click at [331, 201] on p "By combining deep industry expertise with advanced AI-driven solutions, Steelba…" at bounding box center [315, 204] width 508 height 18
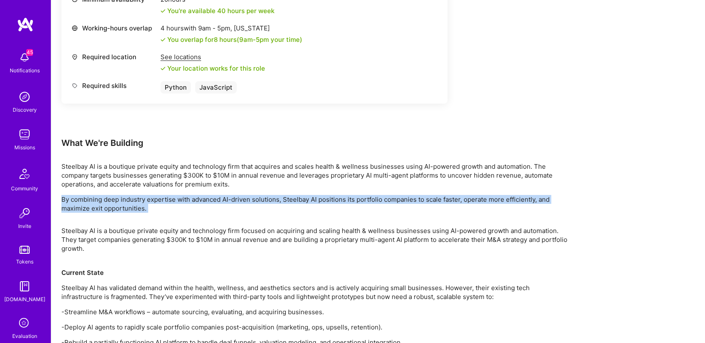
click at [331, 201] on p "By combining deep industry expertise with advanced AI-driven solutions, Steelba…" at bounding box center [315, 204] width 508 height 18
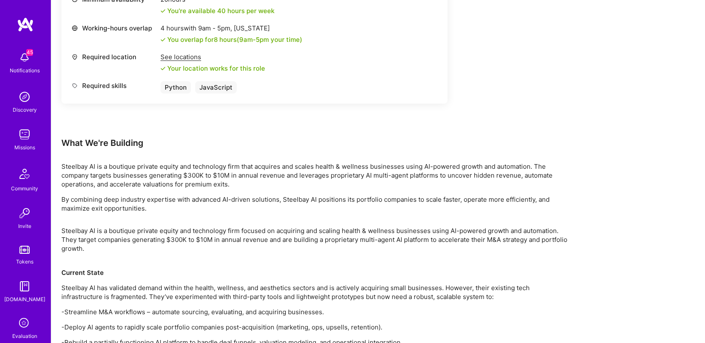
click at [329, 230] on p "Steelbay AI is a boutique private equity and technology firm focused on acquiri…" at bounding box center [315, 244] width 508 height 36
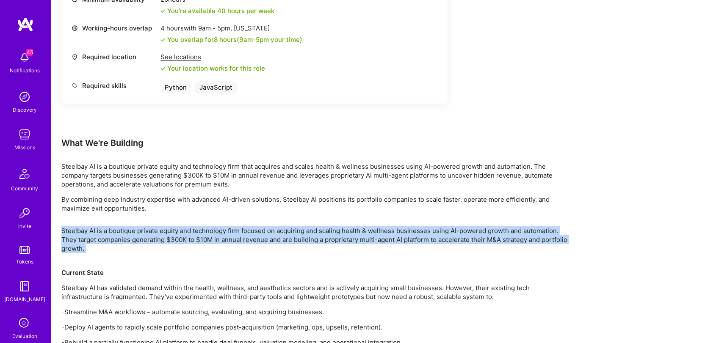
click at [329, 230] on p "Steelbay AI is a boutique private equity and technology firm focused on acquiri…" at bounding box center [315, 244] width 508 height 36
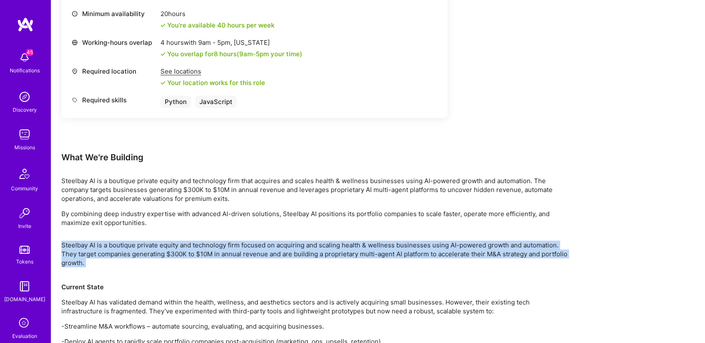
scroll to position [392, 0]
click at [308, 255] on p "Steelbay AI is a boutique private equity and technology firm focused on acquiri…" at bounding box center [315, 258] width 508 height 36
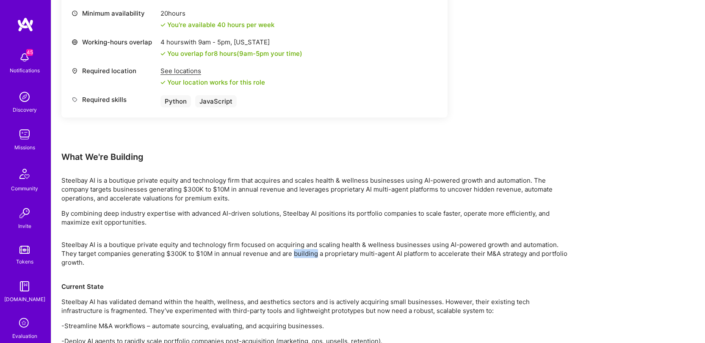
click at [308, 255] on p "Steelbay AI is a boutique private equity and technology firm focused on acquiri…" at bounding box center [315, 258] width 508 height 36
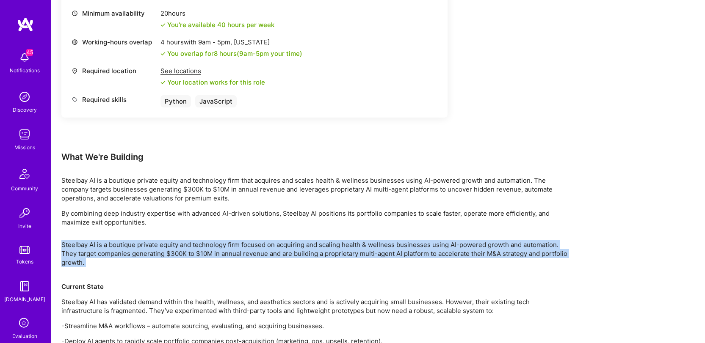
click at [307, 255] on p "Steelbay AI is a boutique private equity and technology firm focused on acquiri…" at bounding box center [315, 258] width 508 height 36
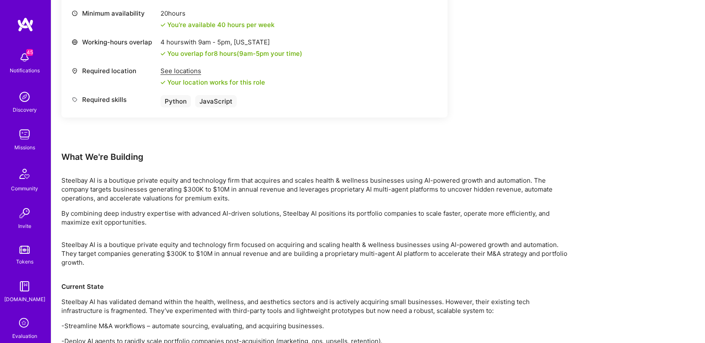
click at [322, 221] on p "By combining deep industry expertise with advanced AI-driven solutions, Steelba…" at bounding box center [315, 218] width 508 height 18
click at [321, 217] on p "By combining deep industry expertise with advanced AI-driven solutions, Steelba…" at bounding box center [315, 218] width 508 height 18
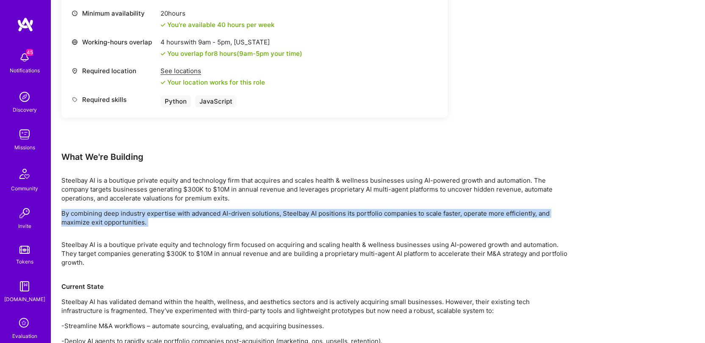
click at [321, 218] on p "By combining deep industry expertise with advanced AI-driven solutions, Steelba…" at bounding box center [315, 218] width 508 height 18
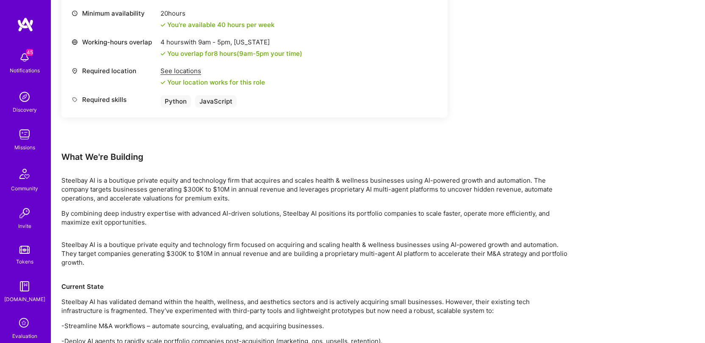
click at [320, 193] on p "Steelbay AI is a boutique private equity and technology firm that acquires and …" at bounding box center [315, 189] width 508 height 27
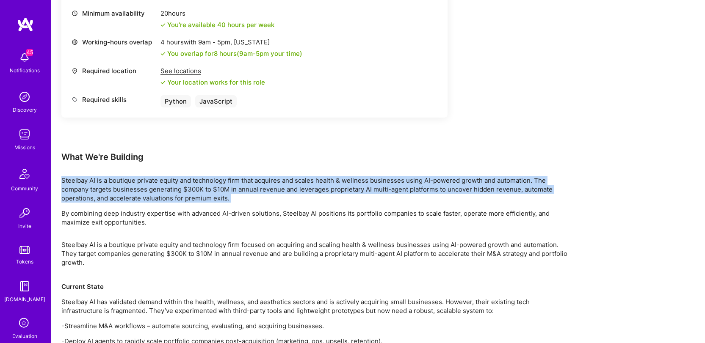
click at [320, 193] on p "Steelbay AI is a boutique private equity and technology firm that acquires and …" at bounding box center [315, 189] width 508 height 27
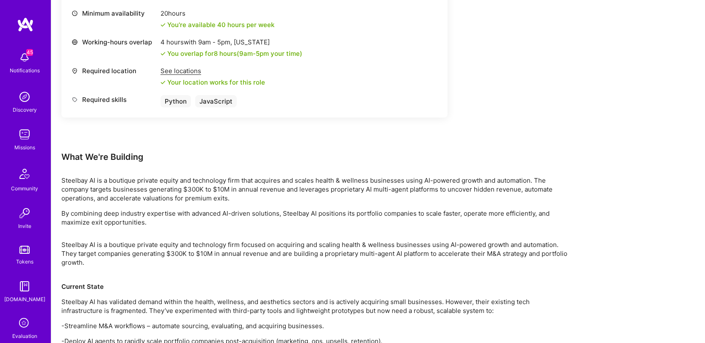
click at [307, 217] on p "By combining deep industry expertise with advanced AI-driven solutions, Steelba…" at bounding box center [315, 218] width 508 height 18
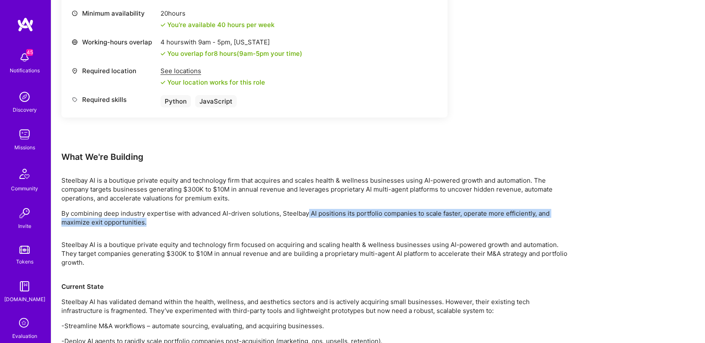
click at [307, 217] on p "By combining deep industry expertise with advanced AI-driven solutions, Steelba…" at bounding box center [315, 218] width 508 height 18
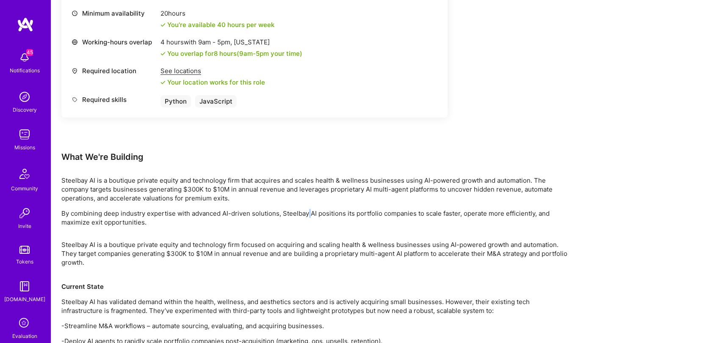
click at [308, 216] on p "By combining deep industry expertise with advanced AI-driven solutions, Steelba…" at bounding box center [315, 218] width 508 height 18
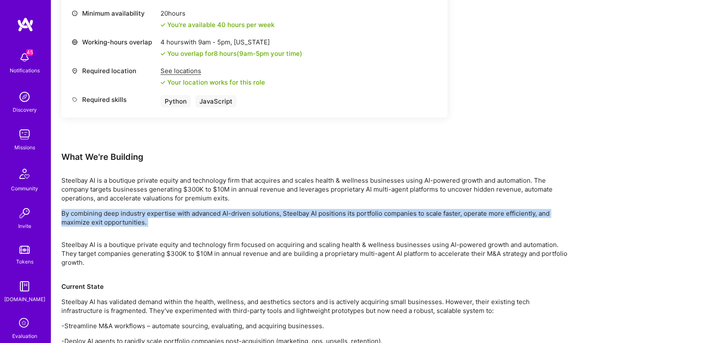
click at [308, 216] on p "By combining deep industry expertise with advanced AI-driven solutions, Steelba…" at bounding box center [315, 218] width 508 height 18
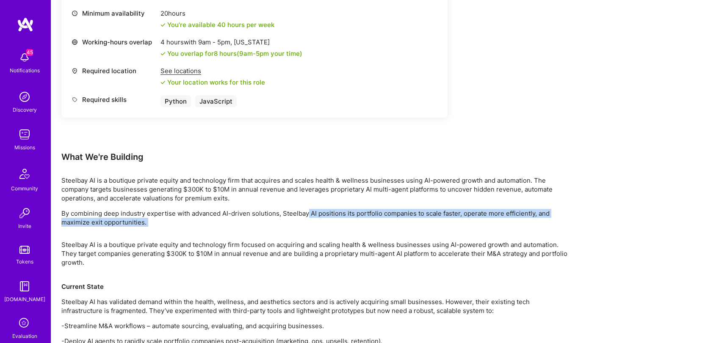
click at [309, 217] on p "By combining deep industry expertise with advanced AI-driven solutions, Steelba…" at bounding box center [315, 218] width 508 height 18
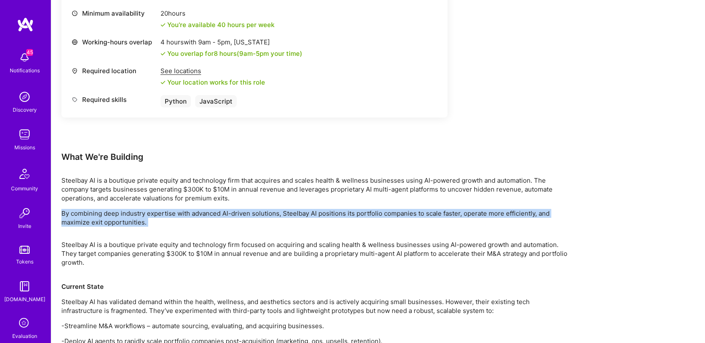
click at [309, 217] on p "By combining deep industry expertise with advanced AI-driven solutions, Steelba…" at bounding box center [315, 218] width 508 height 18
click at [311, 214] on p "By combining deep industry expertise with advanced AI-driven solutions, Steelba…" at bounding box center [315, 218] width 508 height 18
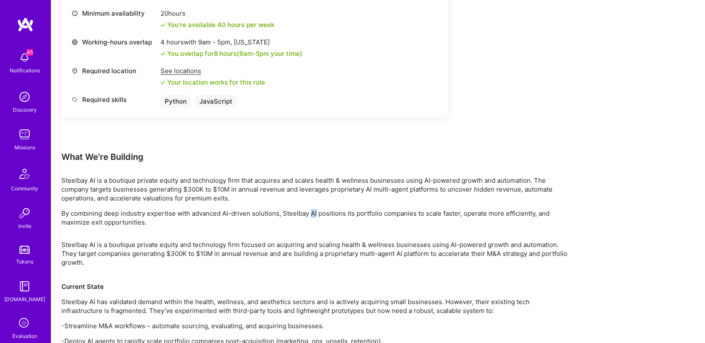
click at [311, 214] on p "By combining deep industry expertise with advanced AI-driven solutions, Steelba…" at bounding box center [315, 218] width 508 height 18
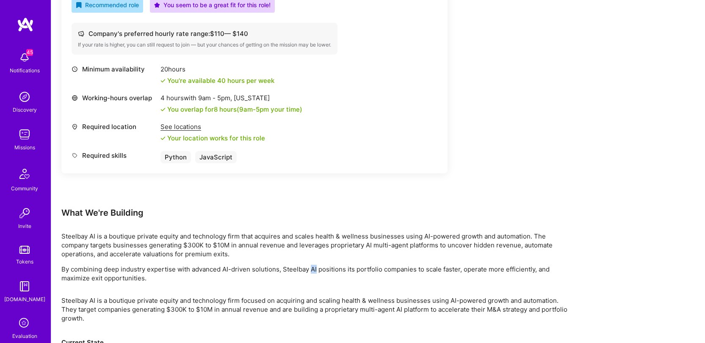
scroll to position [331, 0]
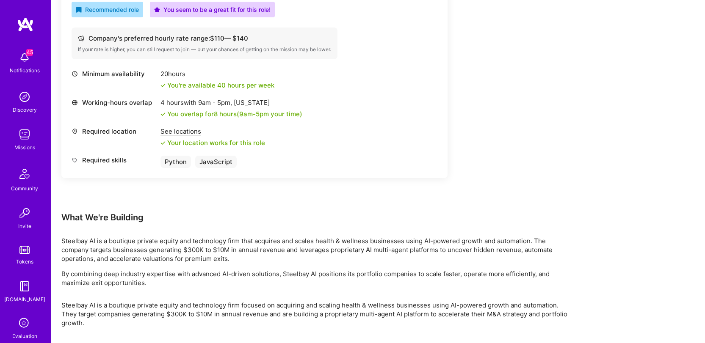
click at [319, 245] on p "Steelbay AI is a boutique private equity and technology firm that acquires and …" at bounding box center [315, 250] width 508 height 27
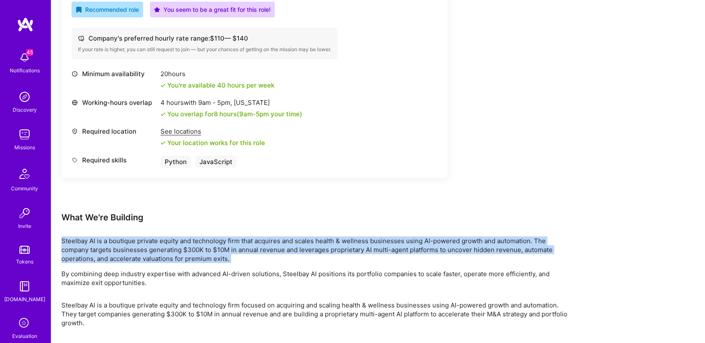
click at [319, 245] on p "Steelbay AI is a boutique private equity and technology firm that acquires and …" at bounding box center [315, 250] width 508 height 27
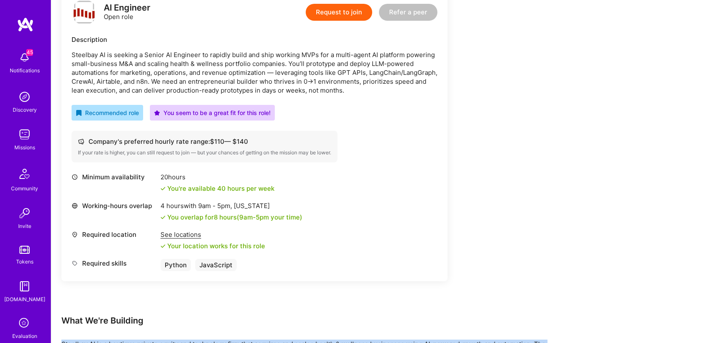
scroll to position [104, 0]
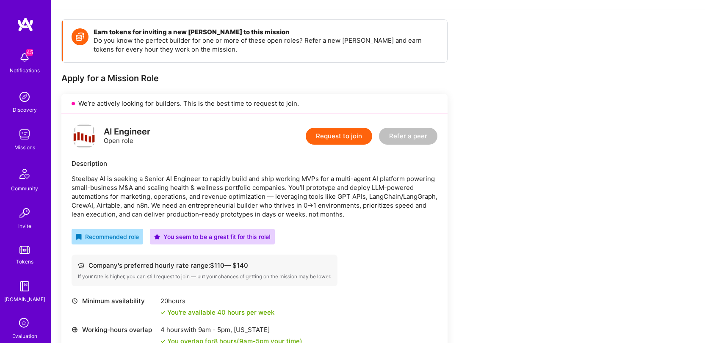
click at [302, 199] on p "Steelbay AI is seeking a Senior AI Engineer to rapidly build and ship working M…" at bounding box center [255, 196] width 366 height 44
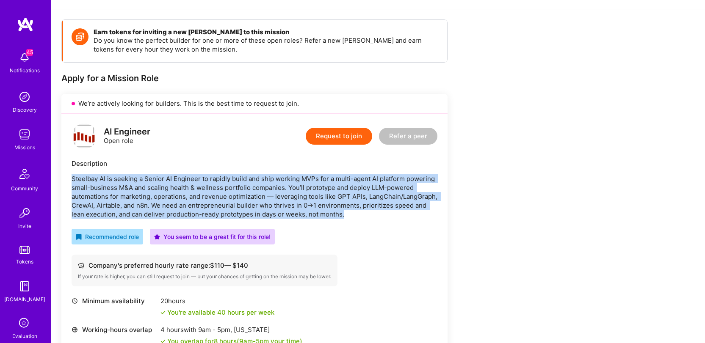
click at [302, 199] on p "Steelbay AI is seeking a Senior AI Engineer to rapidly build and ship working M…" at bounding box center [255, 196] width 366 height 44
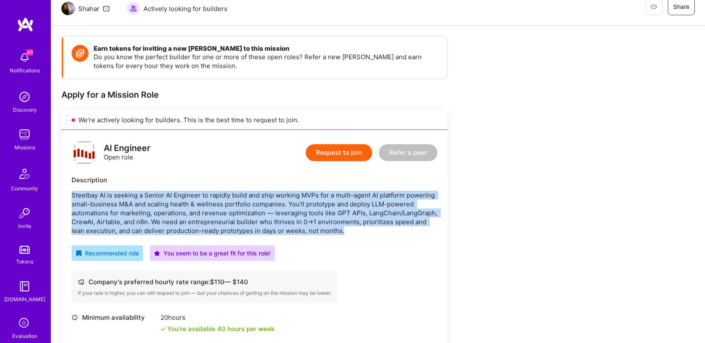
scroll to position [67, 0]
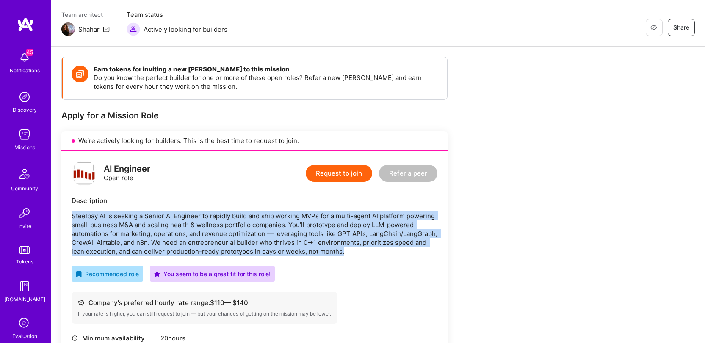
click at [307, 235] on p "Steelbay AI is seeking a Senior AI Engineer to rapidly build and ship working M…" at bounding box center [255, 234] width 366 height 44
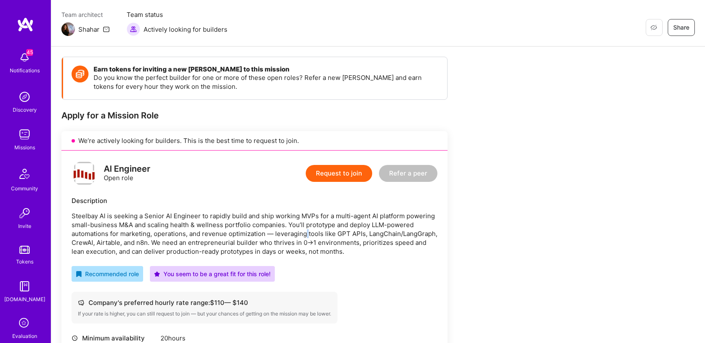
click at [307, 235] on p "Steelbay AI is seeking a Senior AI Engineer to rapidly build and ship working M…" at bounding box center [255, 234] width 366 height 44
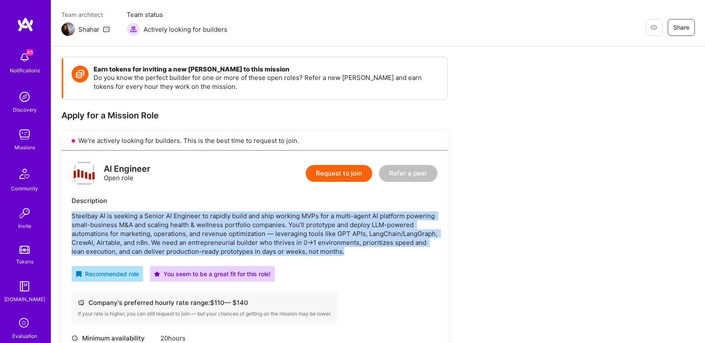
click at [307, 235] on p "Steelbay AI is seeking a Senior AI Engineer to rapidly build and ship working M…" at bounding box center [255, 234] width 366 height 44
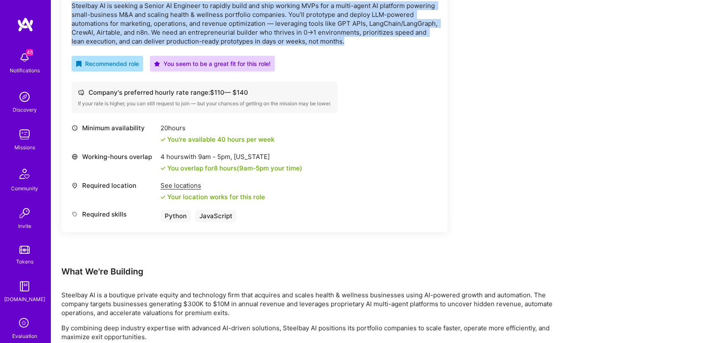
scroll to position [421, 0]
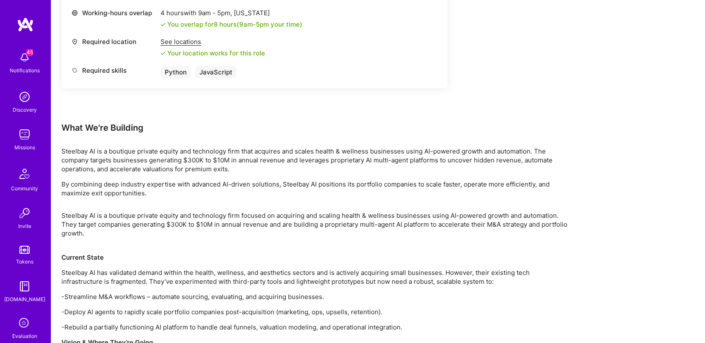
click at [306, 158] on p "Steelbay AI is a boutique private equity and technology firm that acquires and …" at bounding box center [315, 160] width 508 height 27
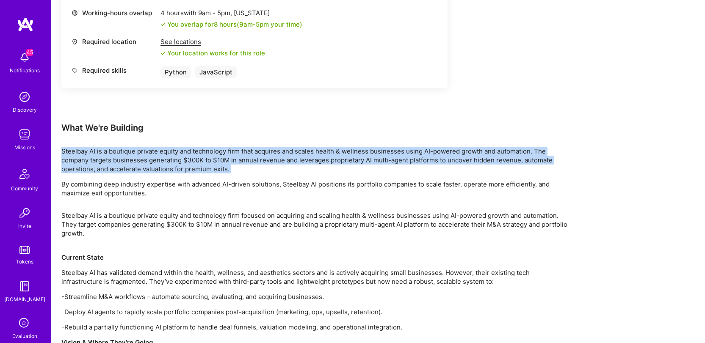
click at [306, 158] on p "Steelbay AI is a boutique private equity and technology firm that acquires and …" at bounding box center [315, 160] width 508 height 27
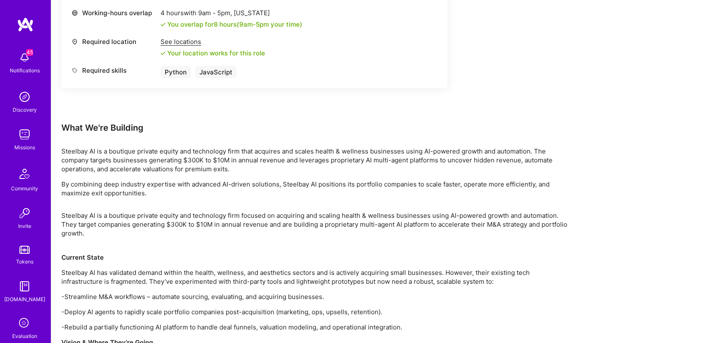
click at [306, 183] on p "By combining deep industry expertise with advanced AI-driven solutions, Steelba…" at bounding box center [315, 189] width 508 height 18
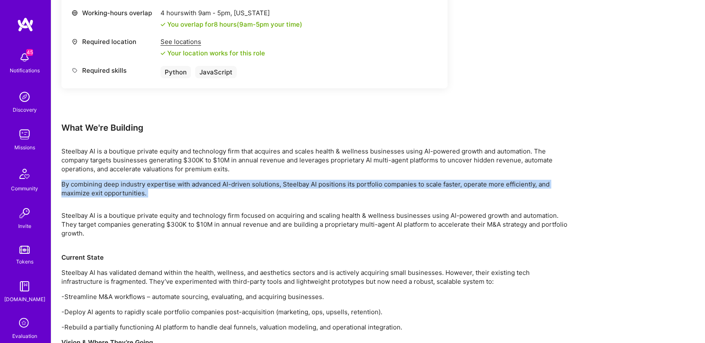
click at [306, 183] on p "By combining deep industry expertise with advanced AI-driven solutions, Steelba…" at bounding box center [315, 189] width 508 height 18
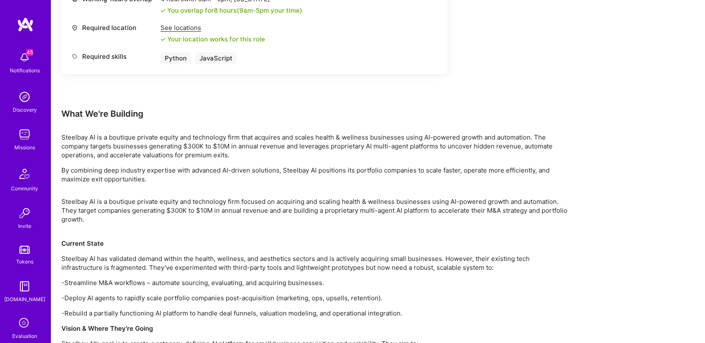
click at [304, 211] on p "Steelbay AI is a boutique private equity and technology firm focused on acquiri…" at bounding box center [315, 215] width 508 height 36
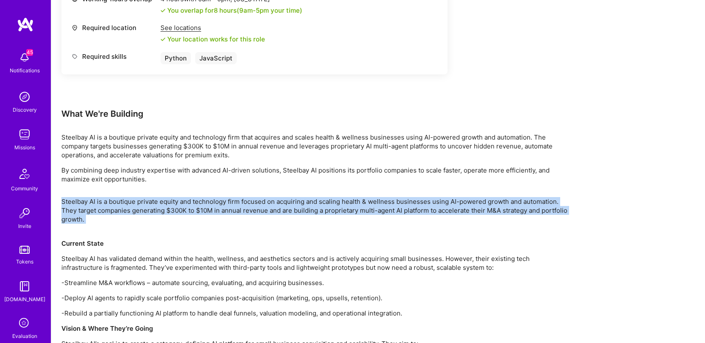
click at [304, 211] on p "Steelbay AI is a boutique private equity and technology firm focused on acquiri…" at bounding box center [315, 215] width 508 height 36
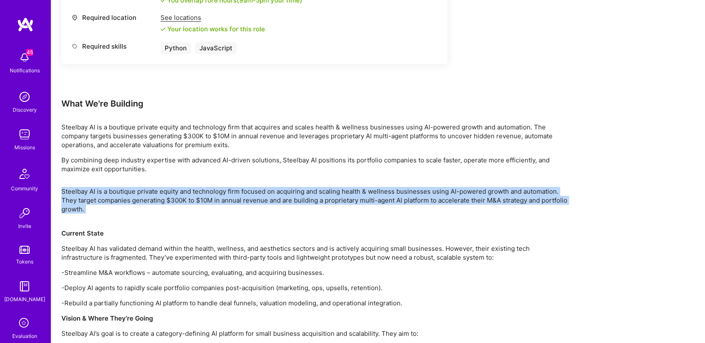
scroll to position [444, 0]
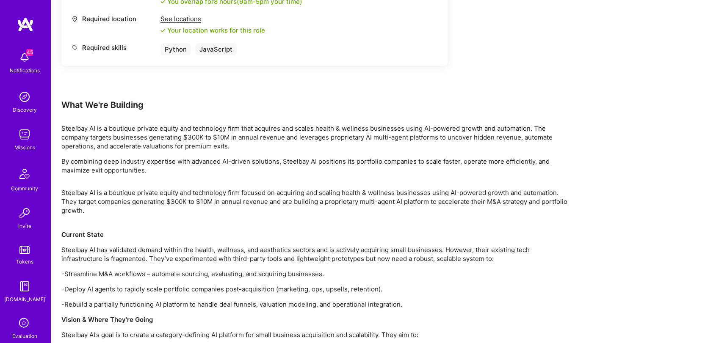
click at [308, 249] on p "Steelbay AI has validated demand within the health, wellness, and aesthetics se…" at bounding box center [315, 254] width 508 height 18
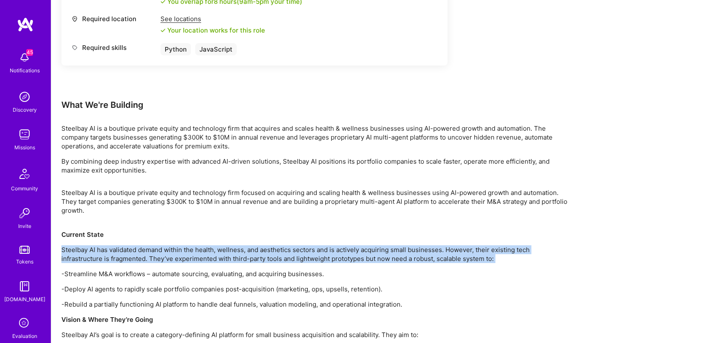
click at [308, 249] on p "Steelbay AI has validated demand within the health, wellness, and aesthetics se…" at bounding box center [315, 254] width 508 height 18
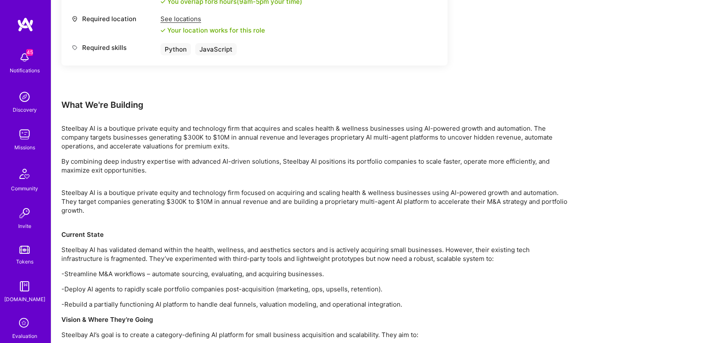
click at [300, 273] on p "-Streamline M&A workflows – automate sourcing, evaluating, and acquiring busine…" at bounding box center [315, 274] width 508 height 9
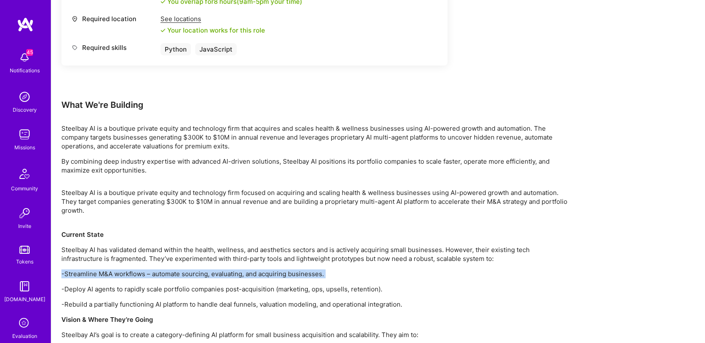
click at [300, 273] on p "-Streamline M&A workflows – automate sourcing, evaluating, and acquiring busine…" at bounding box center [315, 274] width 508 height 9
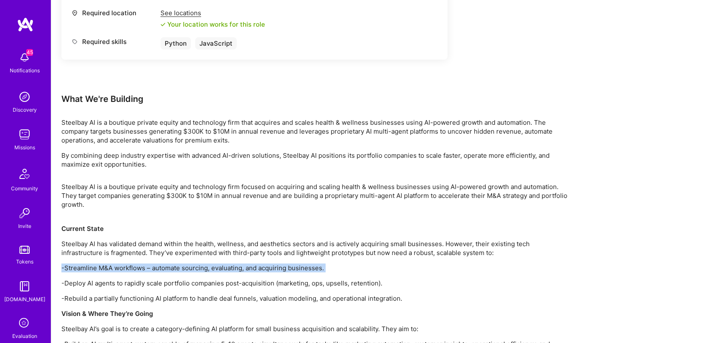
scroll to position [465, 0]
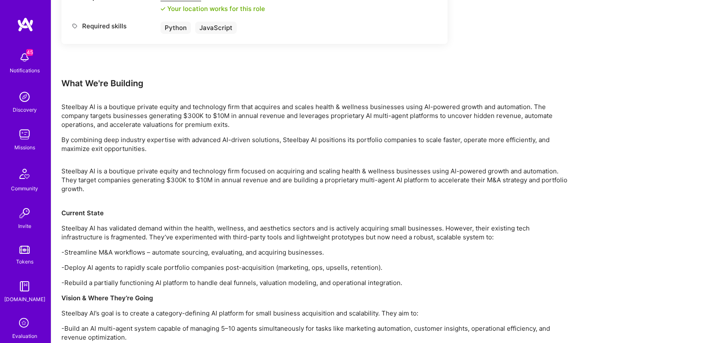
click at [332, 266] on p "-Deploy AI agents to rapidly scale portfolio companies post-acquisition (market…" at bounding box center [315, 267] width 508 height 9
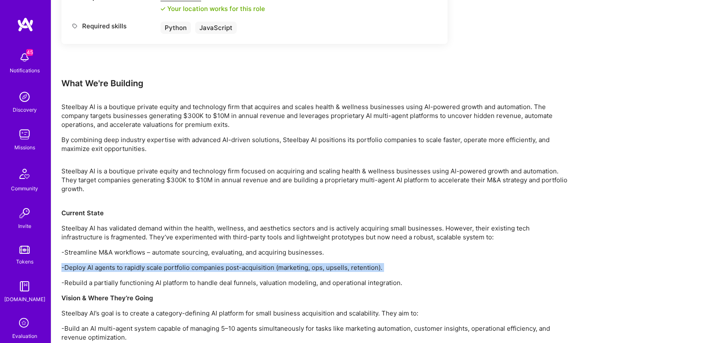
click at [332, 265] on p "-Deploy AI agents to rapidly scale portfolio companies post-acquisition (market…" at bounding box center [315, 267] width 508 height 9
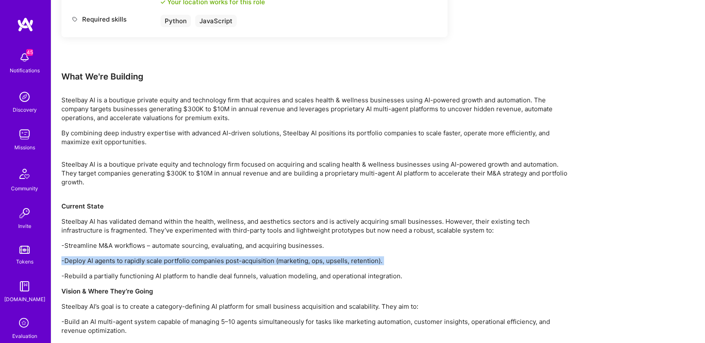
scroll to position [472, 0]
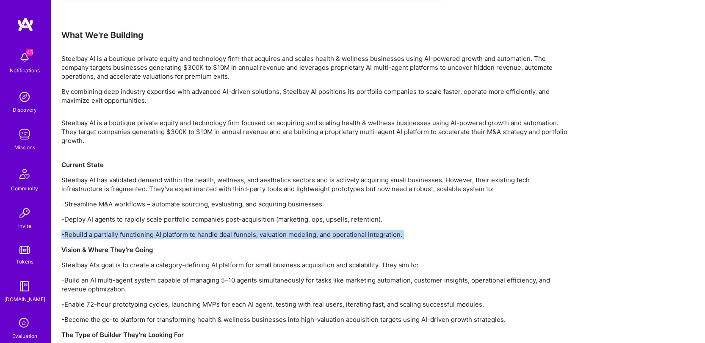
scroll to position [518, 0]
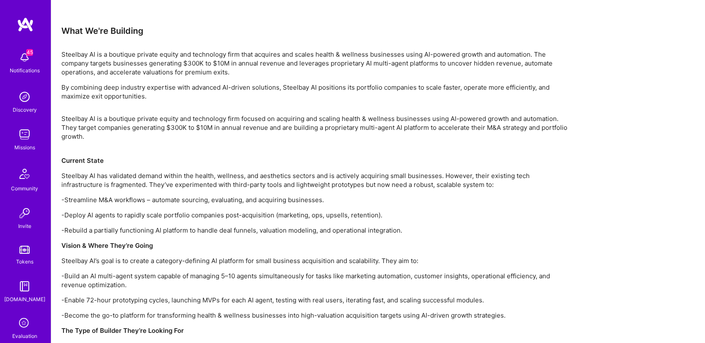
click at [343, 264] on p "Steelbay AI’s goal is to create a category-defining AI platform for small busin…" at bounding box center [315, 260] width 508 height 9
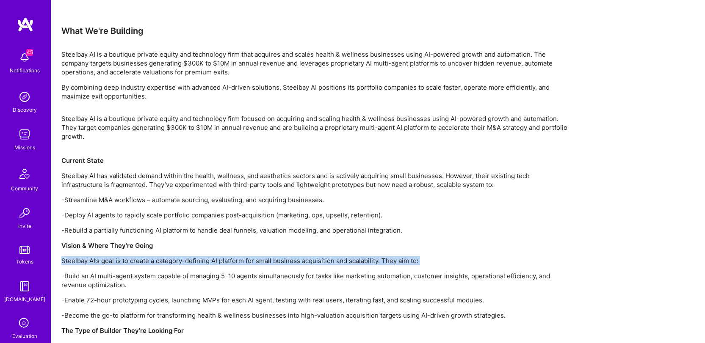
click at [343, 264] on p "Steelbay AI’s goal is to create a category-defining AI platform for small busin…" at bounding box center [315, 260] width 508 height 9
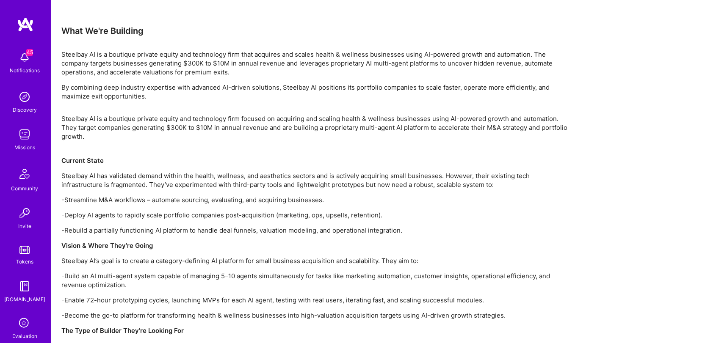
drag, startPoint x: 340, startPoint y: 270, endPoint x: 334, endPoint y: 273, distance: 6.6
click at [325, 278] on p "-Build an AI multi-agent system capable of managing 5–10 agents simultaneously …" at bounding box center [315, 281] width 508 height 18
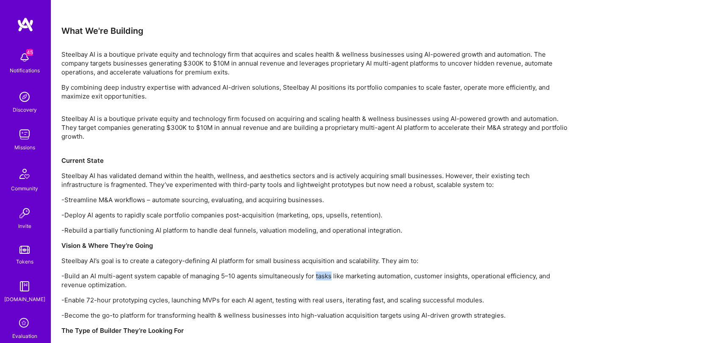
click at [326, 276] on p "-Build an AI multi-agent system capable of managing 5–10 agents simultaneously …" at bounding box center [315, 281] width 508 height 18
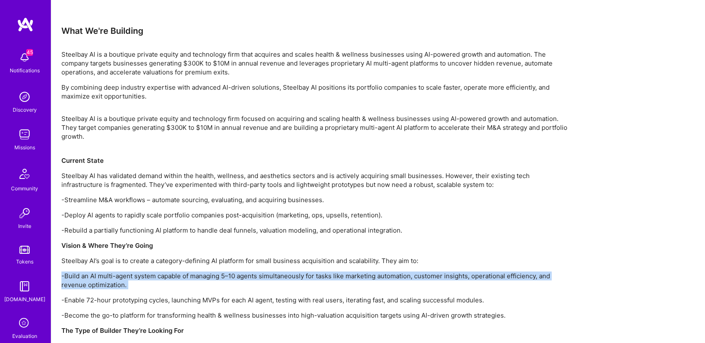
click at [326, 276] on p "-Build an AI multi-agent system capable of managing 5–10 agents simultaneously …" at bounding box center [315, 281] width 508 height 18
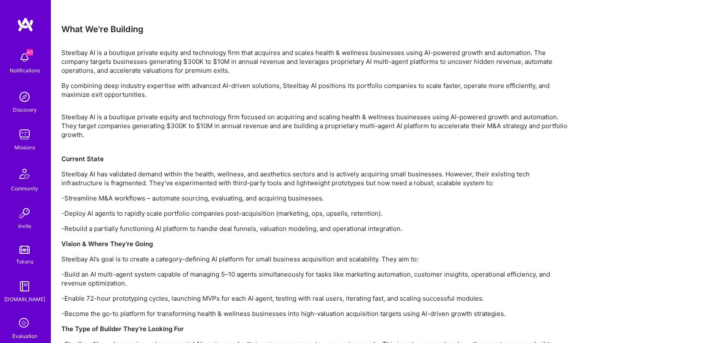
click at [321, 298] on p "-Enable 72-hour prototyping cycles, launching MVPs for each AI agent, testing w…" at bounding box center [315, 298] width 508 height 9
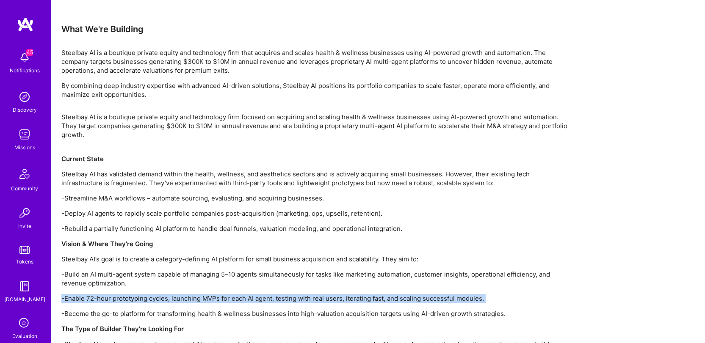
click at [321, 298] on p "-Enable 72-hour prototyping cycles, launching MVPs for each AI agent, testing w…" at bounding box center [315, 298] width 508 height 9
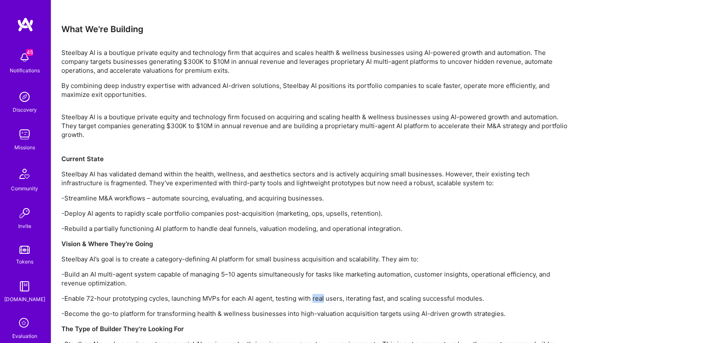
click at [321, 298] on p "-Enable 72-hour prototyping cycles, launching MVPs for each AI agent, testing w…" at bounding box center [315, 298] width 508 height 9
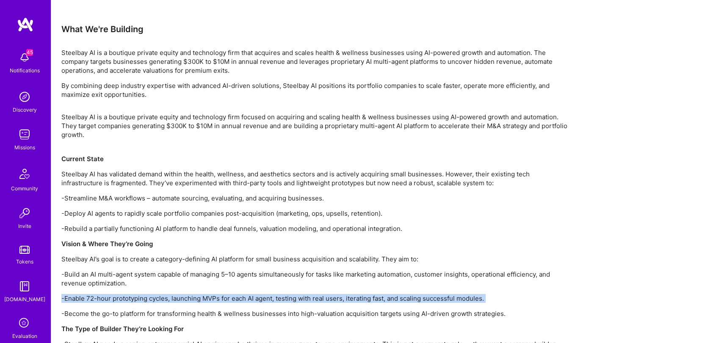
click at [321, 298] on p "-Enable 72-hour prototyping cycles, launching MVPs for each AI agent, testing w…" at bounding box center [315, 298] width 508 height 9
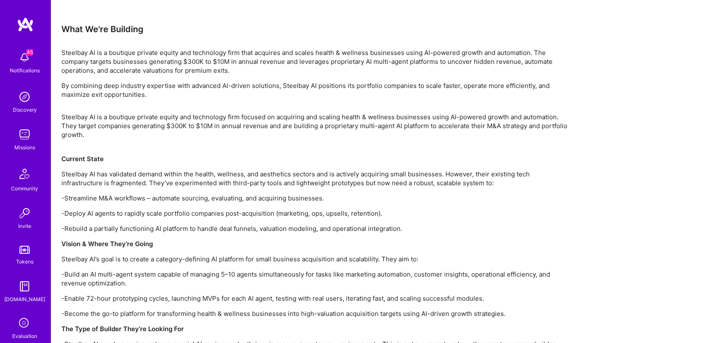
click at [320, 272] on p "-Build an AI multi-agent system capable of managing 5–10 agents simultaneously …" at bounding box center [315, 279] width 508 height 18
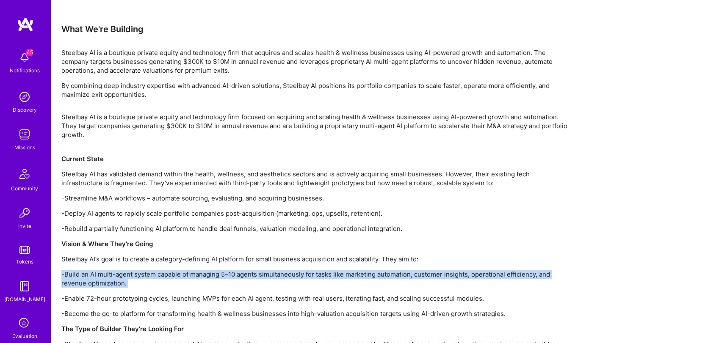
click at [320, 272] on p "-Build an AI multi-agent system capable of managing 5–10 agents simultaneously …" at bounding box center [315, 279] width 508 height 18
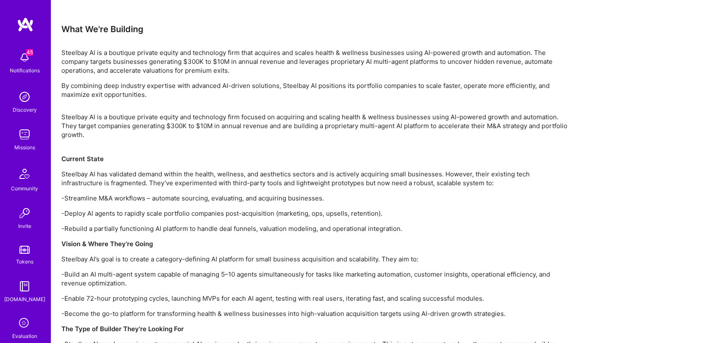
click at [321, 259] on p "Steelbay AI’s goal is to create a category-defining AI platform for small busin…" at bounding box center [315, 259] width 508 height 9
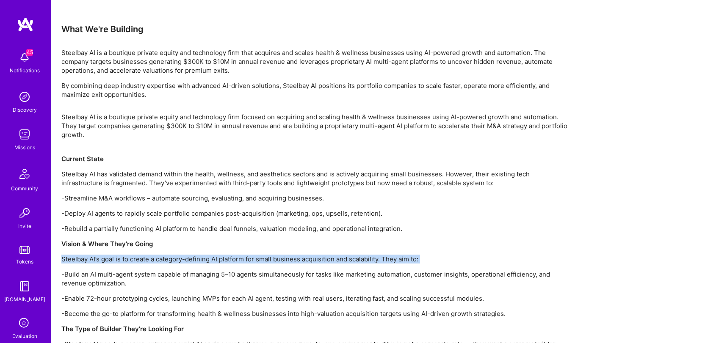
click at [321, 259] on p "Steelbay AI’s goal is to create a category-defining AI platform for small busin…" at bounding box center [315, 259] width 508 height 9
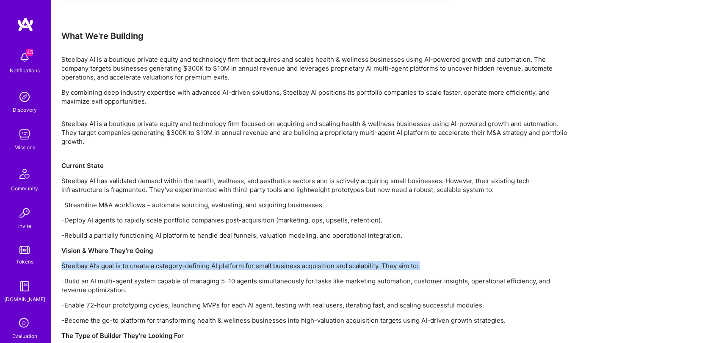
scroll to position [512, 0]
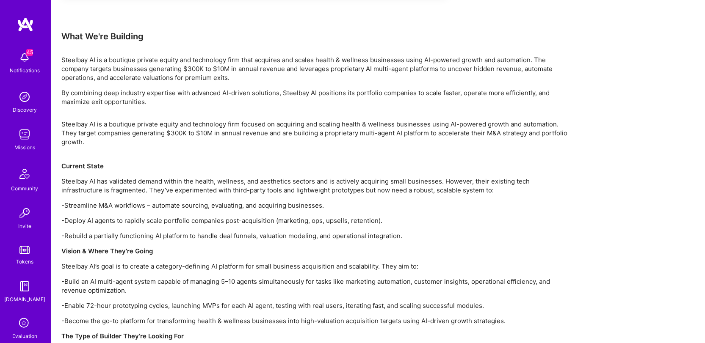
click at [338, 232] on p "-Rebuild a partially functioning AI platform to handle deal funnels, valuation …" at bounding box center [315, 235] width 508 height 9
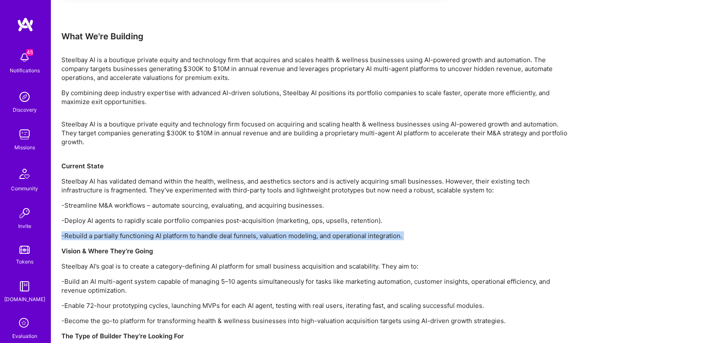
click at [338, 232] on p "-Rebuild a partially functioning AI platform to handle deal funnels, valuation …" at bounding box center [315, 235] width 508 height 9
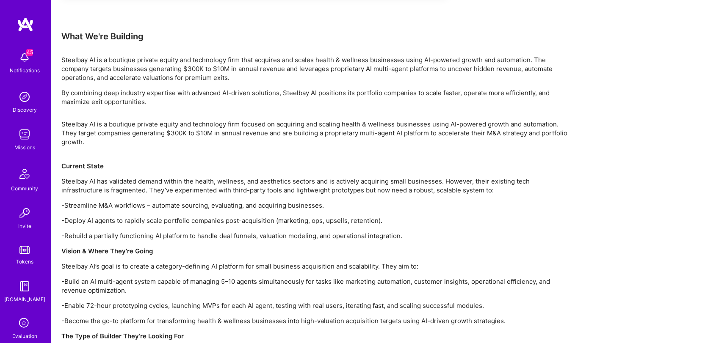
click at [334, 190] on p "Steelbay AI has validated demand within the health, wellness, and aesthetics se…" at bounding box center [315, 186] width 508 height 18
click at [334, 189] on p "Steelbay AI has validated demand within the health, wellness, and aesthetics se…" at bounding box center [315, 186] width 508 height 18
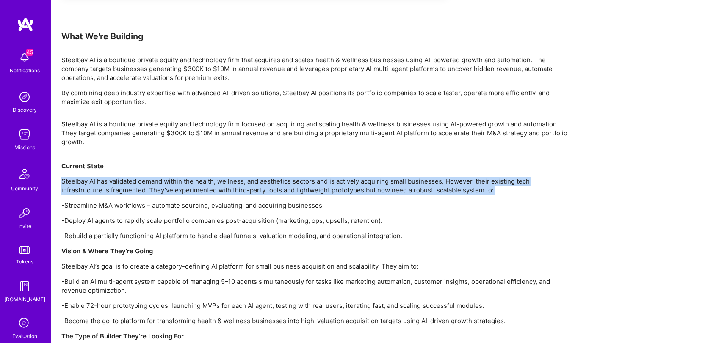
click at [334, 189] on p "Steelbay AI has validated demand within the health, wellness, and aesthetics se…" at bounding box center [315, 186] width 508 height 18
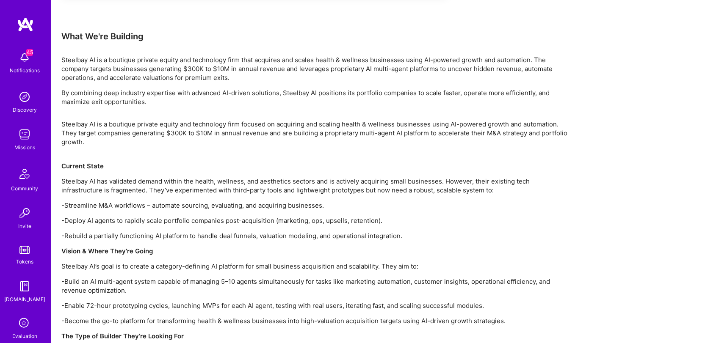
click at [341, 124] on p "Steelbay AI is a boutique private equity and technology firm focused on acquiri…" at bounding box center [315, 138] width 508 height 36
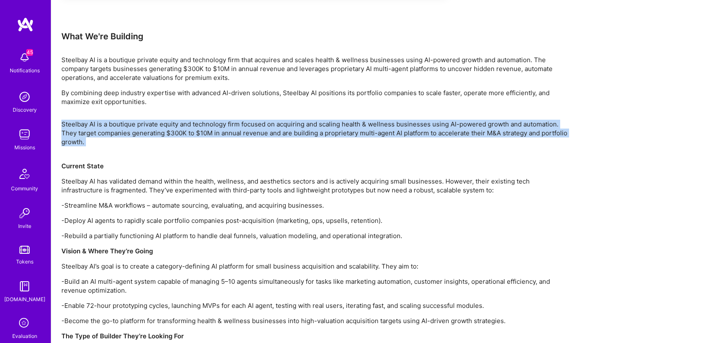
click at [341, 124] on p "Steelbay AI is a boutique private equity and technology firm focused on acquiri…" at bounding box center [315, 138] width 508 height 36
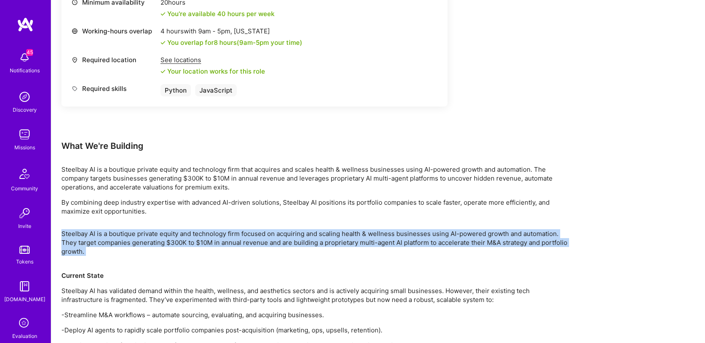
scroll to position [402, 0]
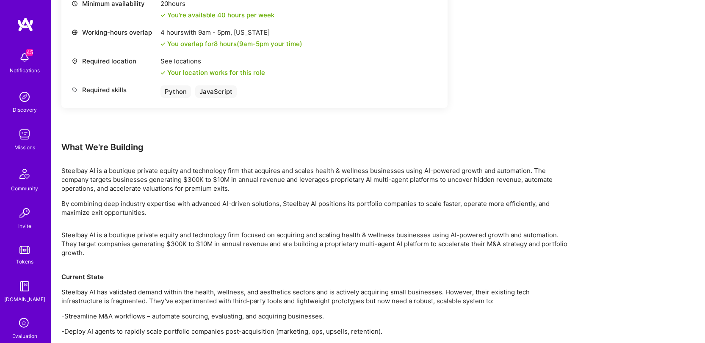
click at [326, 181] on p "Steelbay AI is a boutique private equity and technology firm that acquires and …" at bounding box center [315, 179] width 508 height 27
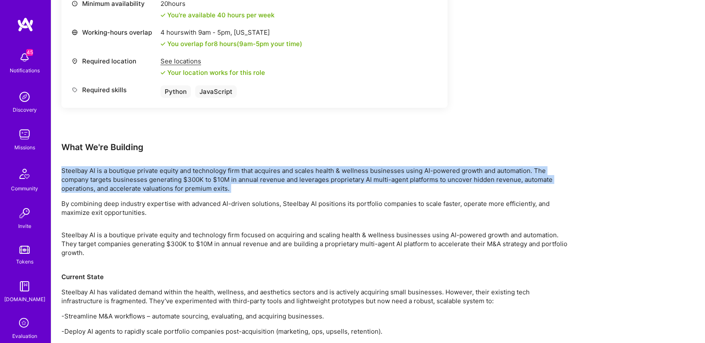
click at [326, 181] on p "Steelbay AI is a boutique private equity and technology firm that acquires and …" at bounding box center [315, 179] width 508 height 27
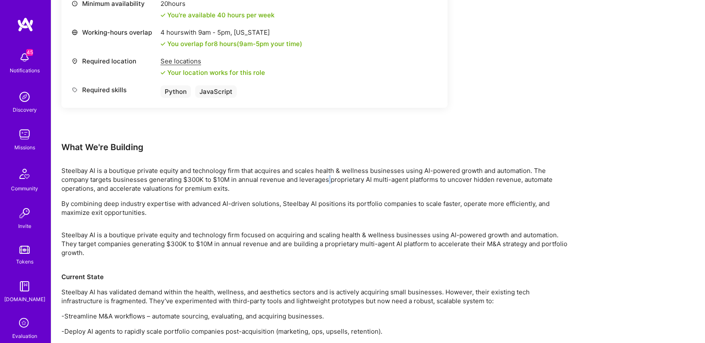
click at [326, 181] on p "Steelbay AI is a boutique private equity and technology firm that acquires and …" at bounding box center [315, 179] width 508 height 27
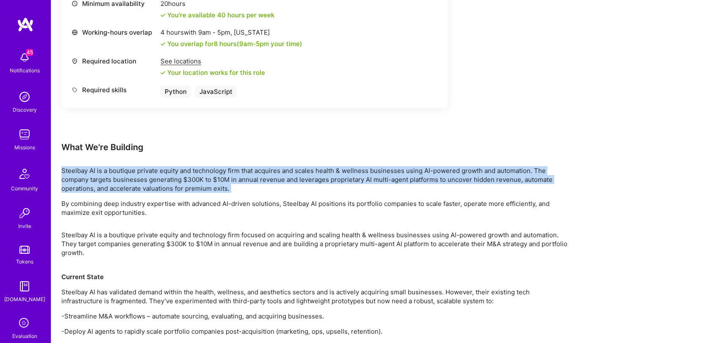
click at [326, 181] on p "Steelbay AI is a boutique private equity and technology firm that acquires and …" at bounding box center [315, 179] width 508 height 27
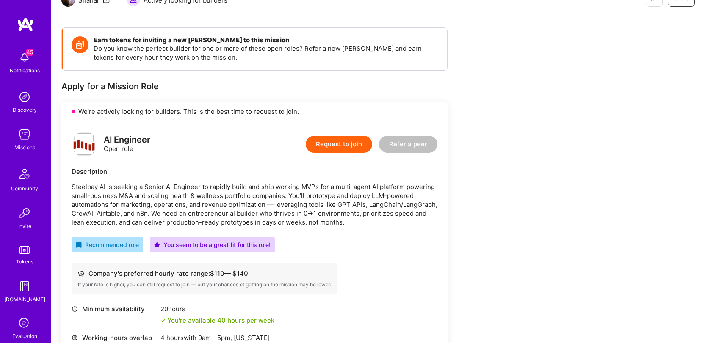
scroll to position [98, 0]
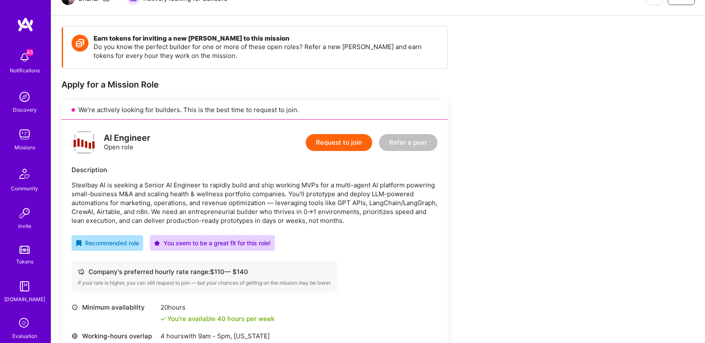
click at [327, 192] on p "Steelbay AI is seeking a Senior AI Engineer to rapidly build and ship working M…" at bounding box center [255, 203] width 366 height 44
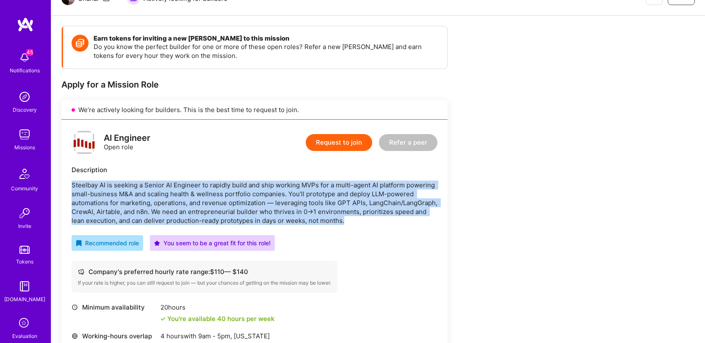
click at [327, 192] on p "Steelbay AI is seeking a Senior AI Engineer to rapidly build and ship working M…" at bounding box center [255, 203] width 366 height 44
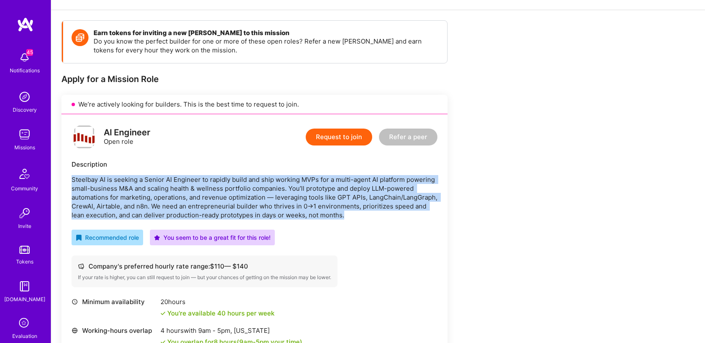
scroll to position [95, 0]
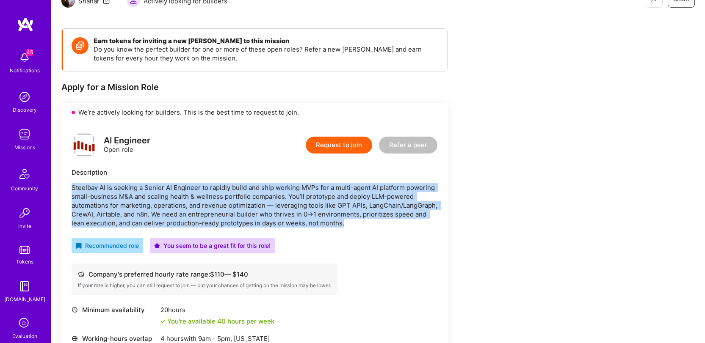
click at [293, 203] on p "Steelbay AI is seeking a Senior AI Engineer to rapidly build and ship working M…" at bounding box center [255, 205] width 366 height 44
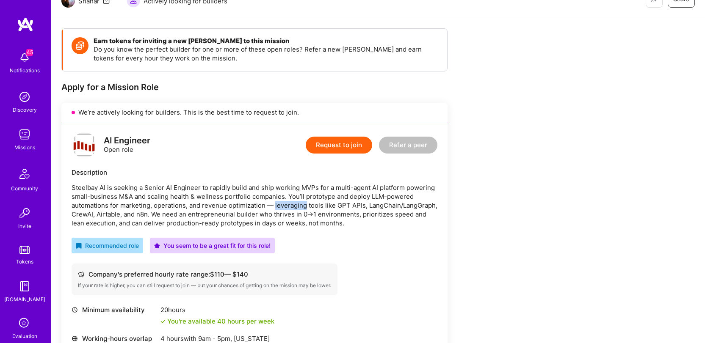
click at [293, 203] on p "Steelbay AI is seeking a Senior AI Engineer to rapidly build and ship working M…" at bounding box center [255, 205] width 366 height 44
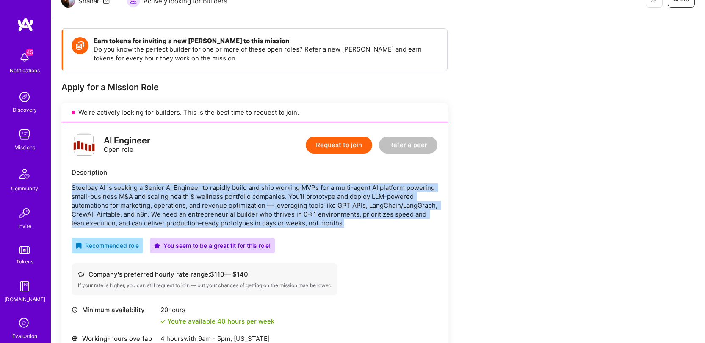
click at [293, 203] on p "Steelbay AI is seeking a Senior AI Engineer to rapidly build and ship working M…" at bounding box center [255, 205] width 366 height 44
click at [300, 211] on p "Steelbay AI is seeking a Senior AI Engineer to rapidly build and ship working M…" at bounding box center [255, 205] width 366 height 44
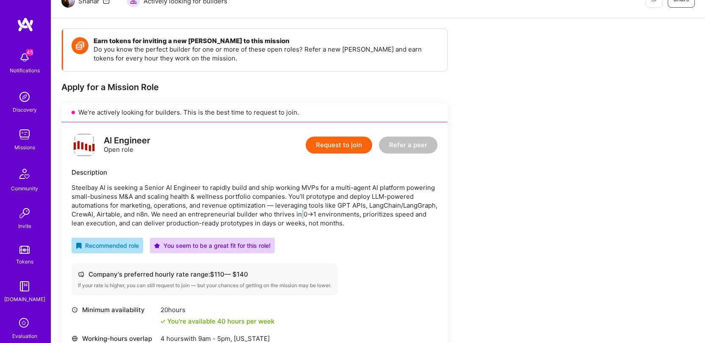
click at [300, 211] on p "Steelbay AI is seeking a Senior AI Engineer to rapidly build and ship working M…" at bounding box center [255, 205] width 366 height 44
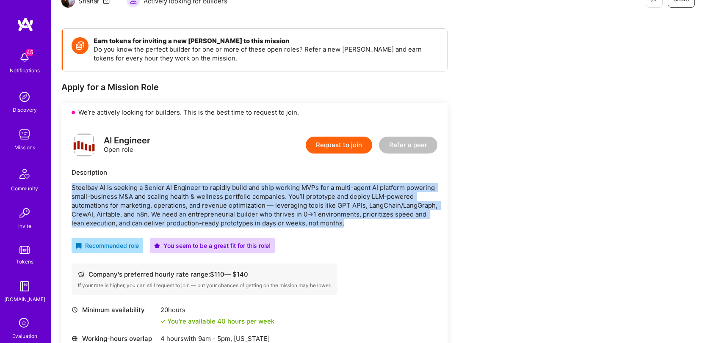
click at [300, 211] on p "Steelbay AI is seeking a Senior AI Engineer to rapidly build and ship working M…" at bounding box center [255, 205] width 366 height 44
click at [301, 211] on p "Steelbay AI is seeking a Senior AI Engineer to rapidly build and ship working M…" at bounding box center [255, 205] width 366 height 44
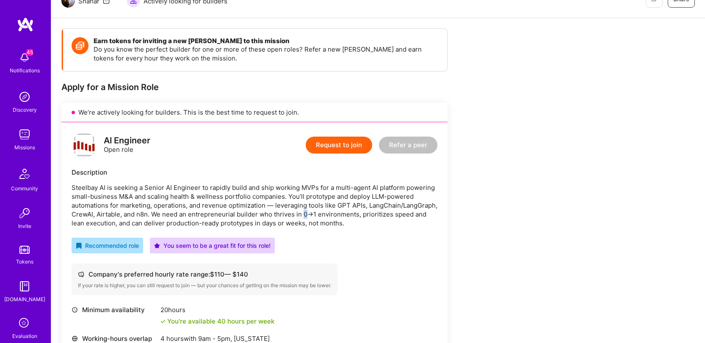
click at [301, 211] on p "Steelbay AI is seeking a Senior AI Engineer to rapidly build and ship working M…" at bounding box center [255, 205] width 366 height 44
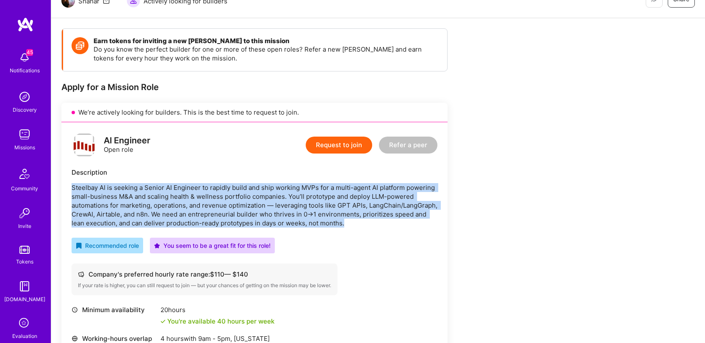
click at [301, 211] on p "Steelbay AI is seeking a Senior AI Engineer to rapidly build and ship working M…" at bounding box center [255, 205] width 366 height 44
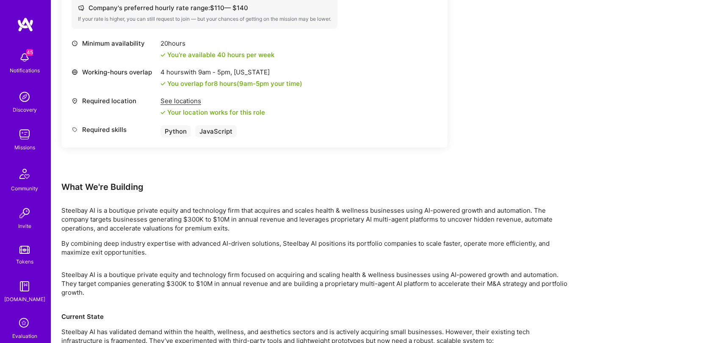
scroll to position [364, 0]
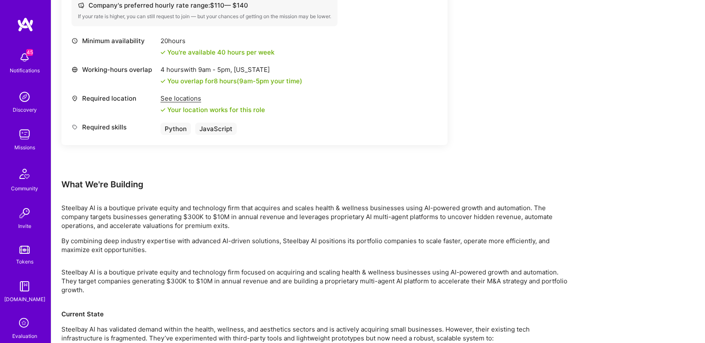
click at [310, 217] on p "Steelbay AI is a boutique private equity and technology firm that acquires and …" at bounding box center [315, 217] width 508 height 27
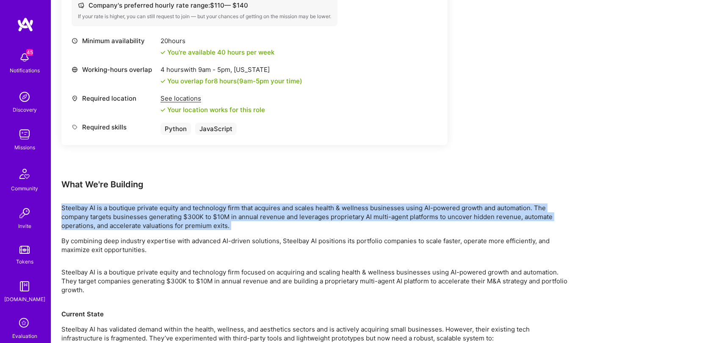
click at [310, 217] on p "Steelbay AI is a boutique private equity and technology firm that acquires and …" at bounding box center [315, 217] width 508 height 27
click at [309, 217] on p "Steelbay AI is a boutique private equity and technology firm that acquires and …" at bounding box center [315, 217] width 508 height 27
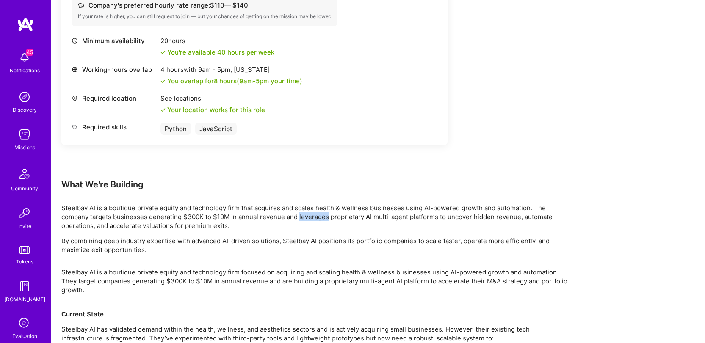
click at [309, 217] on p "Steelbay AI is a boutique private equity and technology firm that acquires and …" at bounding box center [315, 217] width 508 height 27
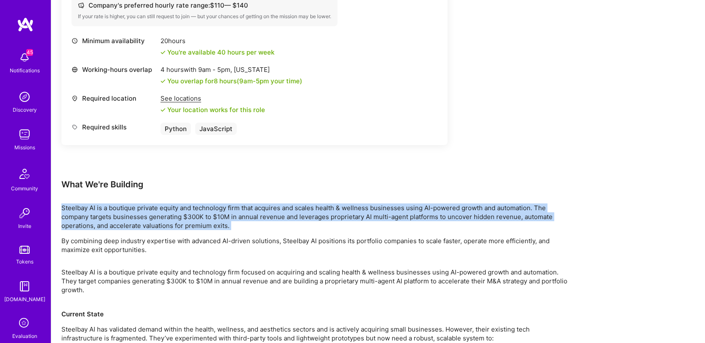
click at [309, 217] on p "Steelbay AI is a boutique private equity and technology firm that acquires and …" at bounding box center [315, 217] width 508 height 27
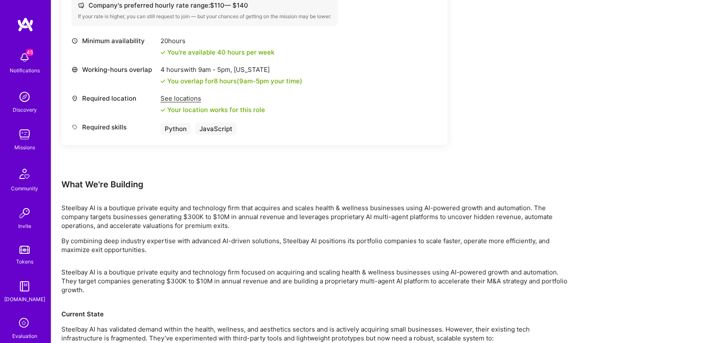
click at [306, 243] on p "By combining deep industry expertise with advanced AI-driven solutions, Steelba…" at bounding box center [315, 246] width 508 height 18
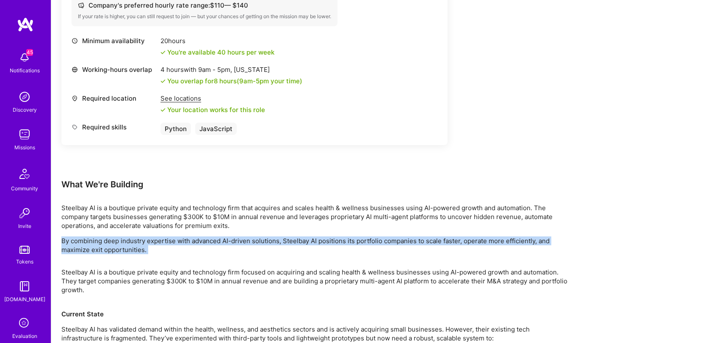
click at [306, 243] on p "By combining deep industry expertise with advanced AI-driven solutions, Steelba…" at bounding box center [315, 246] width 508 height 18
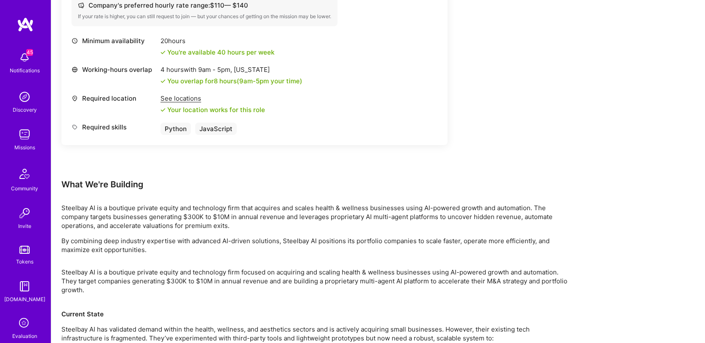
click at [323, 278] on p "Steelbay AI is a boutique private equity and technology firm focused on acquiri…" at bounding box center [315, 286] width 508 height 36
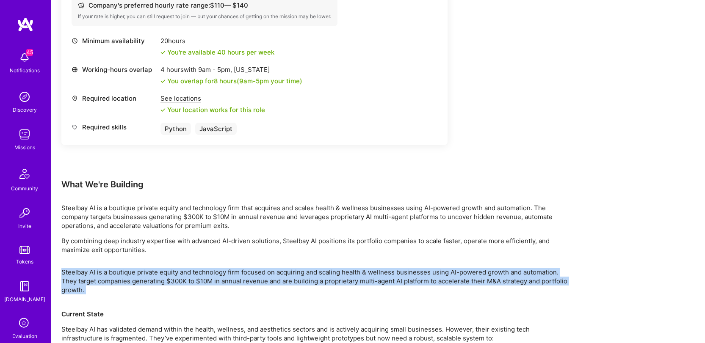
click at [323, 278] on p "Steelbay AI is a boutique private equity and technology firm focused on acquiri…" at bounding box center [315, 286] width 508 height 36
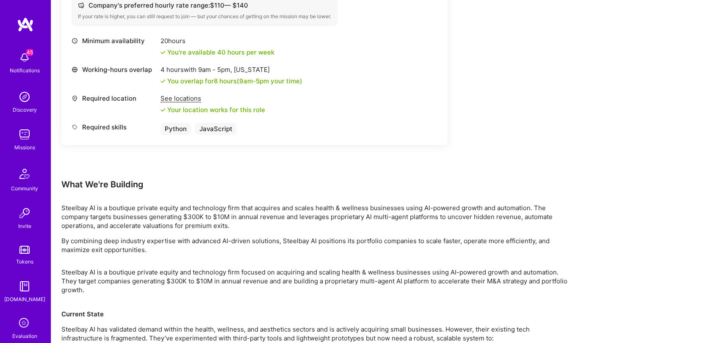
click at [312, 240] on p "By combining deep industry expertise with advanced AI-driven solutions, Steelba…" at bounding box center [315, 246] width 508 height 18
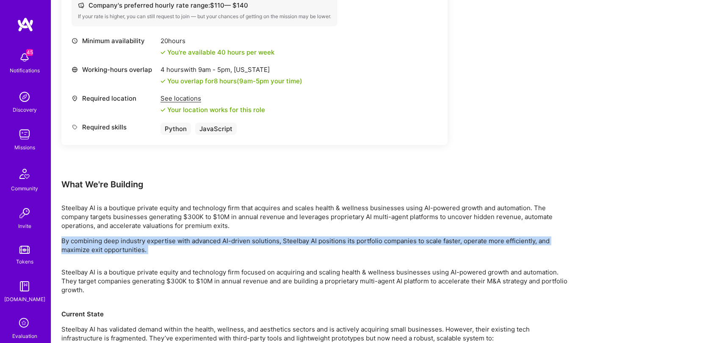
click at [312, 240] on p "By combining deep industry expertise with advanced AI-driven solutions, Steelba…" at bounding box center [315, 246] width 508 height 18
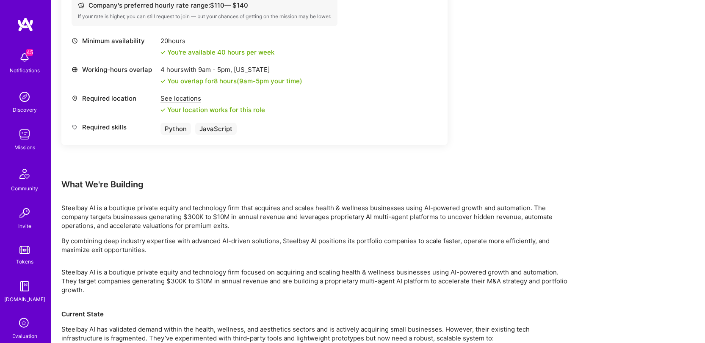
click at [322, 215] on p "Steelbay AI is a boutique private equity and technology firm that acquires and …" at bounding box center [315, 217] width 508 height 27
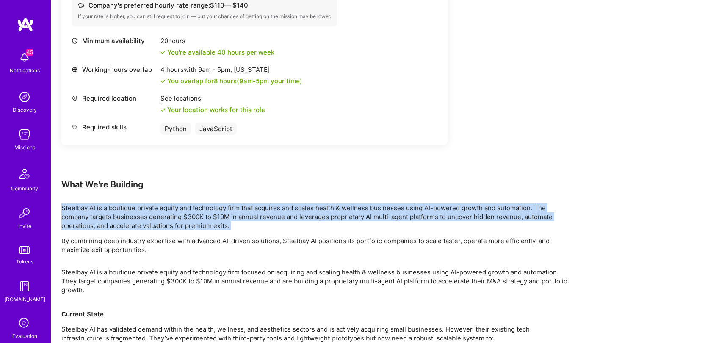
click at [322, 215] on p "Steelbay AI is a boutique private equity and technology firm that acquires and …" at bounding box center [315, 217] width 508 height 27
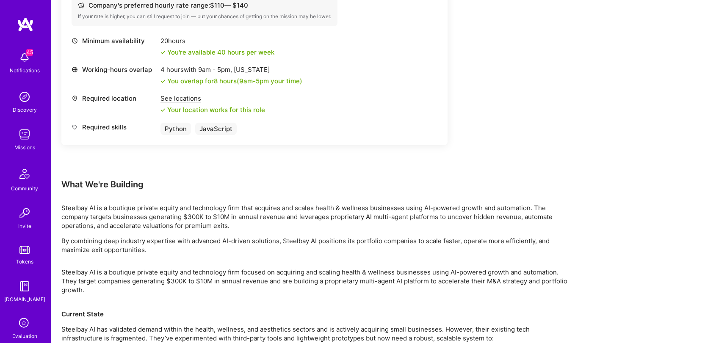
click at [309, 210] on p "Steelbay AI is a boutique private equity and technology firm that acquires and …" at bounding box center [315, 217] width 508 height 27
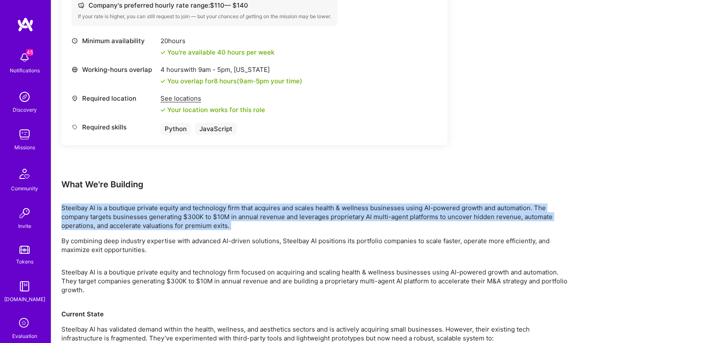
click at [309, 210] on p "Steelbay AI is a boutique private equity and technology firm that acquires and …" at bounding box center [315, 217] width 508 height 27
click at [312, 235] on div "Steelbay AI is a boutique private equity and technology firm that acquires and …" at bounding box center [315, 229] width 508 height 51
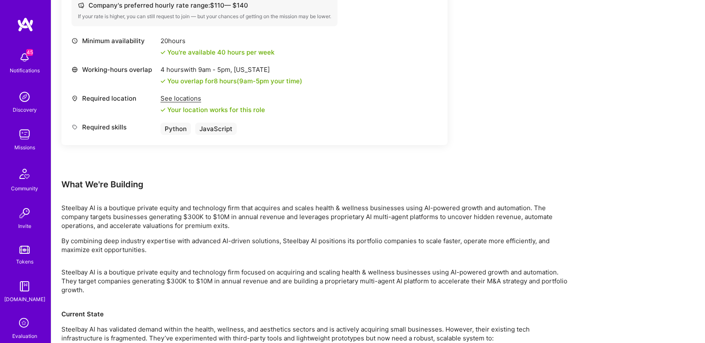
click at [313, 242] on p "By combining deep industry expertise with advanced AI-driven solutions, Steelba…" at bounding box center [315, 246] width 508 height 18
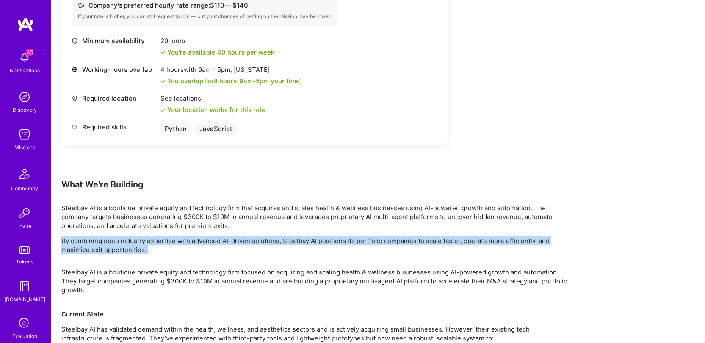
click at [313, 242] on p "By combining deep industry expertise with advanced AI-driven solutions, Steelba…" at bounding box center [315, 246] width 508 height 18
click at [308, 242] on p "By combining deep industry expertise with advanced AI-driven solutions, Steelba…" at bounding box center [315, 246] width 508 height 18
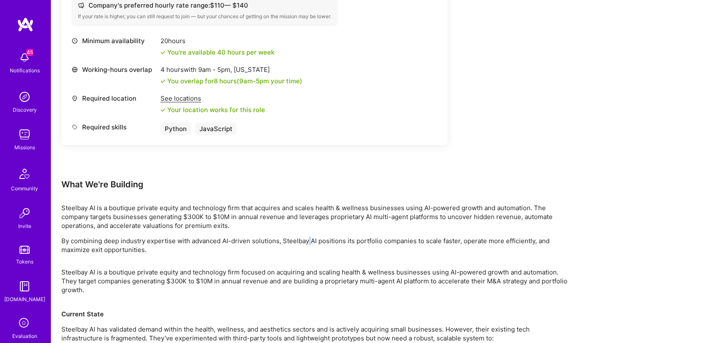
click at [308, 242] on p "By combining deep industry expertise with advanced AI-driven solutions, Steelba…" at bounding box center [315, 246] width 508 height 18
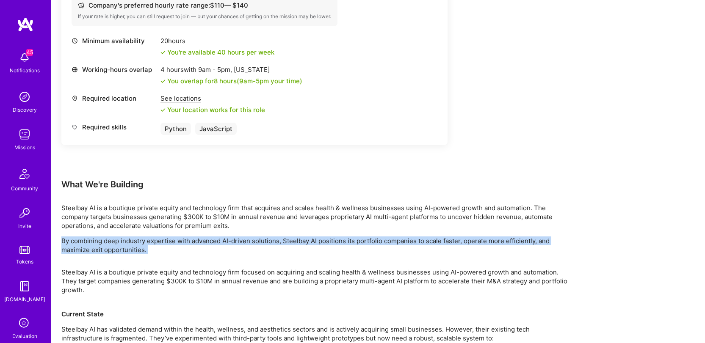
click at [308, 242] on p "By combining deep industry expertise with advanced AI-driven solutions, Steelba…" at bounding box center [315, 246] width 508 height 18
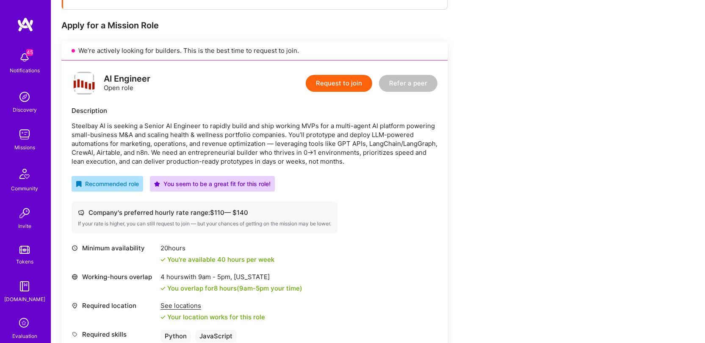
scroll to position [157, 0]
click at [234, 143] on p "Steelbay AI is seeking a Senior AI Engineer to rapidly build and ship working M…" at bounding box center [255, 144] width 366 height 44
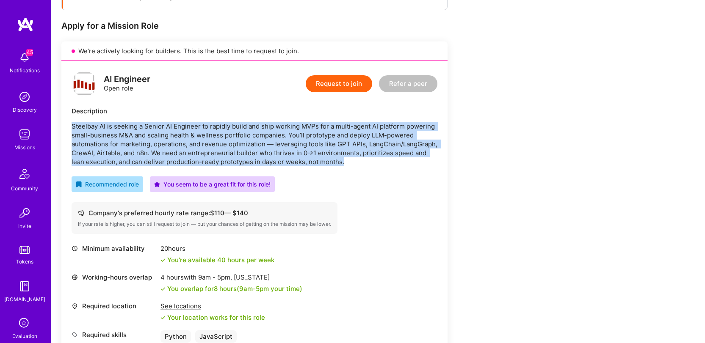
click at [234, 143] on p "Steelbay AI is seeking a Senior AI Engineer to rapidly build and ship working M…" at bounding box center [255, 144] width 366 height 44
click at [295, 148] on p "Steelbay AI is seeking a Senior AI Engineer to rapidly build and ship working M…" at bounding box center [255, 144] width 366 height 44
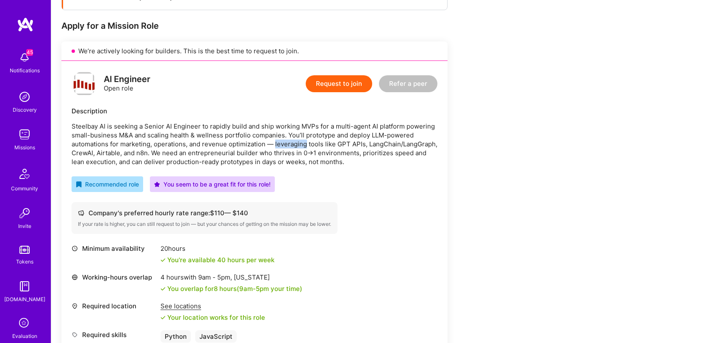
click at [295, 148] on p "Steelbay AI is seeking a Senior AI Engineer to rapidly build and ship working M…" at bounding box center [255, 144] width 366 height 44
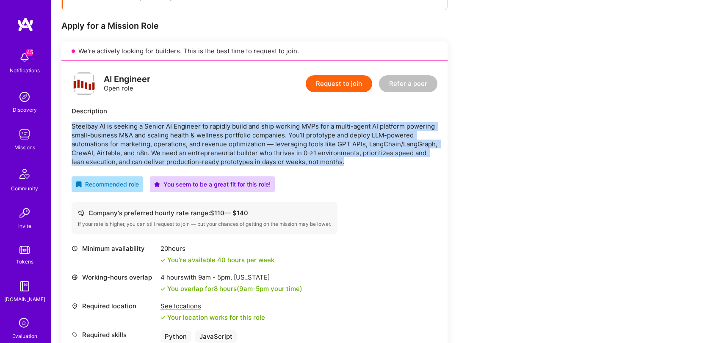
click at [295, 148] on p "Steelbay AI is seeking a Senior AI Engineer to rapidly build and ship working M…" at bounding box center [255, 144] width 366 height 44
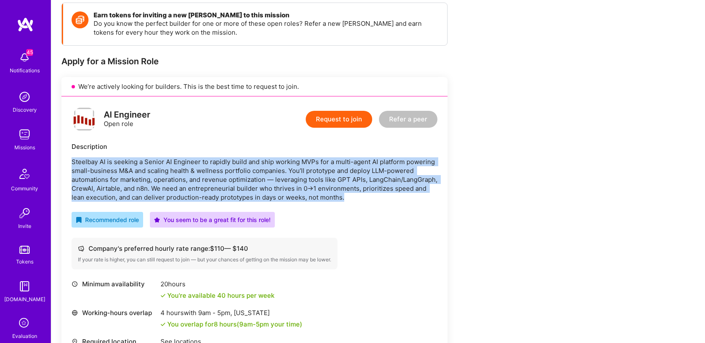
scroll to position [136, 0]
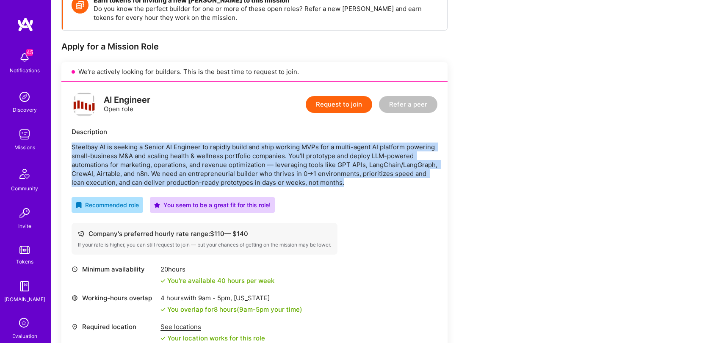
click at [297, 176] on p "Steelbay AI is seeking a Senior AI Engineer to rapidly build and ship working M…" at bounding box center [255, 165] width 366 height 44
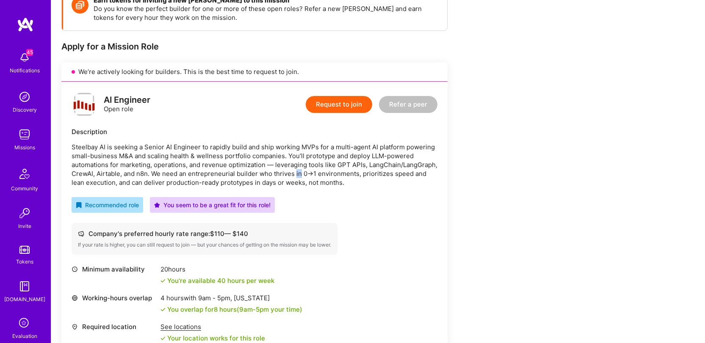
click at [297, 176] on p "Steelbay AI is seeking a Senior AI Engineer to rapidly build and ship working M…" at bounding box center [255, 165] width 366 height 44
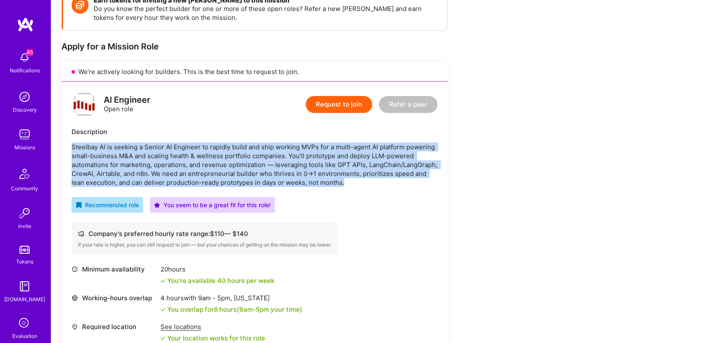
click at [297, 176] on p "Steelbay AI is seeking a Senior AI Engineer to rapidly build and ship working M…" at bounding box center [255, 165] width 366 height 44
click at [300, 177] on p "Steelbay AI is seeking a Senior AI Engineer to rapidly build and ship working M…" at bounding box center [255, 165] width 366 height 44
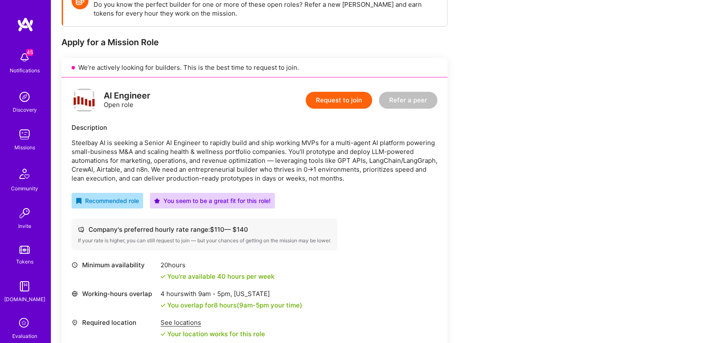
scroll to position [140, 0]
click at [366, 173] on p "Steelbay AI is seeking a Senior AI Engineer to rapidly build and ship working M…" at bounding box center [255, 161] width 366 height 44
